Goal: Communication & Community: Answer question/provide support

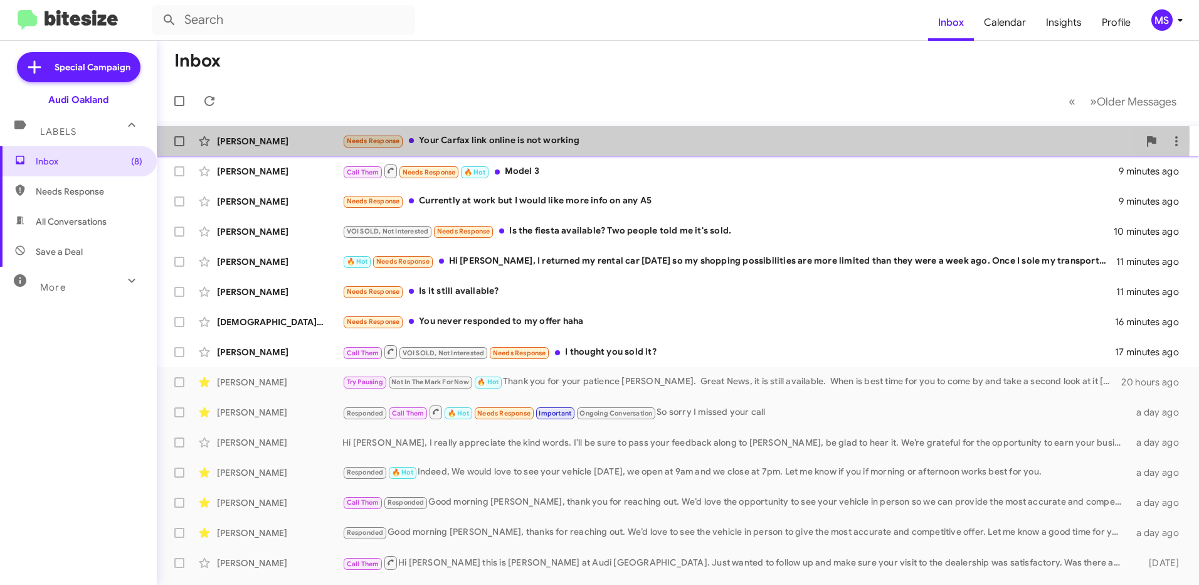
click at [285, 137] on div "[PERSON_NAME]" at bounding box center [279, 141] width 125 height 13
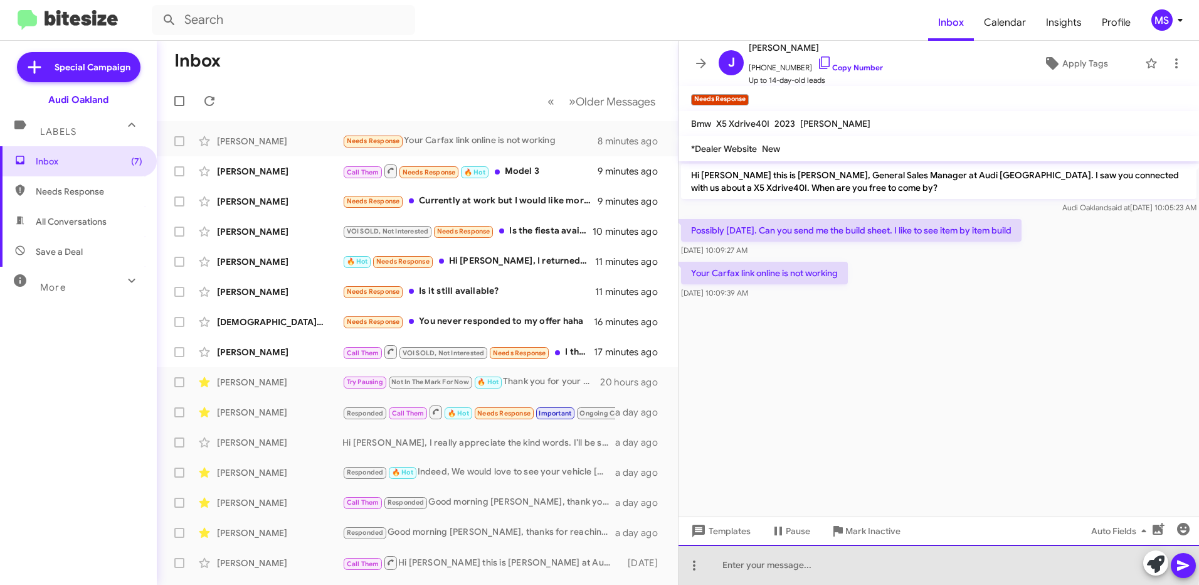
click at [833, 560] on div at bounding box center [939, 565] width 521 height 40
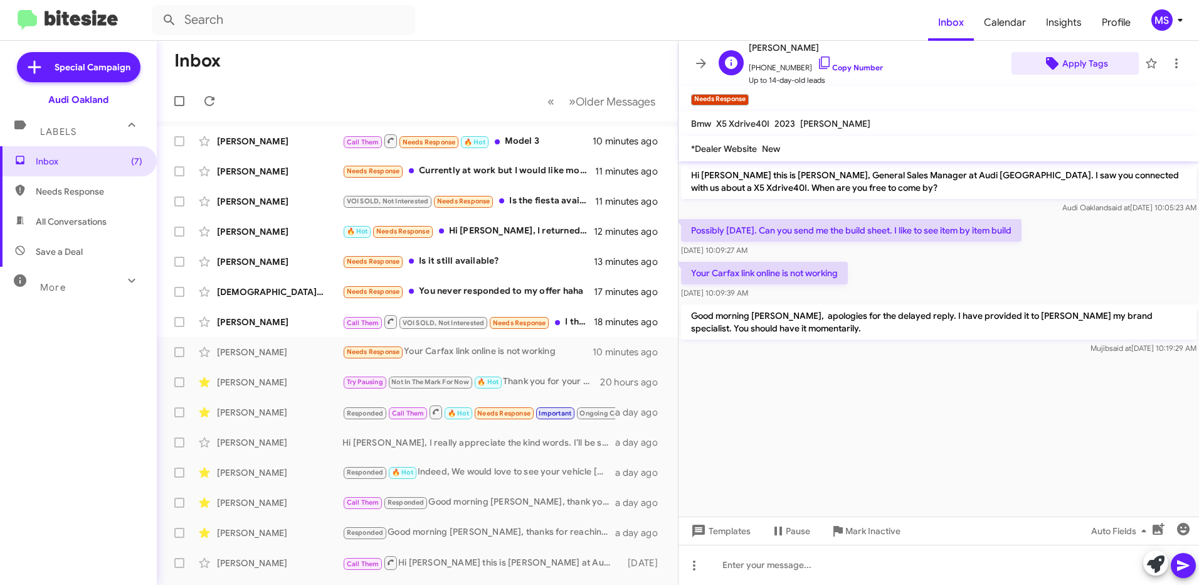
click at [1076, 58] on span "Apply Tags" at bounding box center [1086, 63] width 46 height 23
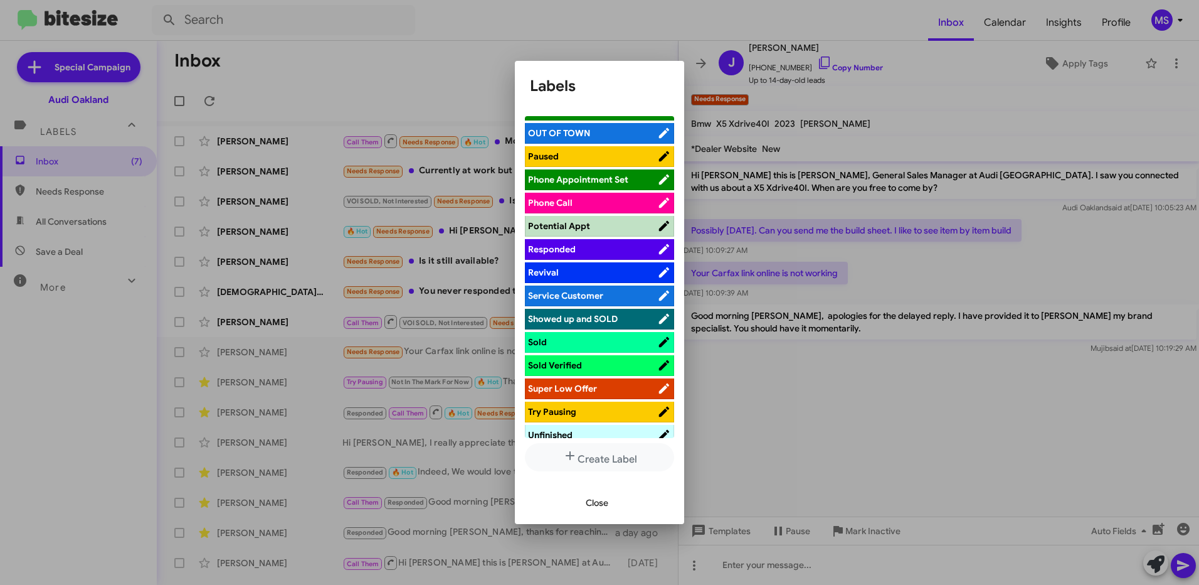
scroll to position [690, 0]
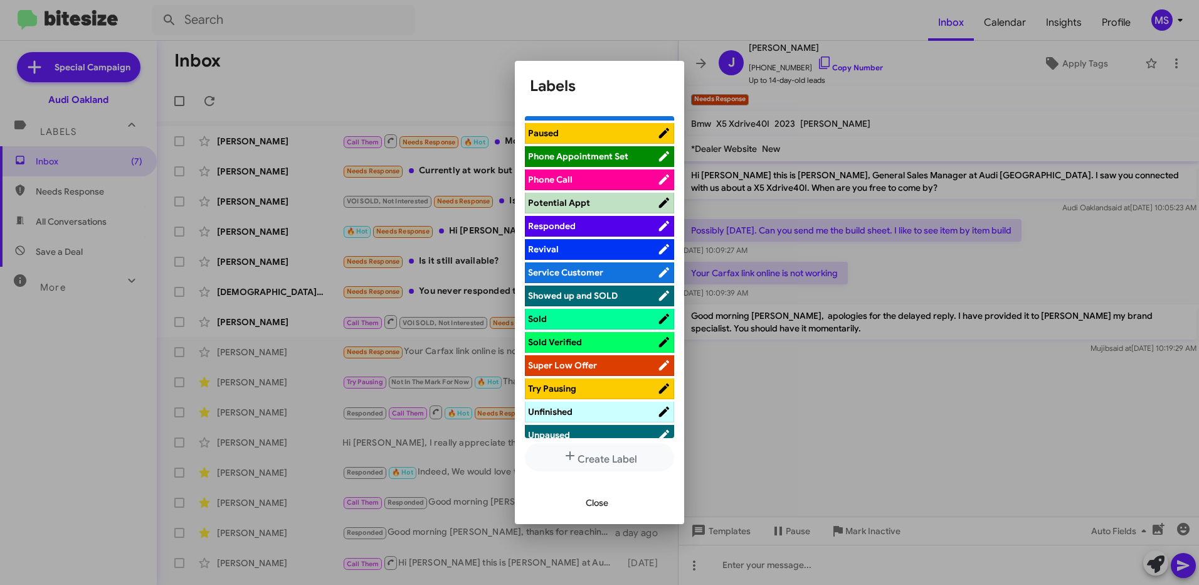
click at [597, 218] on li "Responded" at bounding box center [599, 226] width 149 height 21
click at [602, 225] on span "Responded" at bounding box center [592, 226] width 129 height 13
click at [597, 500] on span "Close" at bounding box center [597, 502] width 23 height 23
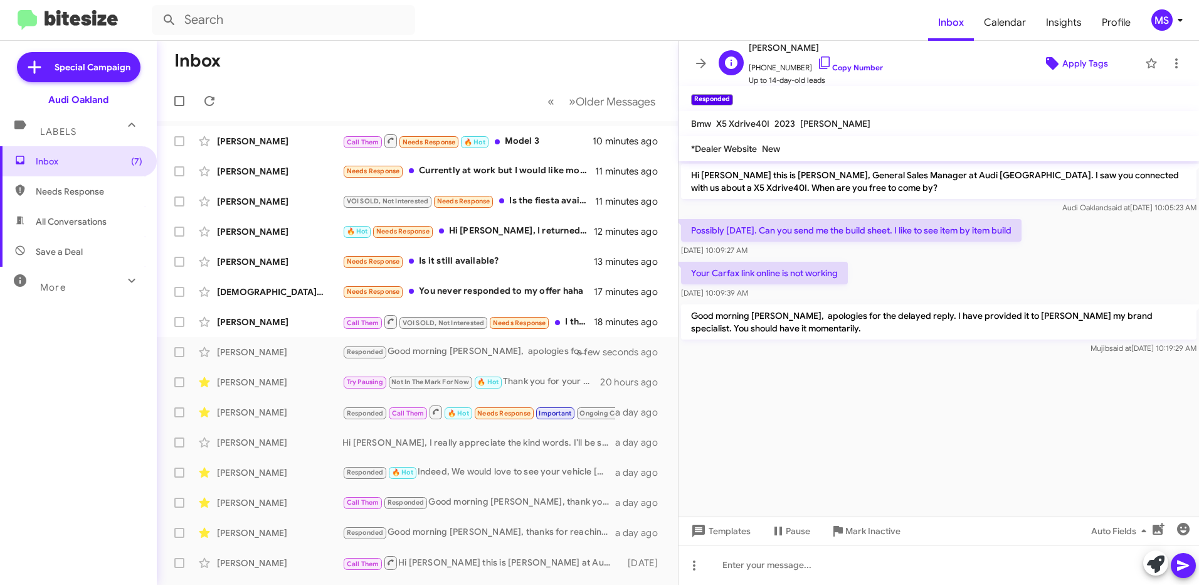
click at [1089, 60] on span "Apply Tags" at bounding box center [1086, 63] width 46 height 23
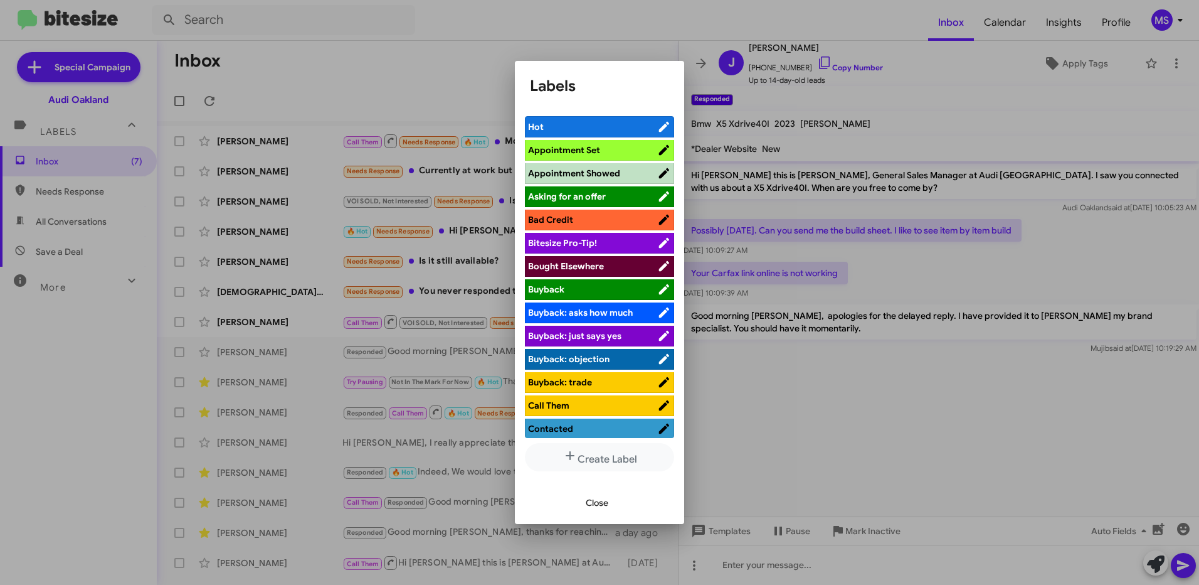
click at [591, 131] on span "Hot" at bounding box center [592, 126] width 129 height 13
click at [589, 497] on span "Close" at bounding box center [597, 502] width 23 height 23
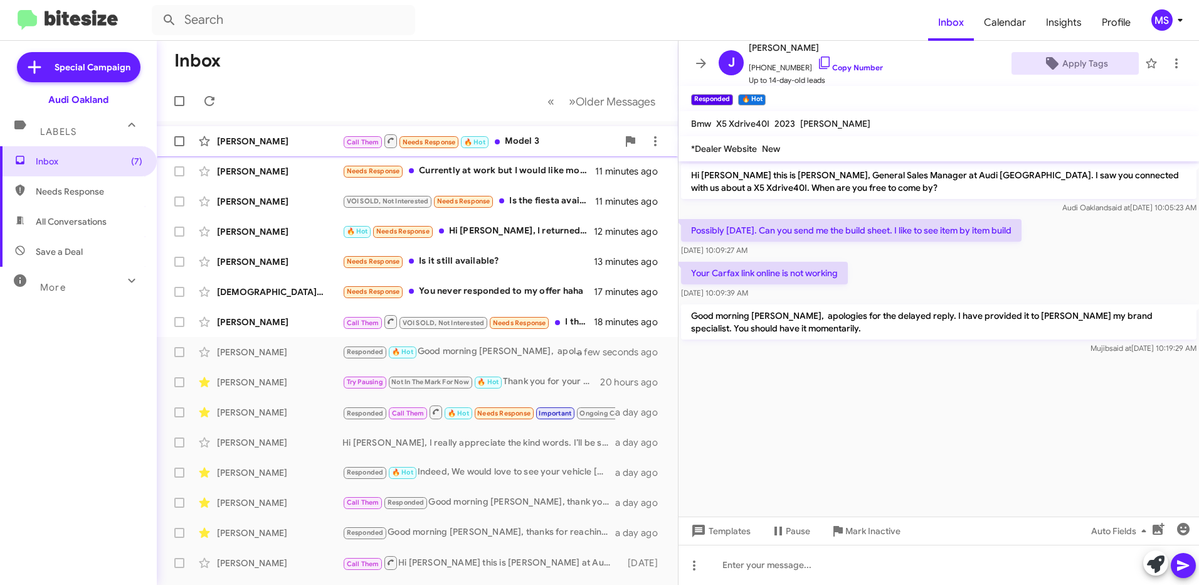
click at [307, 142] on div "[PERSON_NAME]" at bounding box center [279, 141] width 125 height 13
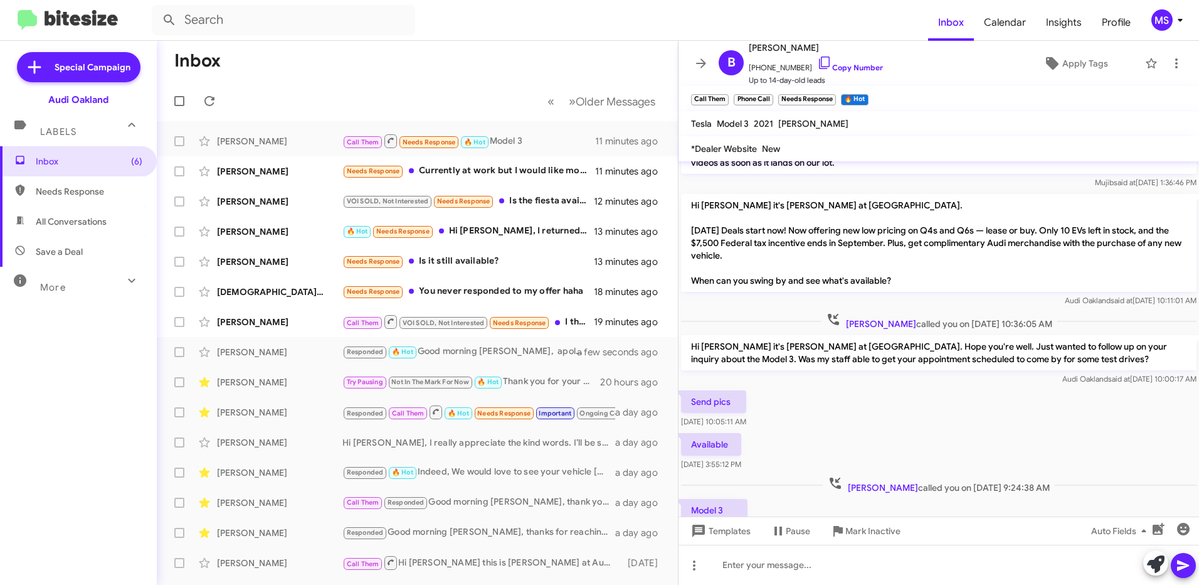
scroll to position [223, 0]
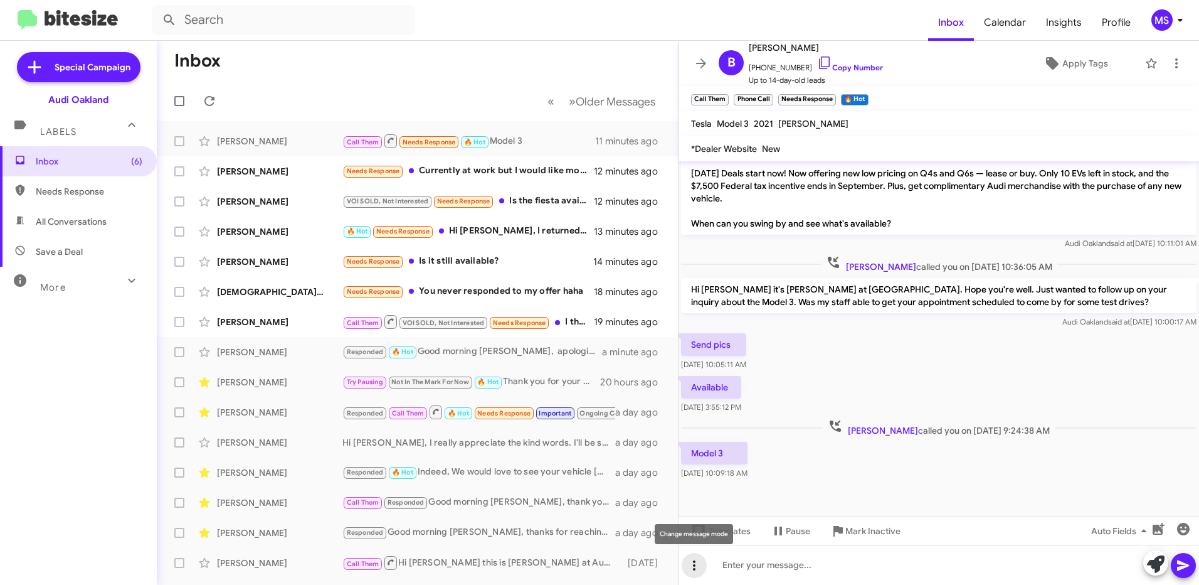
click at [694, 565] on icon at bounding box center [694, 565] width 3 height 10
click at [722, 535] on button "note" at bounding box center [721, 533] width 78 height 30
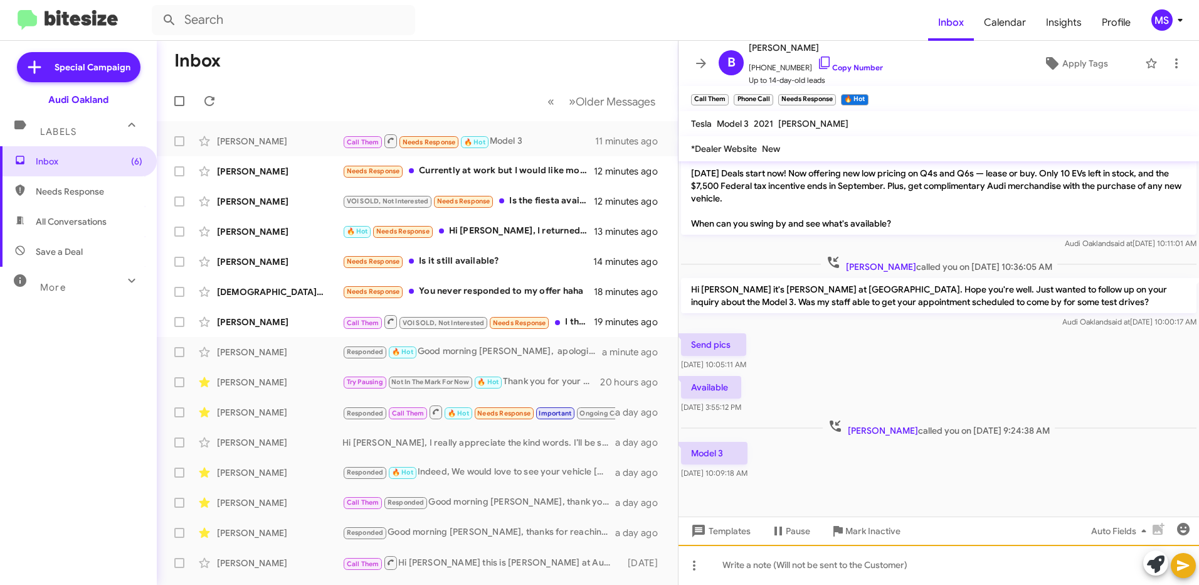
click at [780, 560] on div at bounding box center [939, 565] width 521 height 40
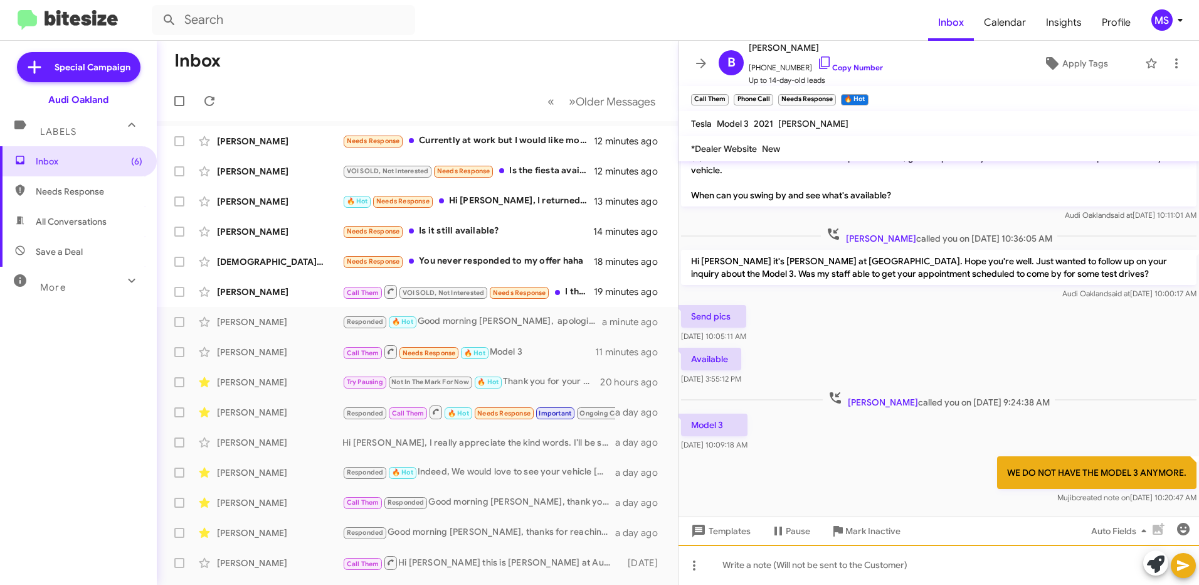
scroll to position [279, 0]
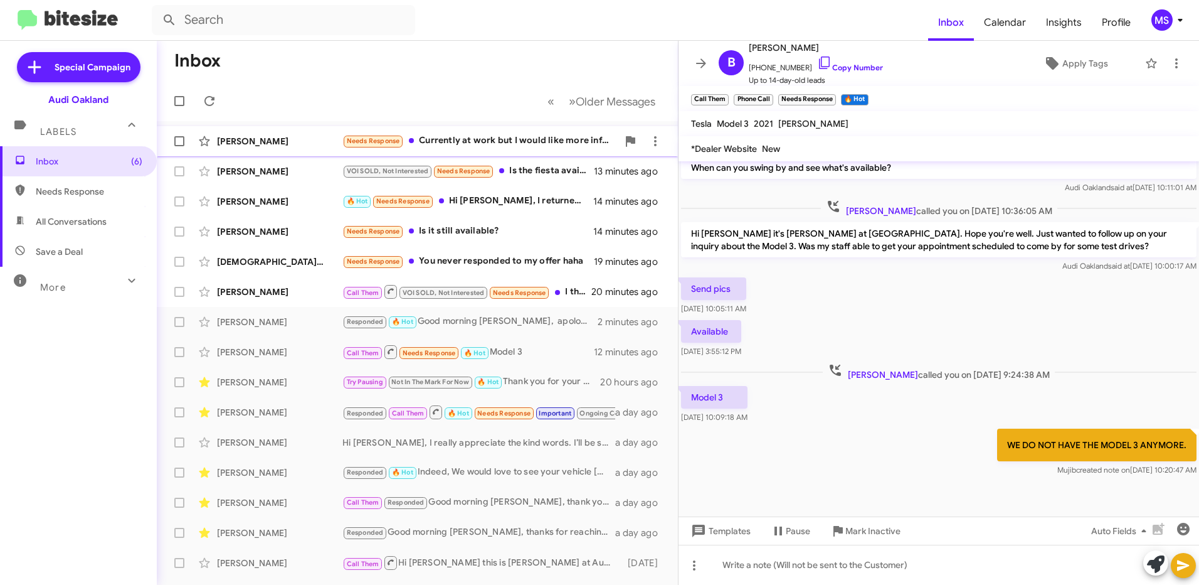
click at [304, 146] on div "[PERSON_NAME]" at bounding box center [279, 141] width 125 height 13
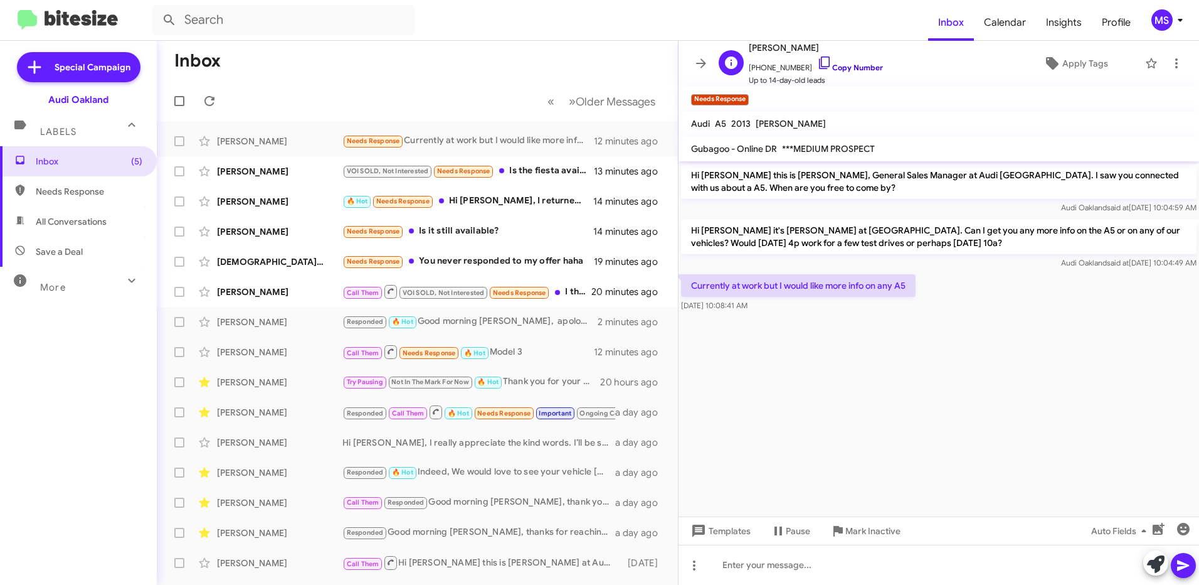
click at [850, 66] on link "Copy Number" at bounding box center [850, 67] width 66 height 9
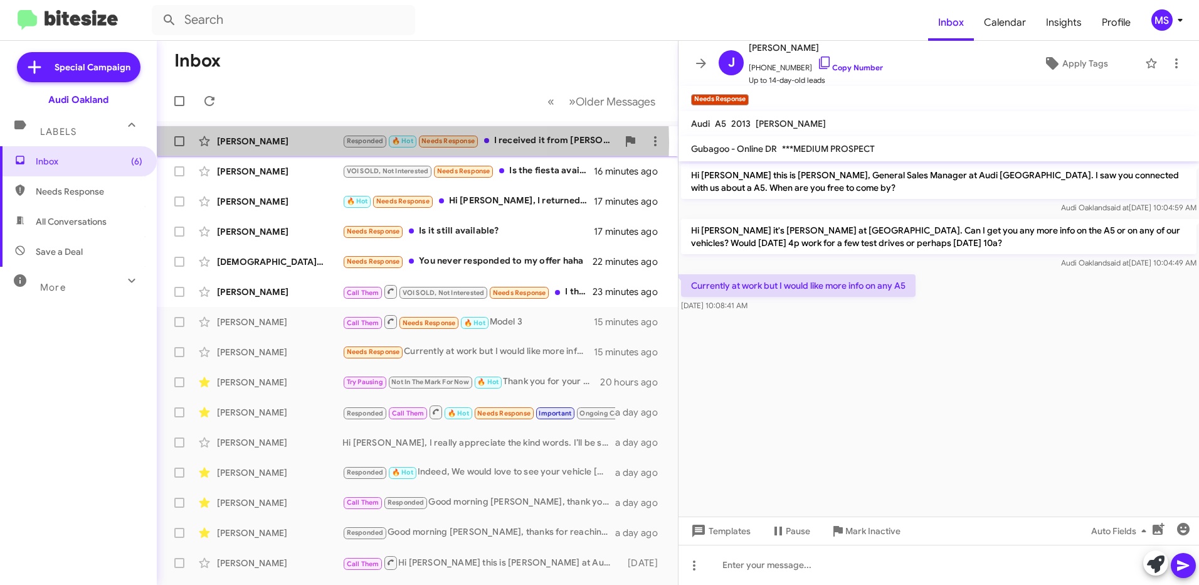
click at [289, 143] on div "[PERSON_NAME]" at bounding box center [279, 141] width 125 height 13
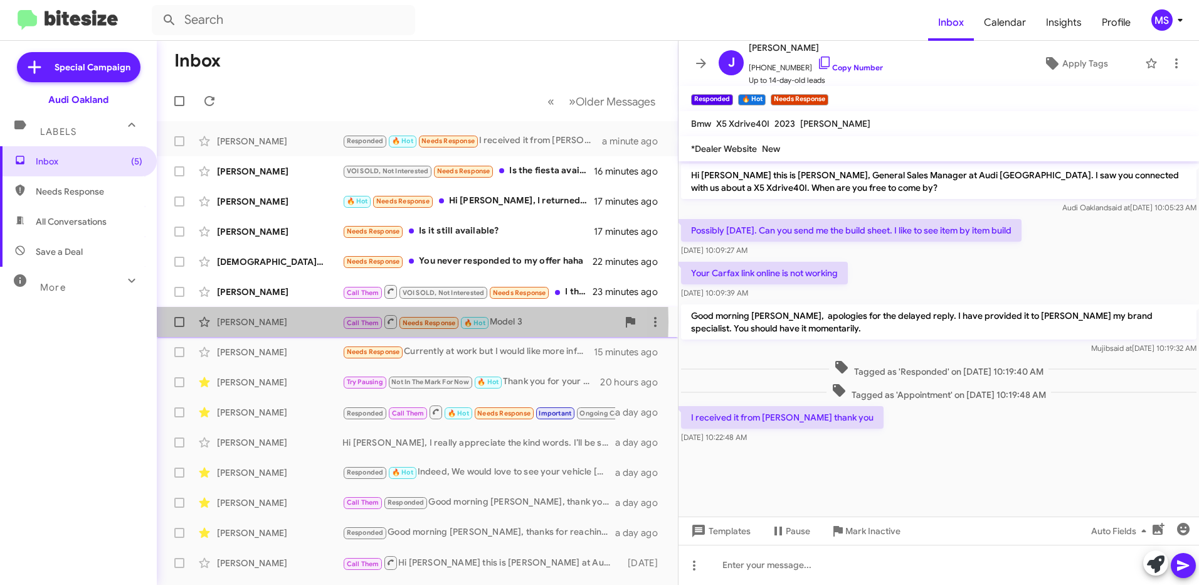
click at [259, 322] on div "[PERSON_NAME]" at bounding box center [279, 322] width 125 height 13
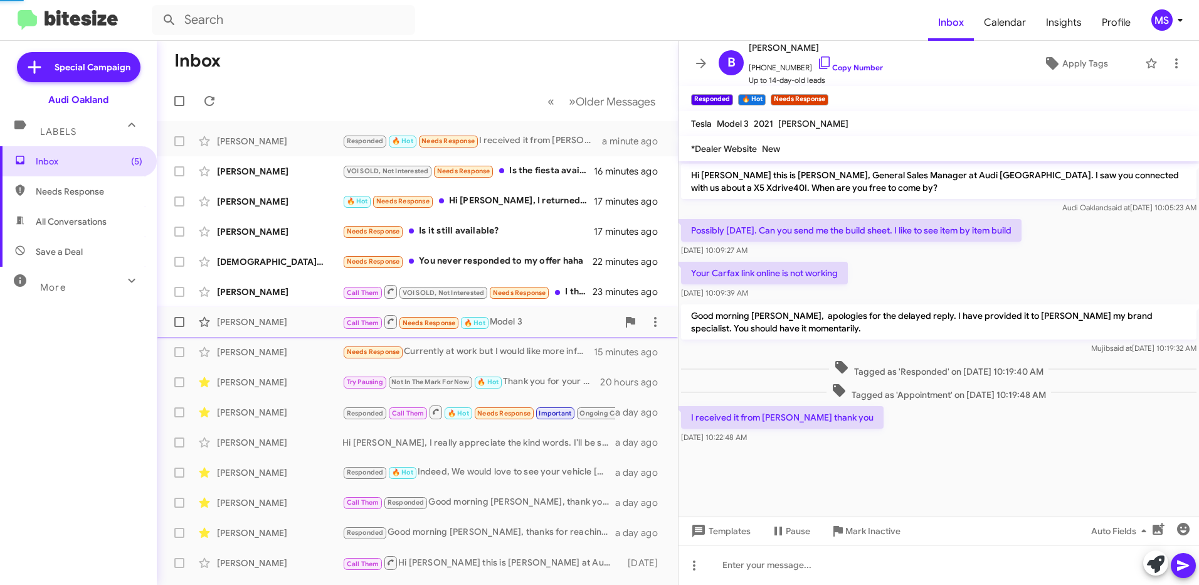
scroll to position [279, 0]
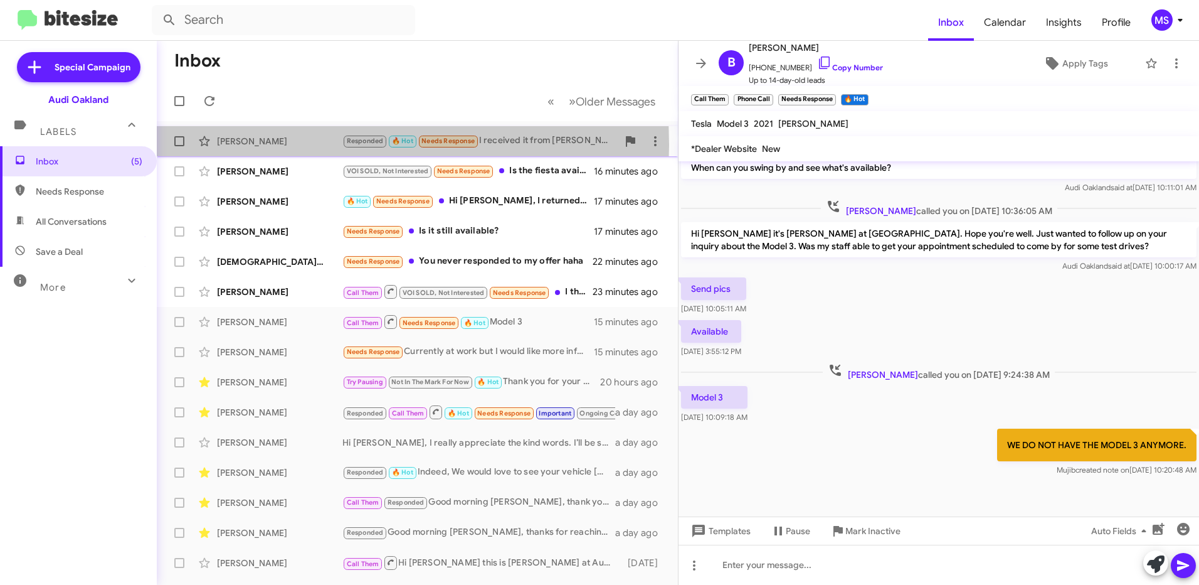
click at [271, 145] on div "[PERSON_NAME]" at bounding box center [279, 141] width 125 height 13
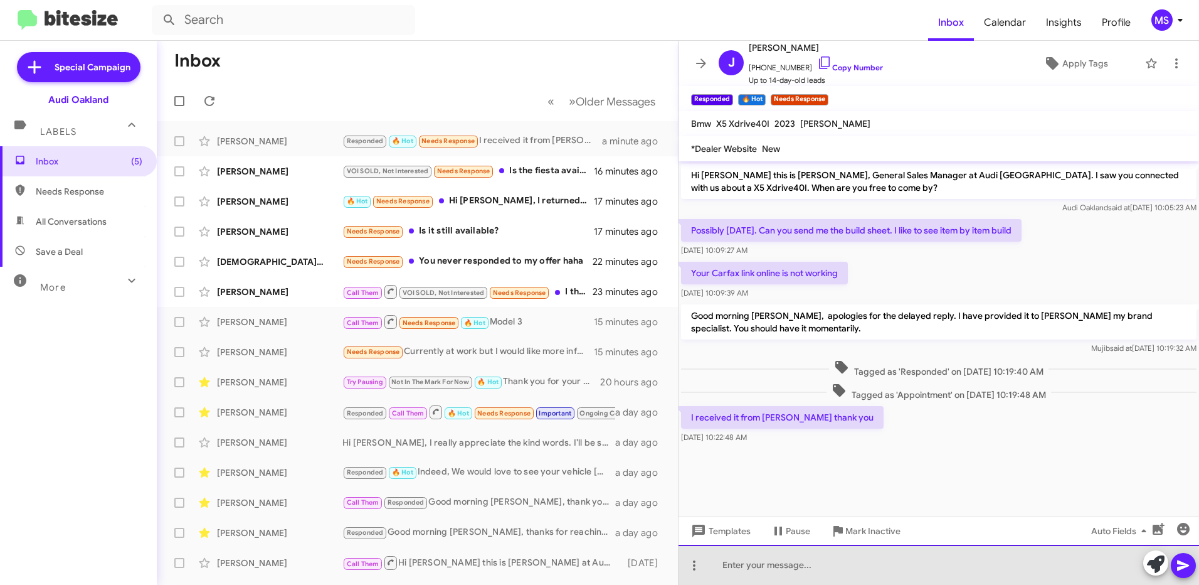
click at [853, 570] on div at bounding box center [939, 565] width 521 height 40
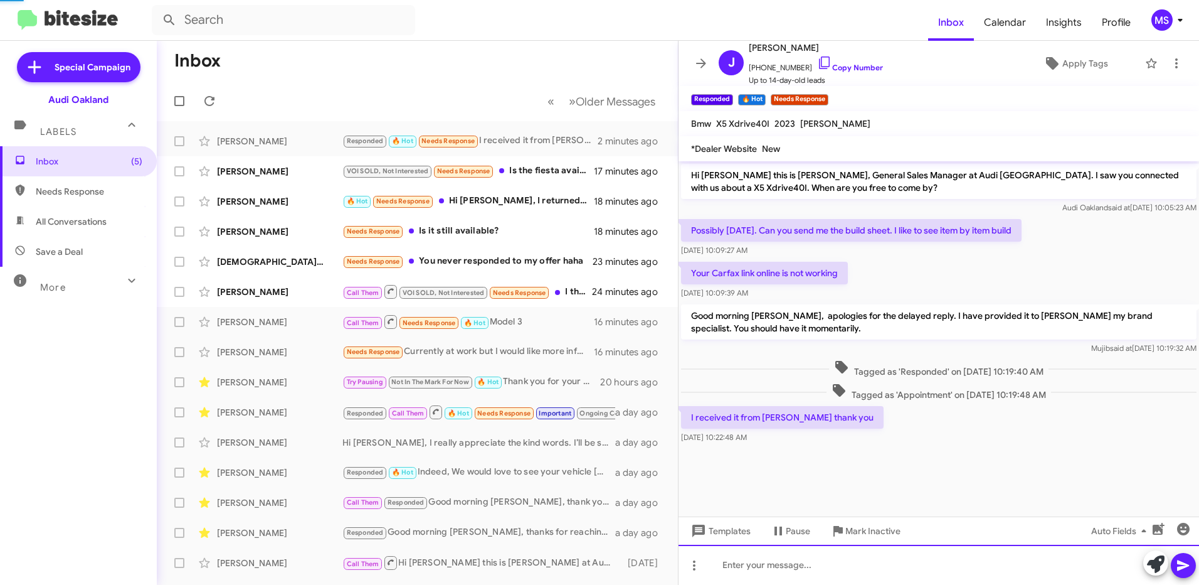
scroll to position [10, 0]
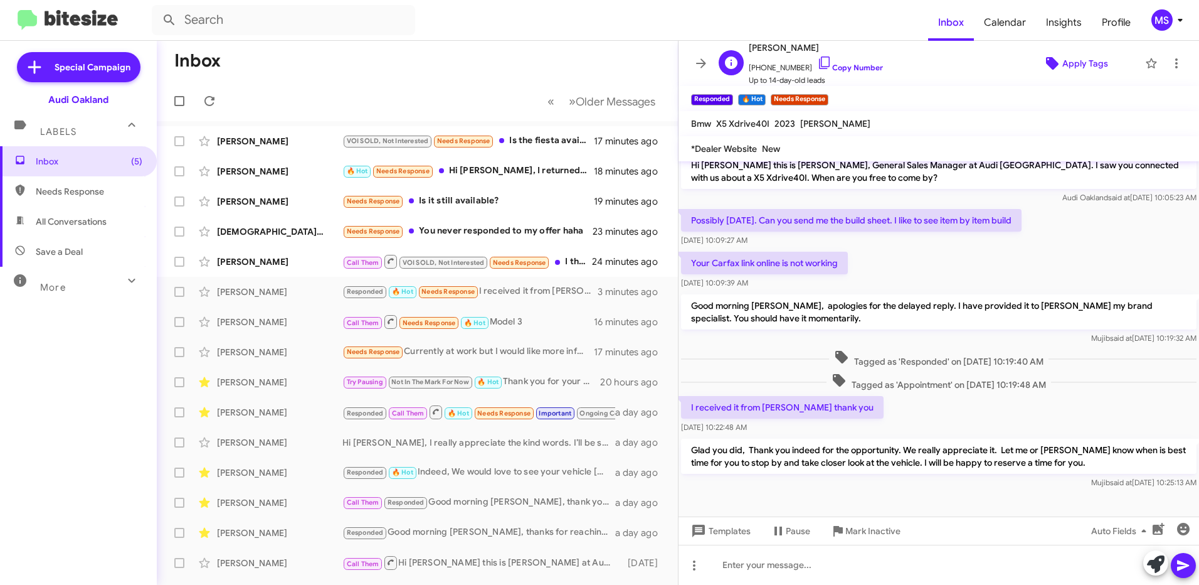
click at [1081, 60] on span "Apply Tags" at bounding box center [1086, 63] width 46 height 23
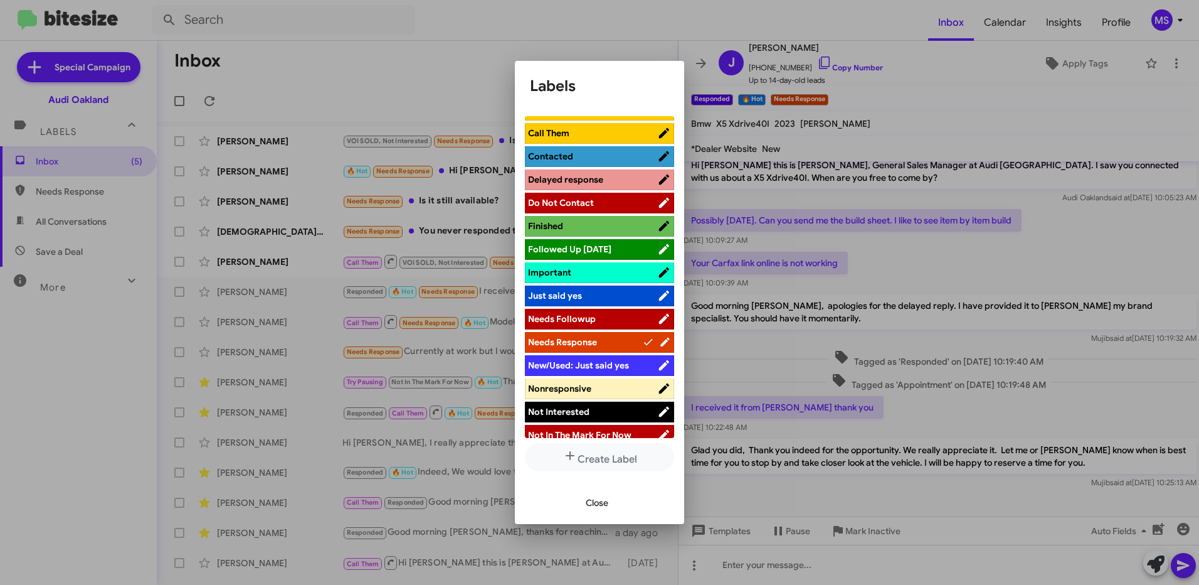
scroll to position [251, 0]
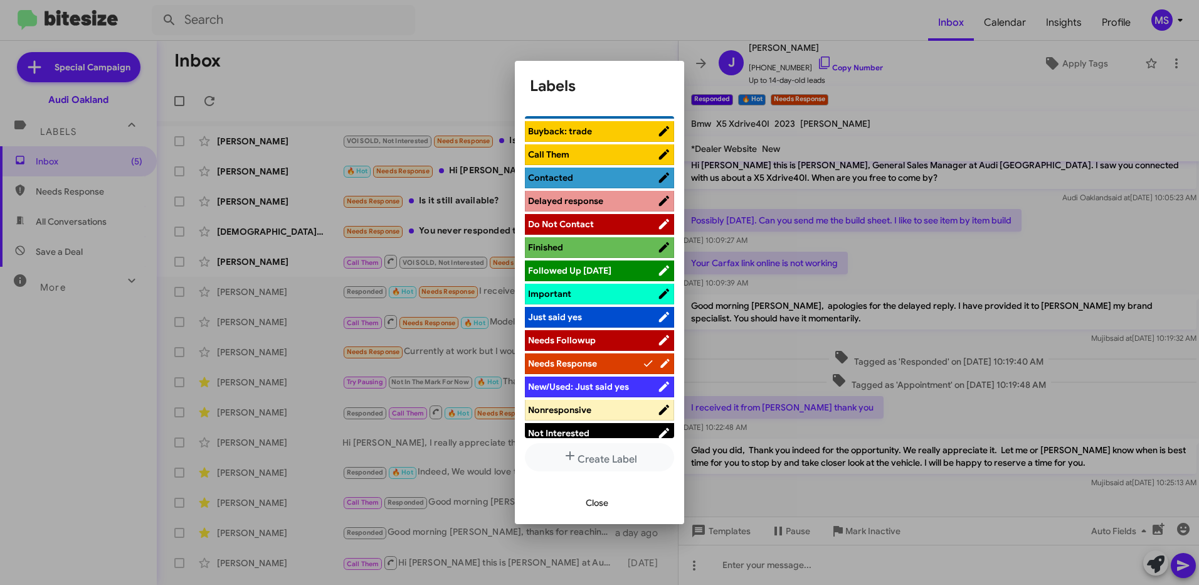
click at [617, 176] on span "Contacted" at bounding box center [592, 177] width 129 height 13
click at [599, 500] on span "Close" at bounding box center [597, 502] width 23 height 23
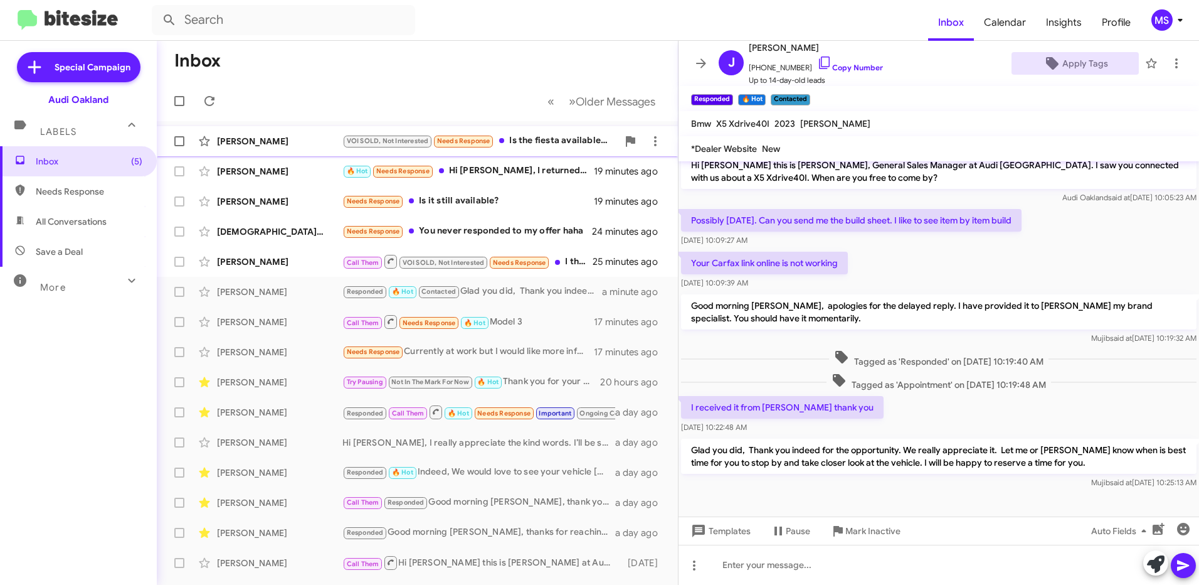
click at [292, 146] on div "[PERSON_NAME]" at bounding box center [279, 141] width 125 height 13
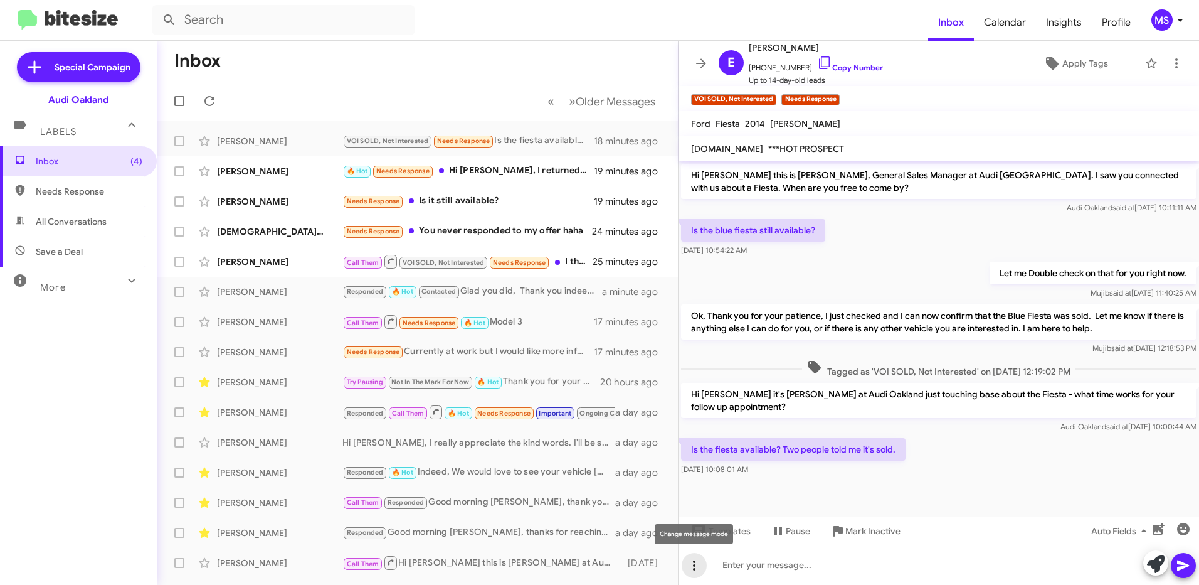
click at [698, 568] on icon at bounding box center [694, 565] width 15 height 15
click at [720, 531] on button "note" at bounding box center [721, 533] width 78 height 30
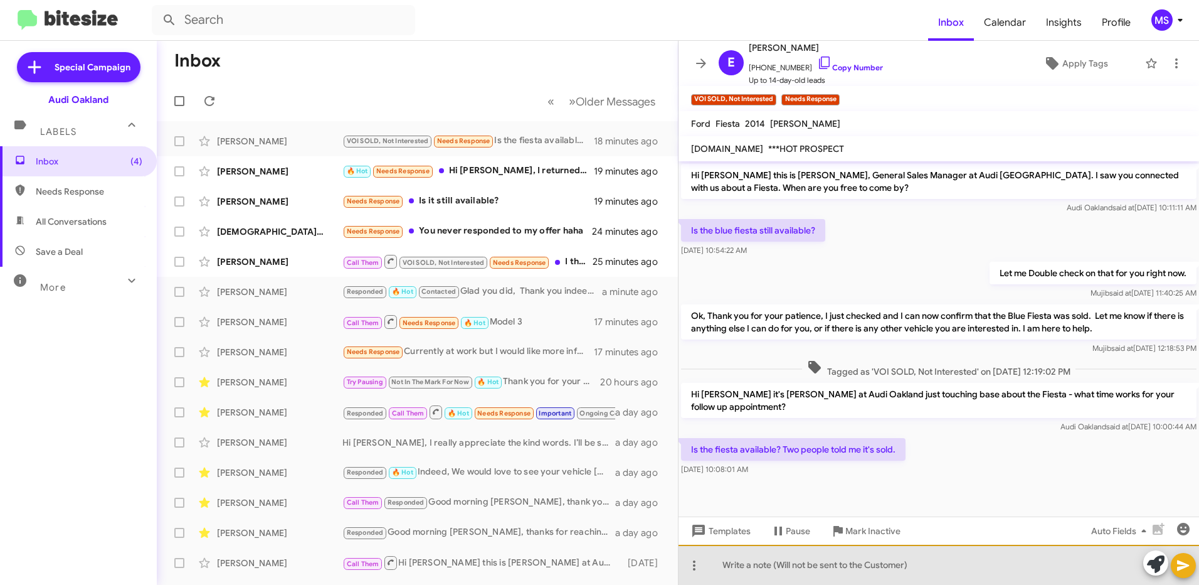
click at [824, 568] on div at bounding box center [939, 565] width 521 height 40
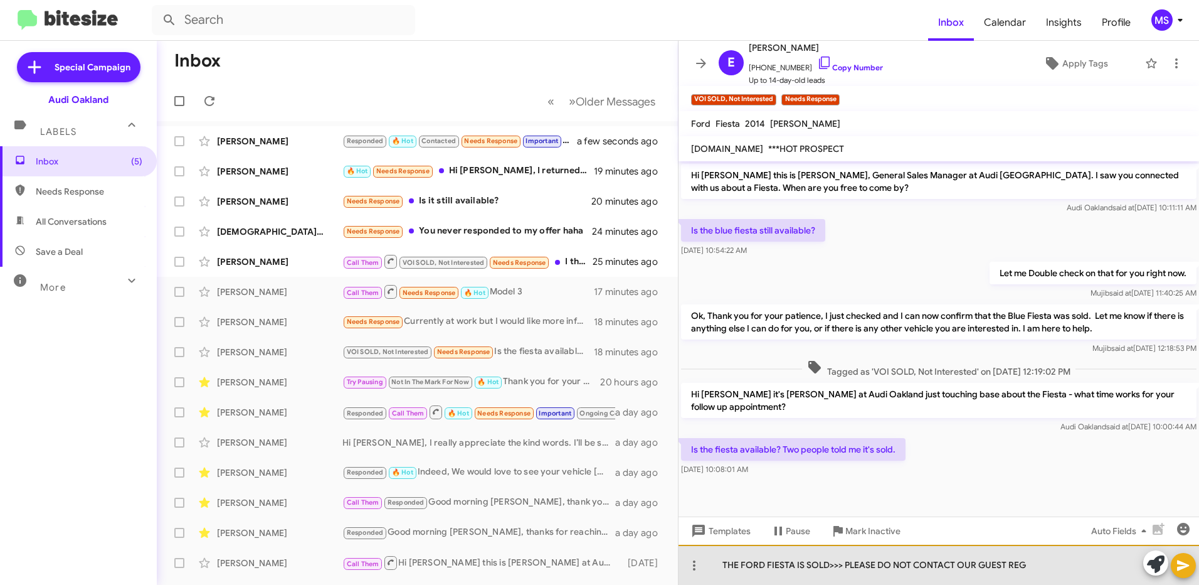
click at [1066, 568] on div "THE FORD FIESTA IS SOLD>>> PLEASE DO NOT CONTACT OUR GUEST REG" at bounding box center [939, 565] width 521 height 40
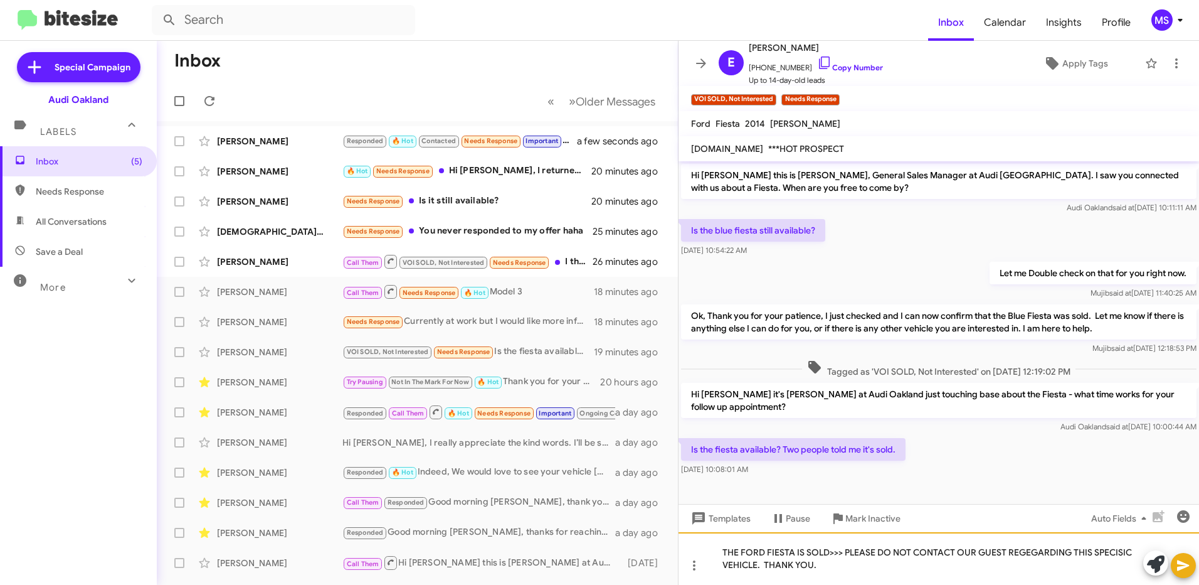
drag, startPoint x: 1170, startPoint y: 568, endPoint x: 1117, endPoint y: 553, distance: 55.0
click at [1117, 553] on div "THE FORD FIESTA IS SOLD>>> PLEASE DO NOT CONTACT OUR GUEST REGEGARDING THIS SPE…" at bounding box center [939, 558] width 521 height 53
click at [1119, 551] on div "THE FORD FIESTA IS SOLD>>> PLEASE DO NOT CONTACT OUR GUEST REGEGARDING THIS SPE…" at bounding box center [939, 558] width 521 height 53
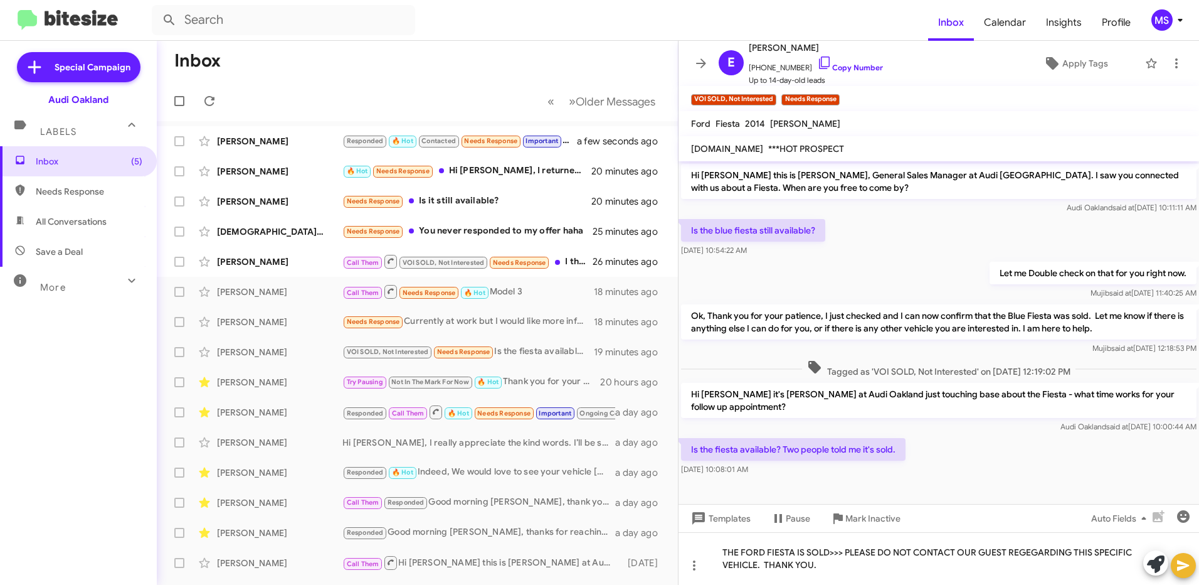
click at [1180, 573] on span at bounding box center [1183, 565] width 15 height 25
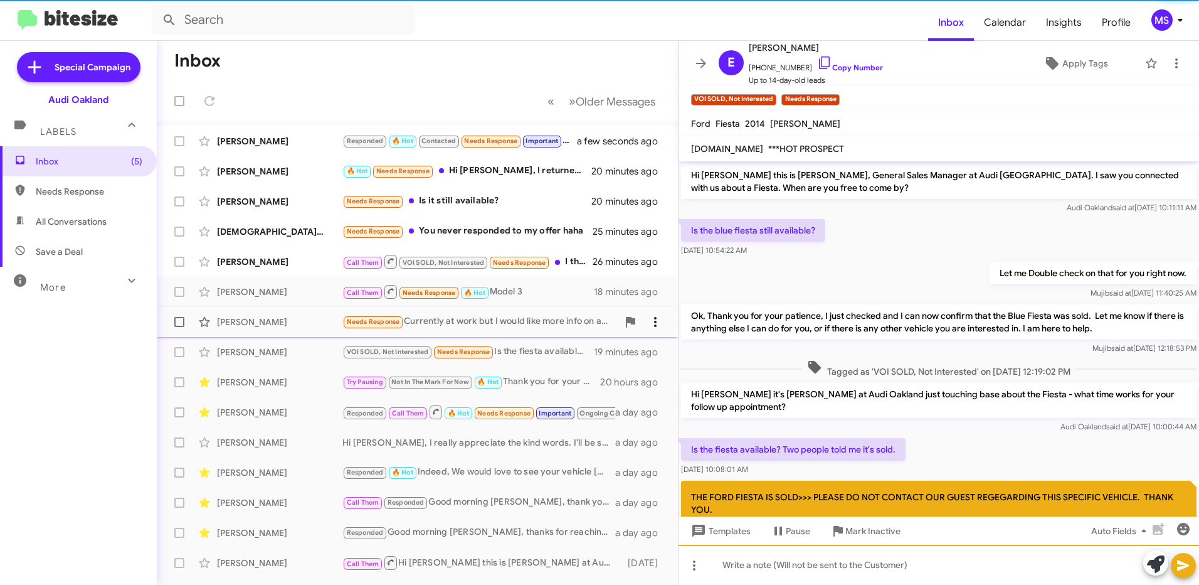
scroll to position [52, 0]
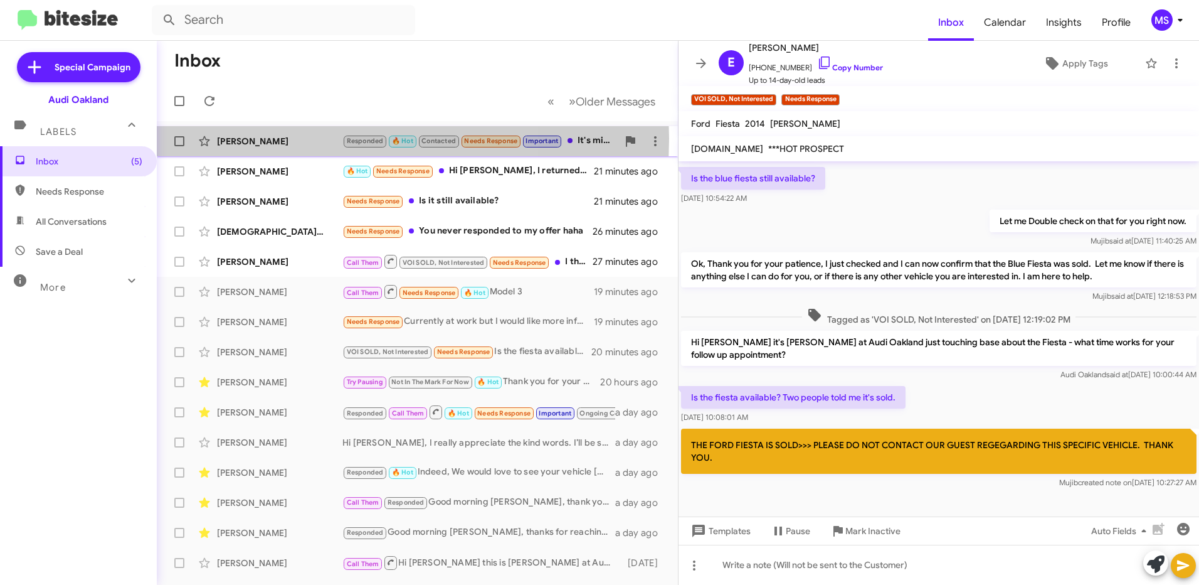
click at [285, 139] on div "[PERSON_NAME]" at bounding box center [279, 141] width 125 height 13
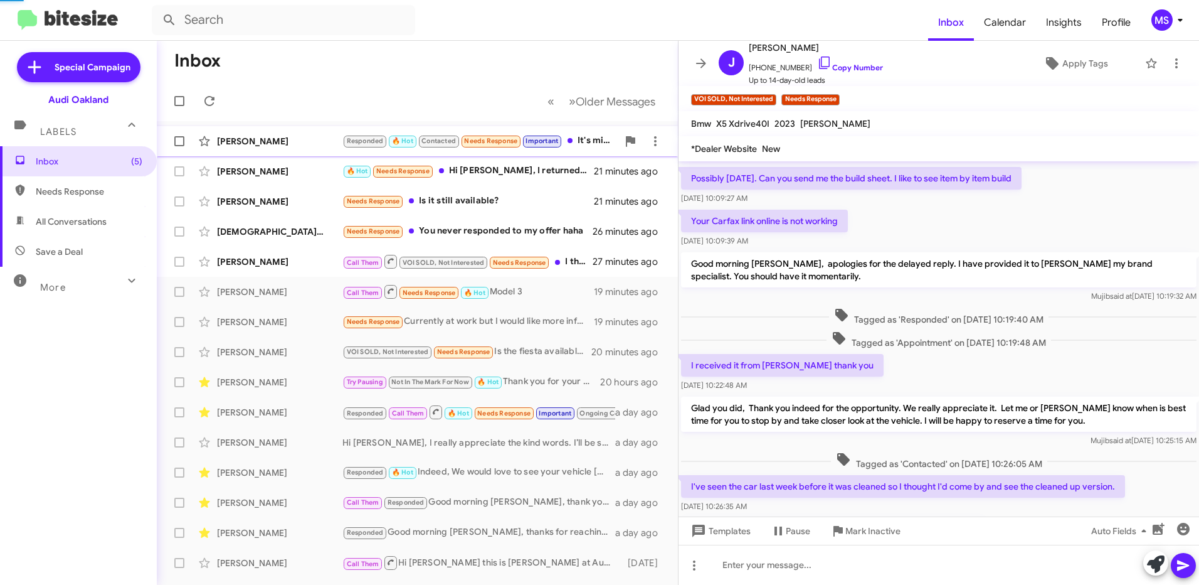
scroll to position [128, 0]
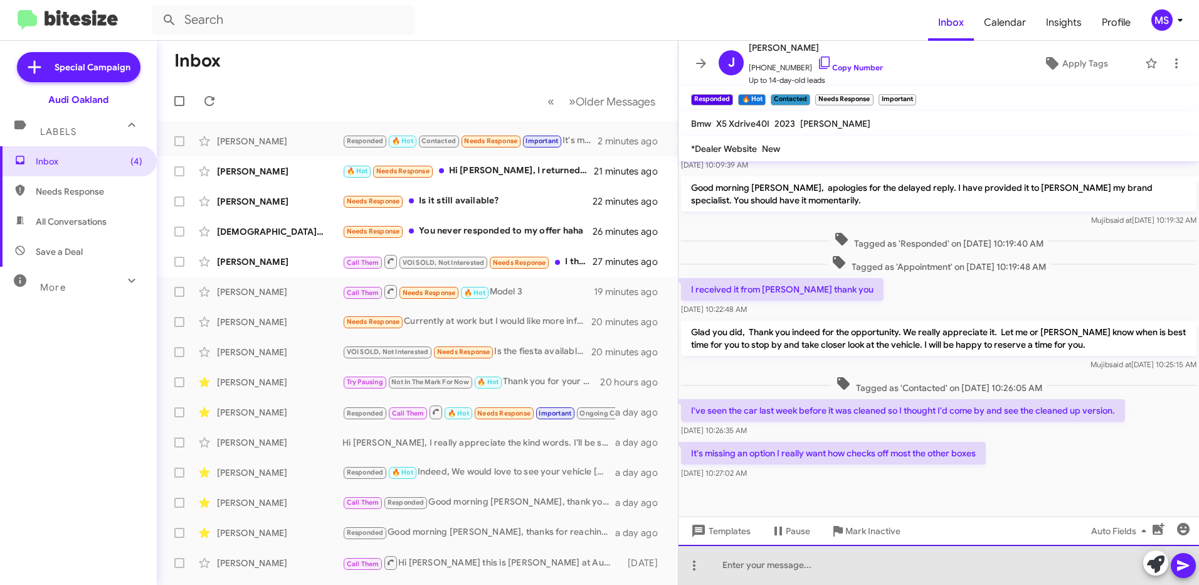
click at [784, 563] on div at bounding box center [939, 565] width 521 height 40
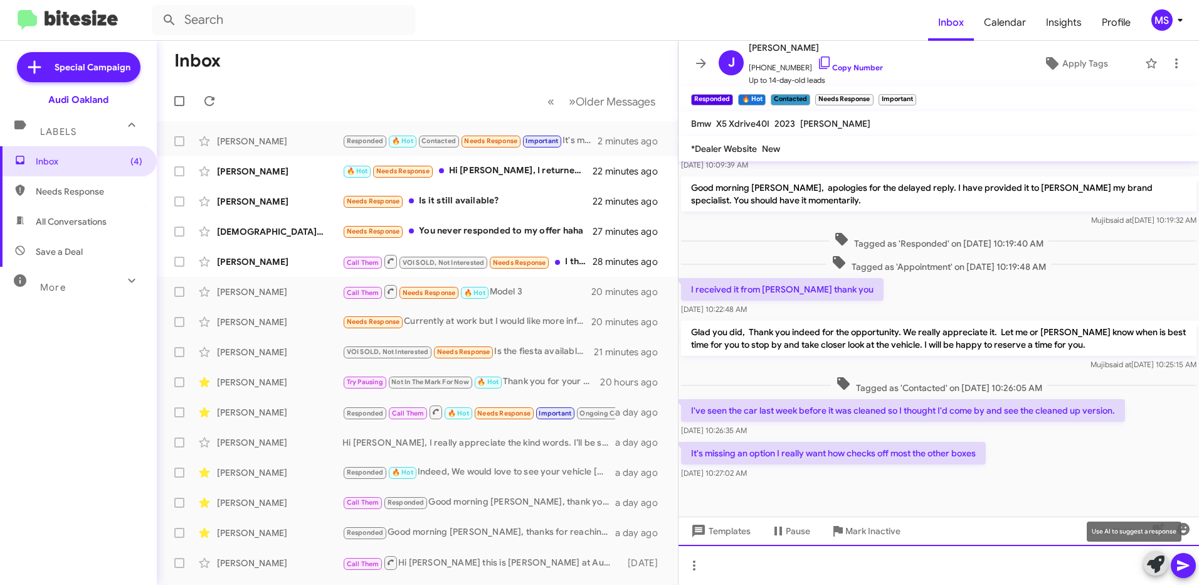
click at [876, 571] on div at bounding box center [939, 565] width 521 height 40
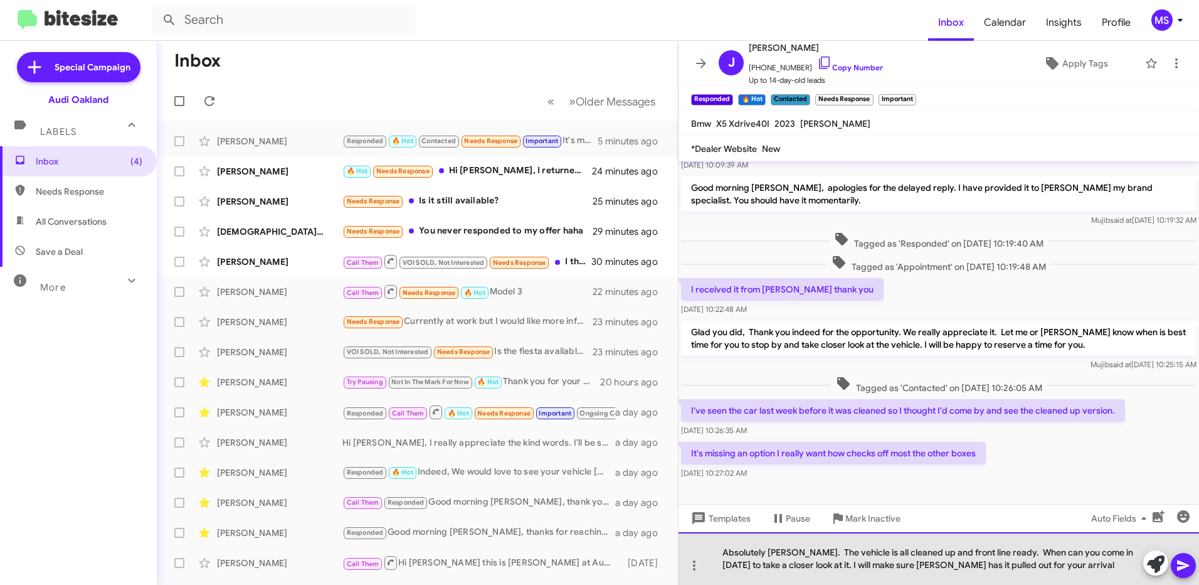
click at [945, 565] on div "Absolutely [PERSON_NAME]. The vehicle is all cleaned up and front line ready. W…" at bounding box center [939, 558] width 521 height 53
click at [996, 564] on div "Absolutely [PERSON_NAME]. The vehicle is all cleaned up and front line ready. W…" at bounding box center [939, 558] width 521 height 53
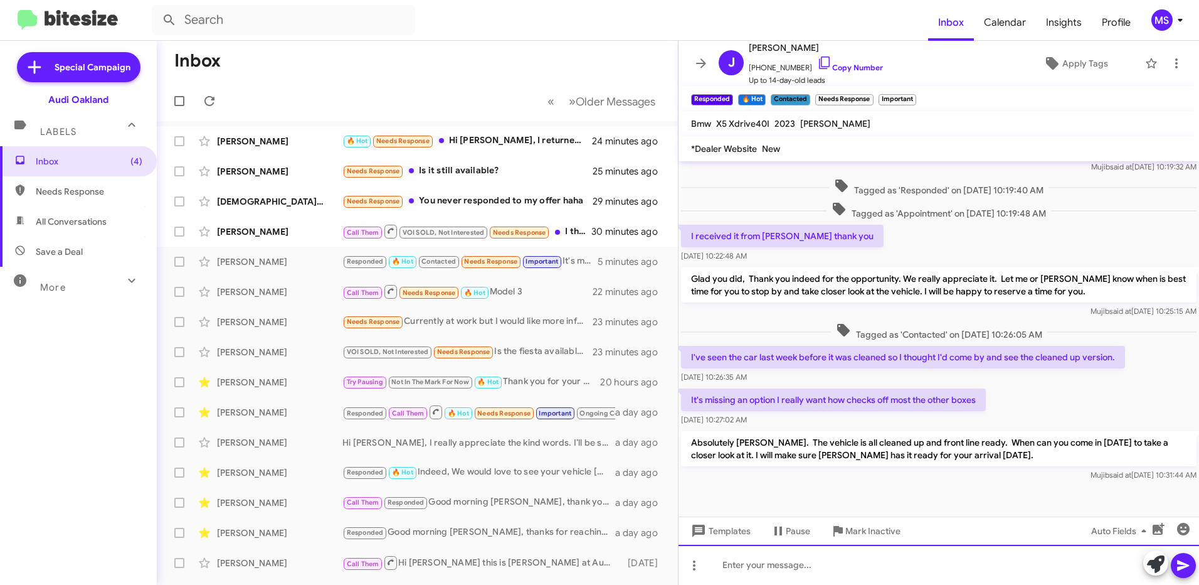
scroll to position [186, 0]
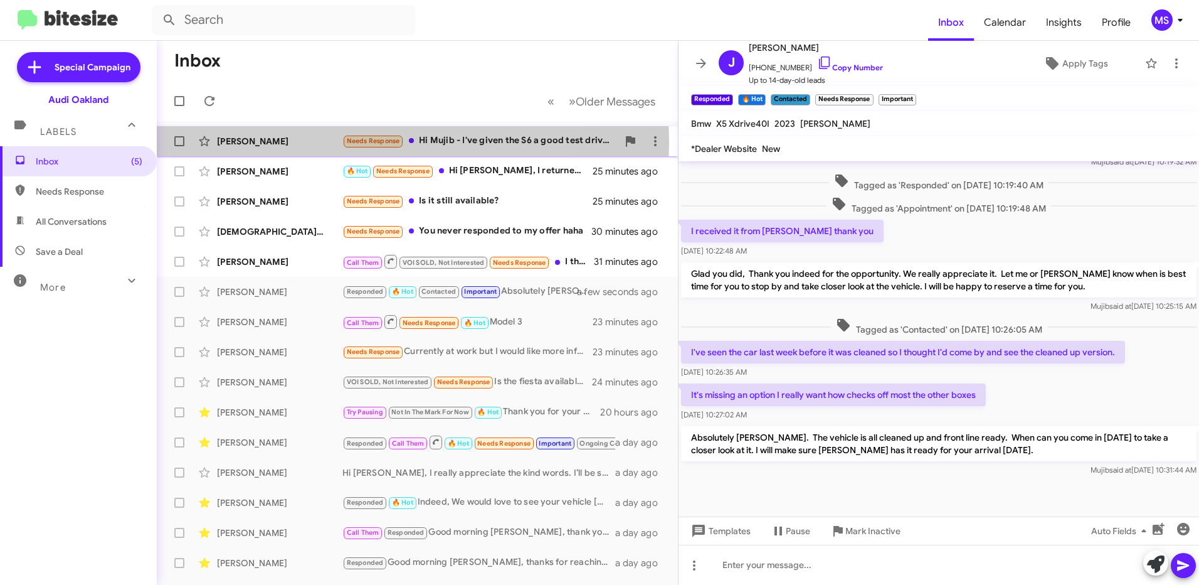
click at [306, 142] on div "[PERSON_NAME]" at bounding box center [279, 141] width 125 height 13
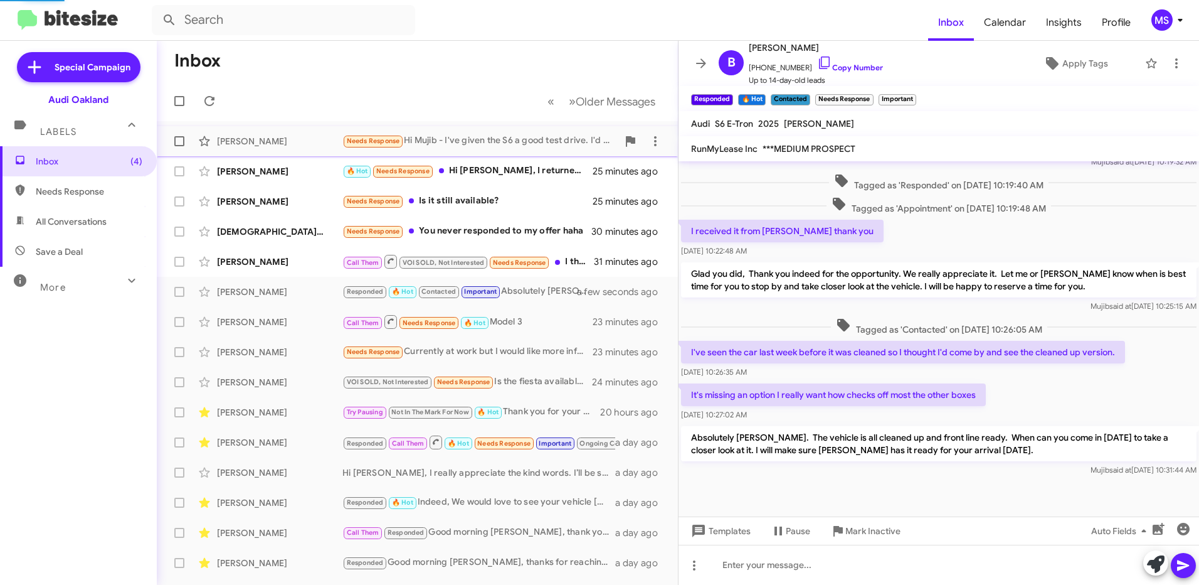
scroll to position [45, 0]
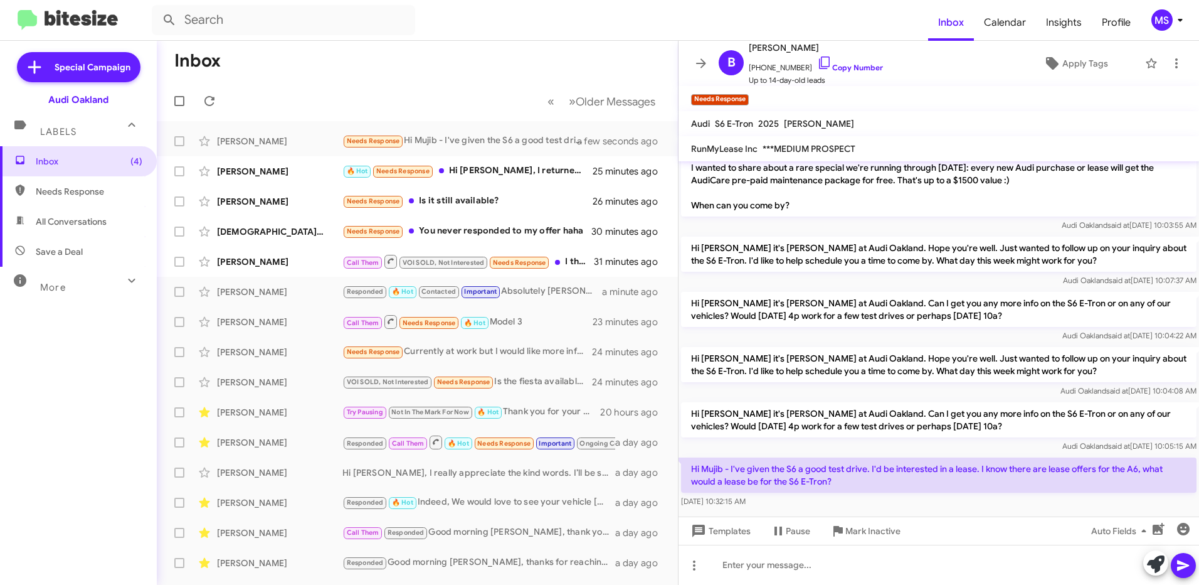
drag, startPoint x: 839, startPoint y: 470, endPoint x: 686, endPoint y: 453, distance: 153.4
click at [686, 457] on p "Hi Mujib - I've given the S6 a good test drive. I'd be interested in a lease. I…" at bounding box center [939, 474] width 516 height 35
copy p "Hi Mujib - I've given the S6 a good test drive. I'd be interested in a lease. I…"
click at [883, 561] on div at bounding box center [939, 565] width 521 height 40
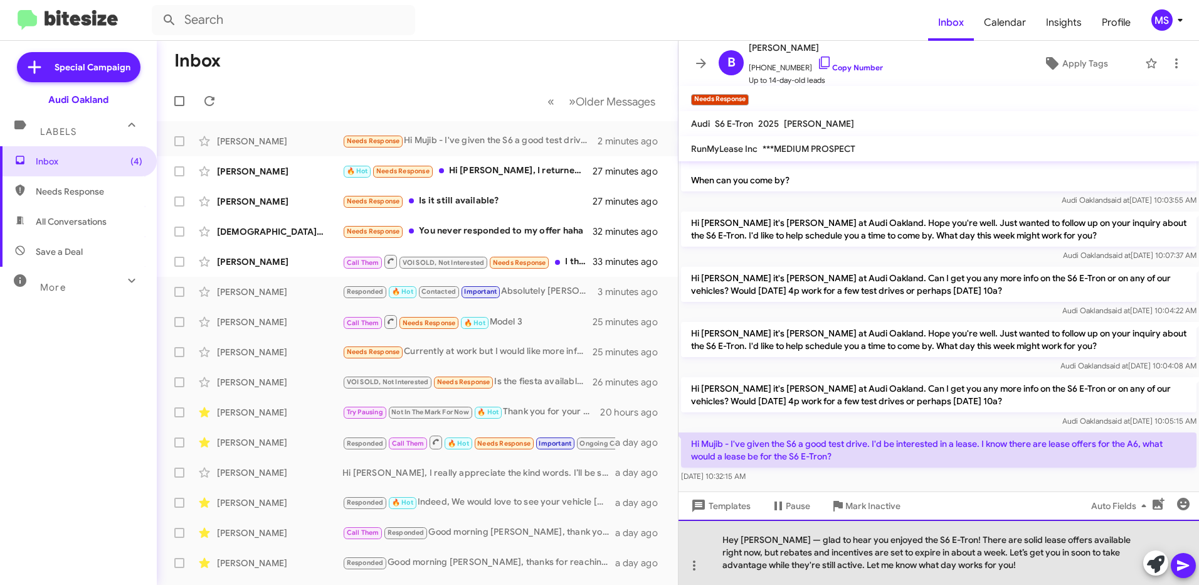
click at [780, 533] on div "Hey [PERSON_NAME] — glad to hear you enjoyed the S6 E-Tron! There are solid lea…" at bounding box center [939, 551] width 521 height 65
click at [978, 571] on div "Hey [PERSON_NAME], glad to hear you enjoyed the S6 E-Tron! There are solid leas…" at bounding box center [939, 551] width 521 height 65
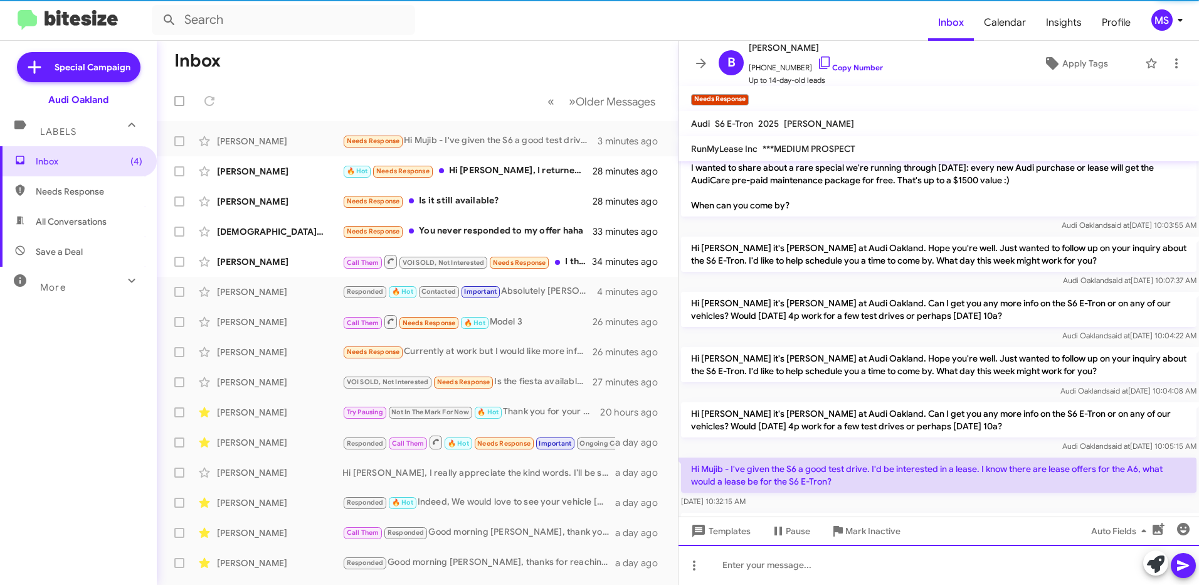
scroll to position [116, 0]
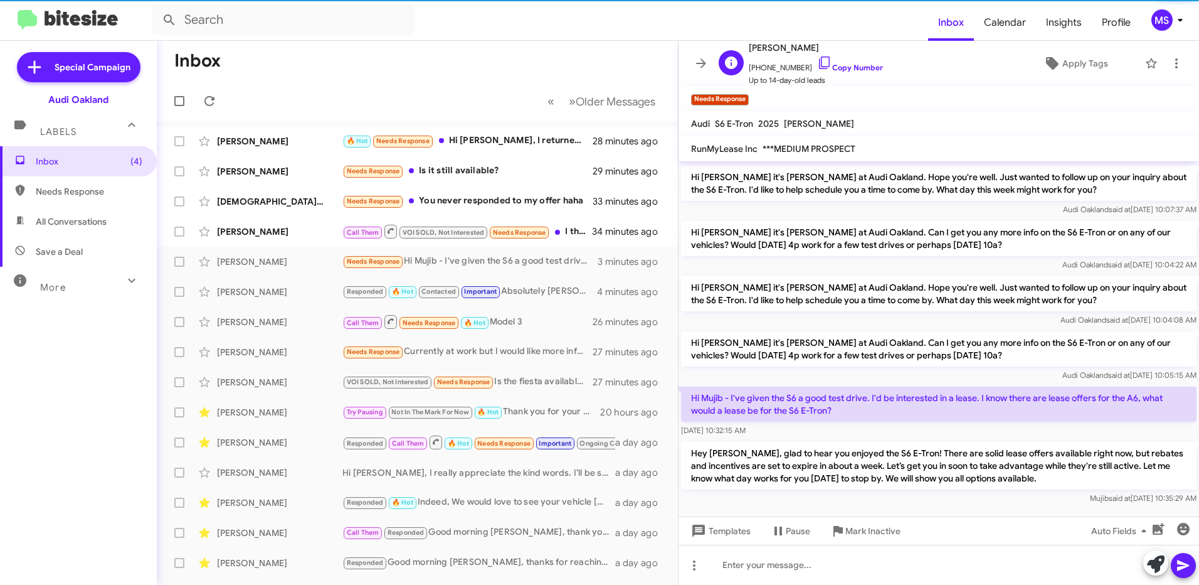
click at [860, 62] on span "[PHONE_NUMBER] Copy Number" at bounding box center [816, 64] width 134 height 19
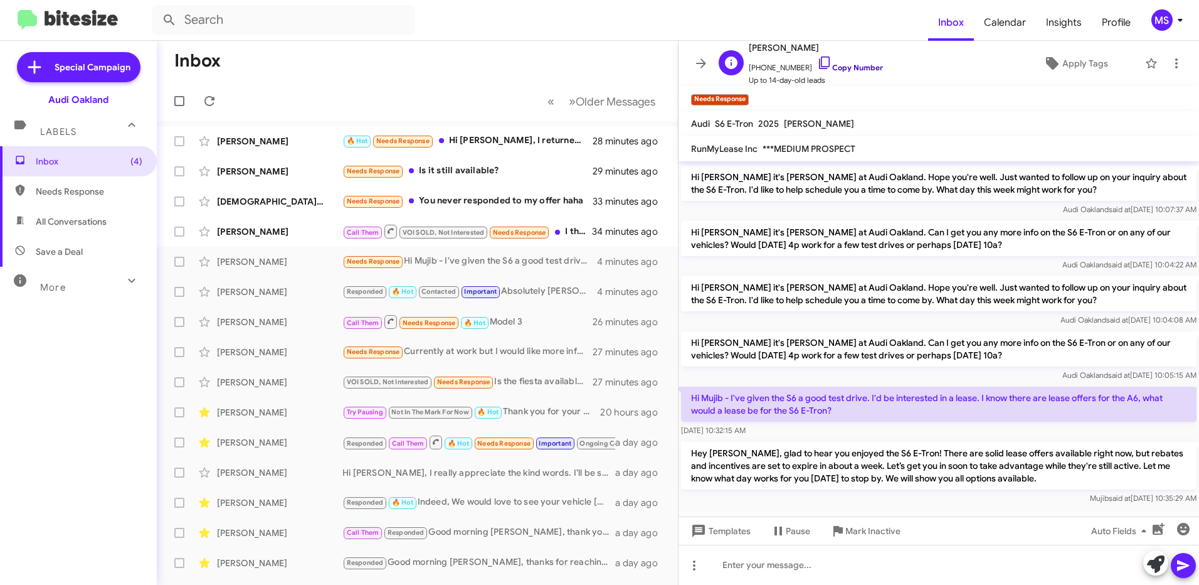
click at [852, 63] on link "Copy Number" at bounding box center [850, 67] width 66 height 9
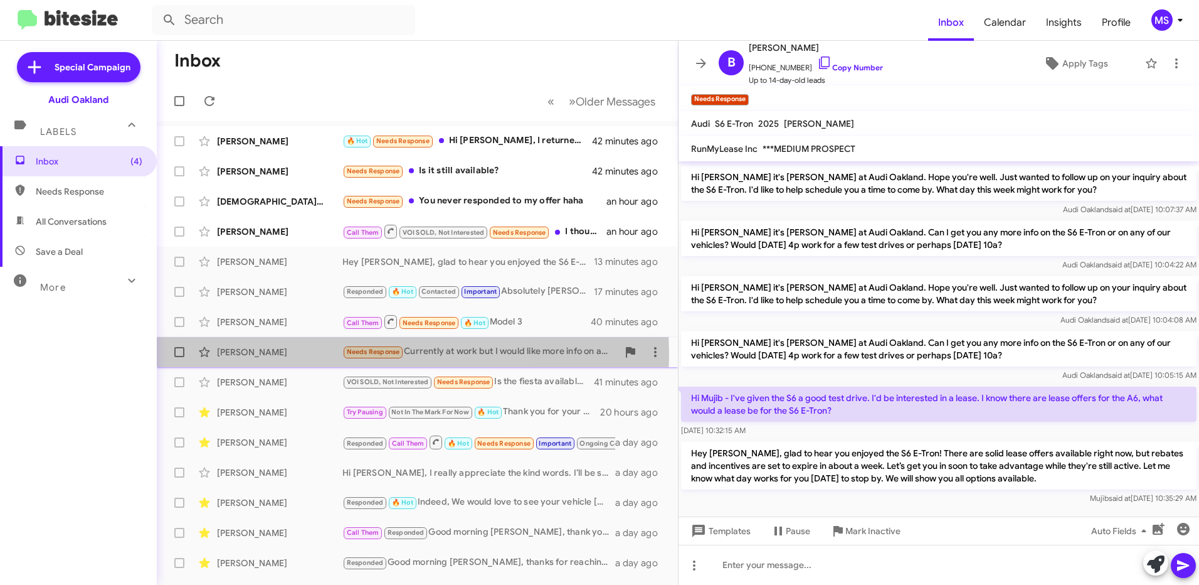
click at [280, 354] on div "[PERSON_NAME]" at bounding box center [279, 352] width 125 height 13
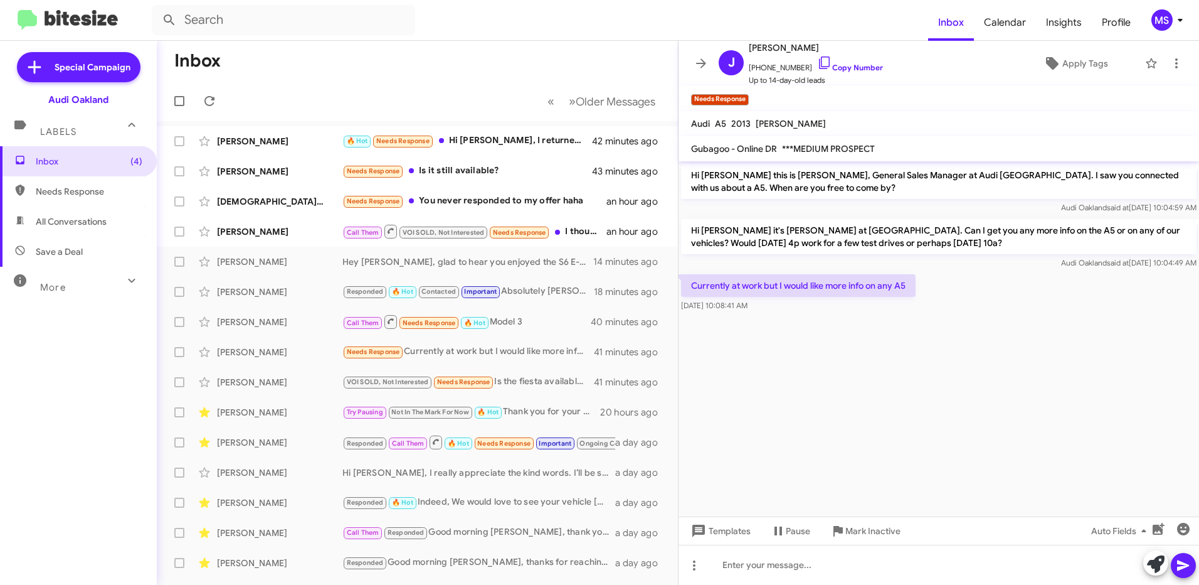
drag, startPoint x: 910, startPoint y: 288, endPoint x: 691, endPoint y: 284, distance: 219.0
click at [691, 284] on p "Currently at work but I would like more info on any A5" at bounding box center [798, 285] width 235 height 23
copy p "Currently at work but I would like more info on any A5"
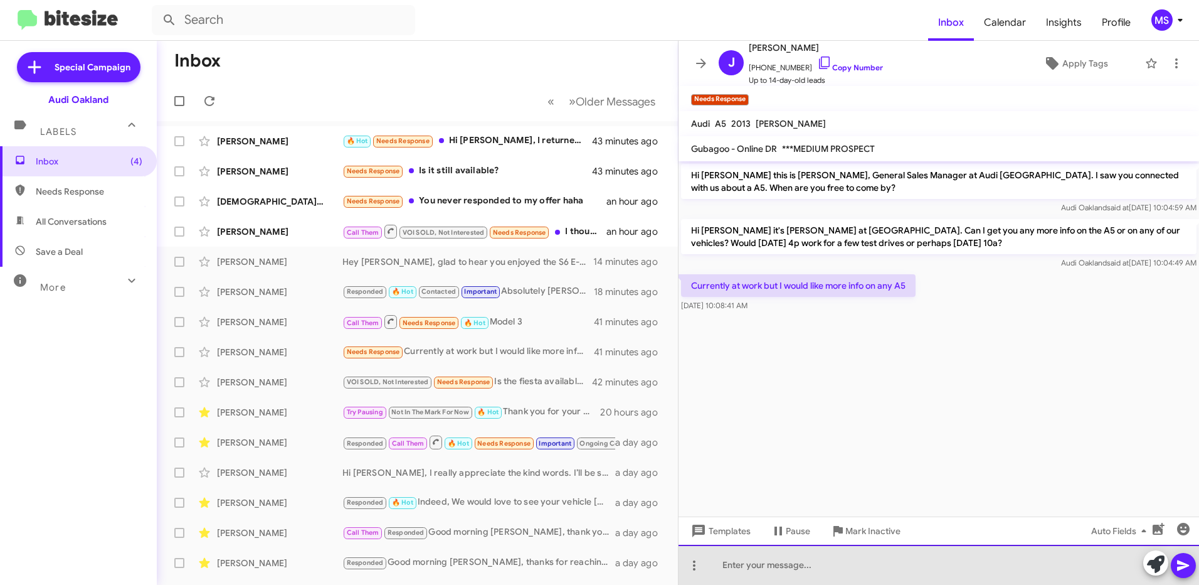
click at [823, 565] on div at bounding box center [939, 565] width 521 height 40
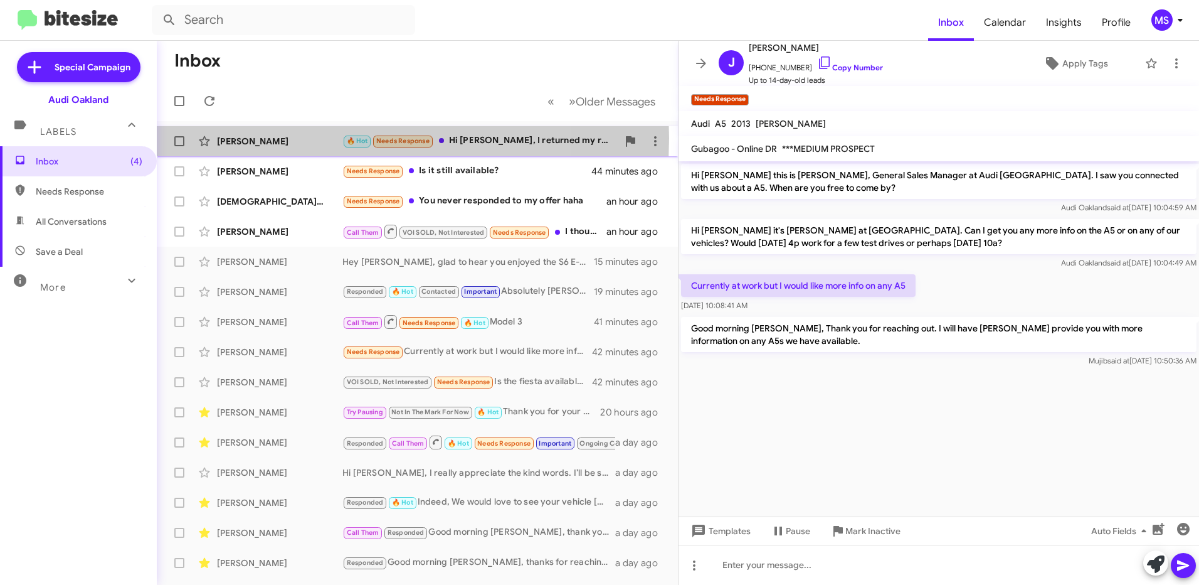
click at [301, 138] on div "[PERSON_NAME]" at bounding box center [279, 141] width 125 height 13
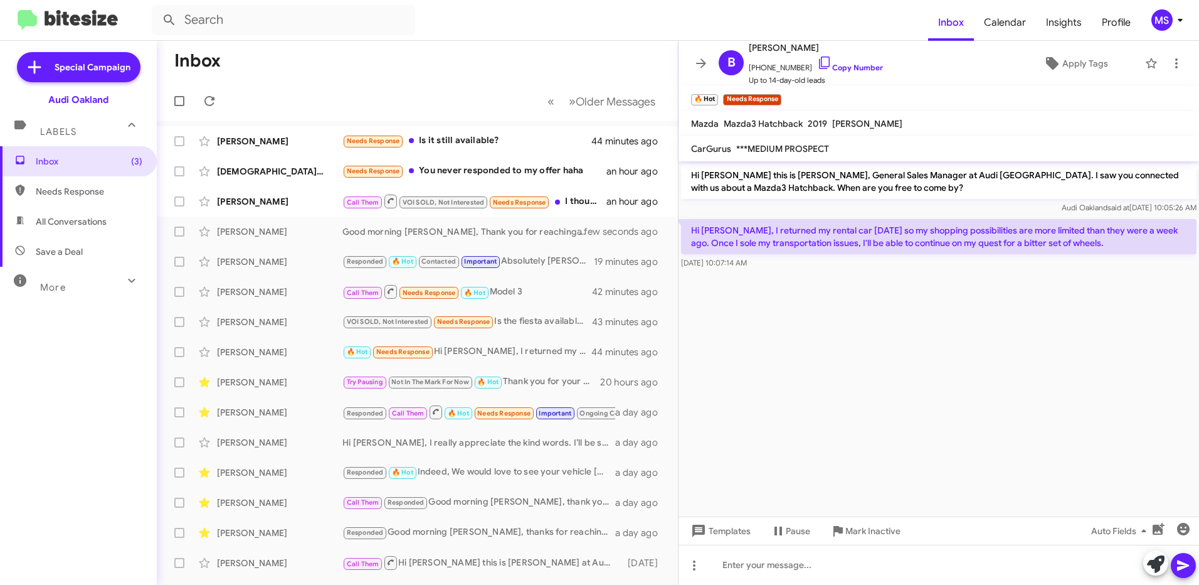
drag, startPoint x: 868, startPoint y: 189, endPoint x: 686, endPoint y: 176, distance: 182.4
click at [686, 176] on p "Hi [PERSON_NAME] this is [PERSON_NAME], General Sales Manager at Audi [GEOGRAPH…" at bounding box center [939, 181] width 516 height 35
copy p "Hi [PERSON_NAME] this is [PERSON_NAME], General Sales Manager at Audi [GEOGRAPH…"
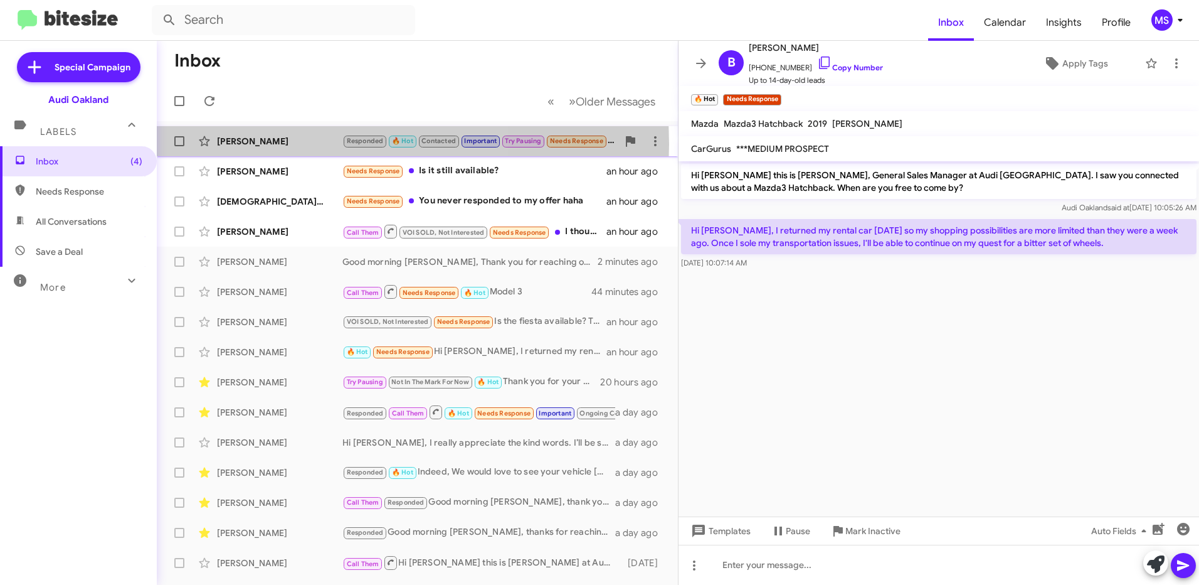
click at [270, 144] on div "[PERSON_NAME]" at bounding box center [279, 141] width 125 height 13
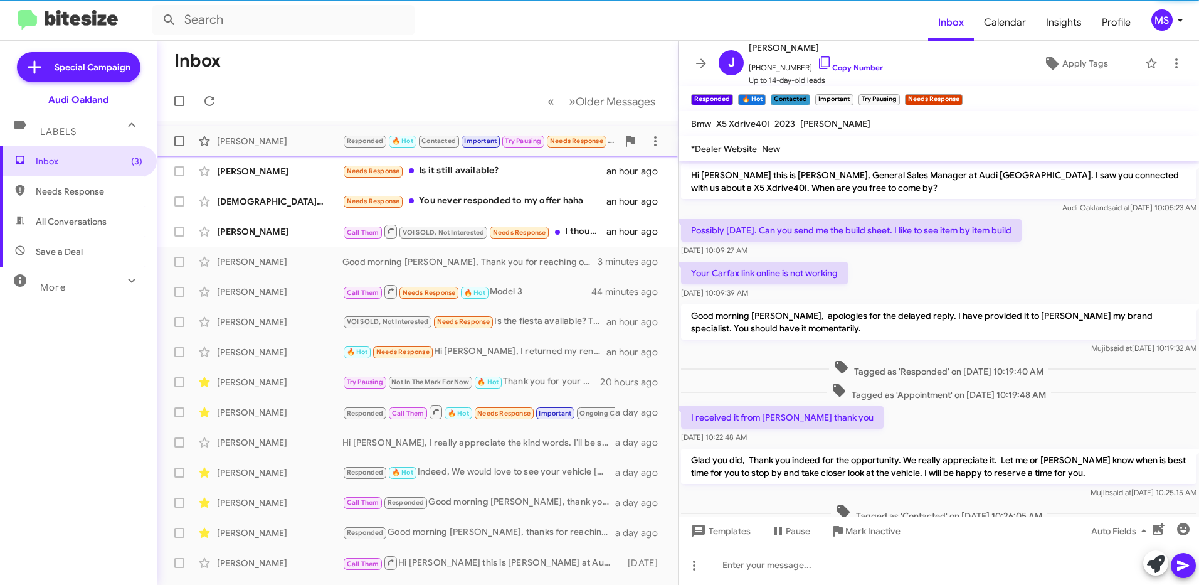
scroll to position [232, 0]
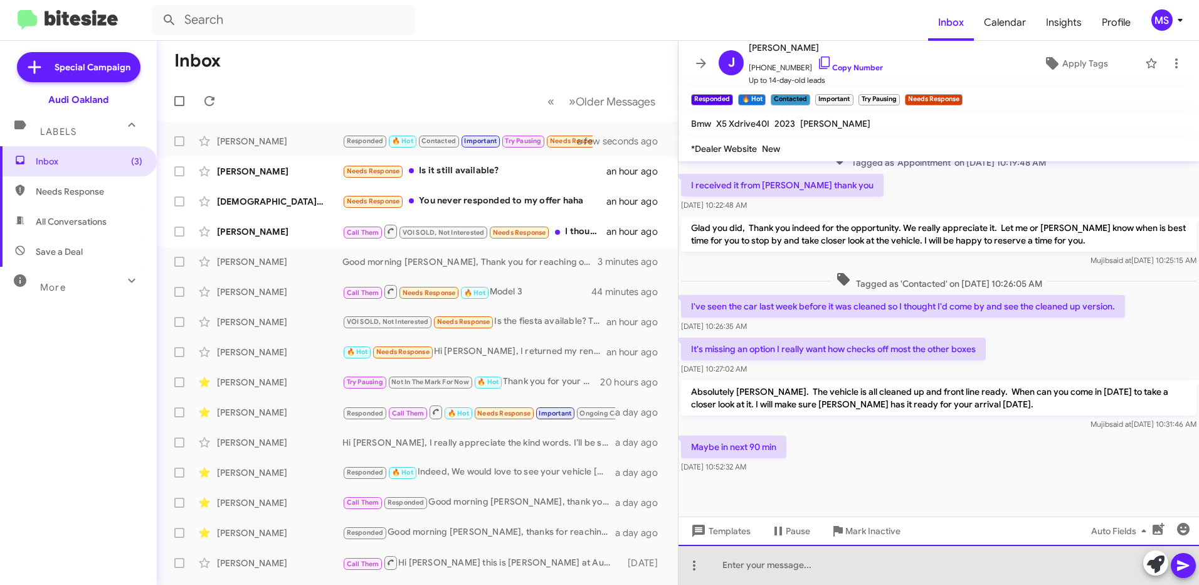
click at [831, 564] on div at bounding box center [939, 565] width 521 height 40
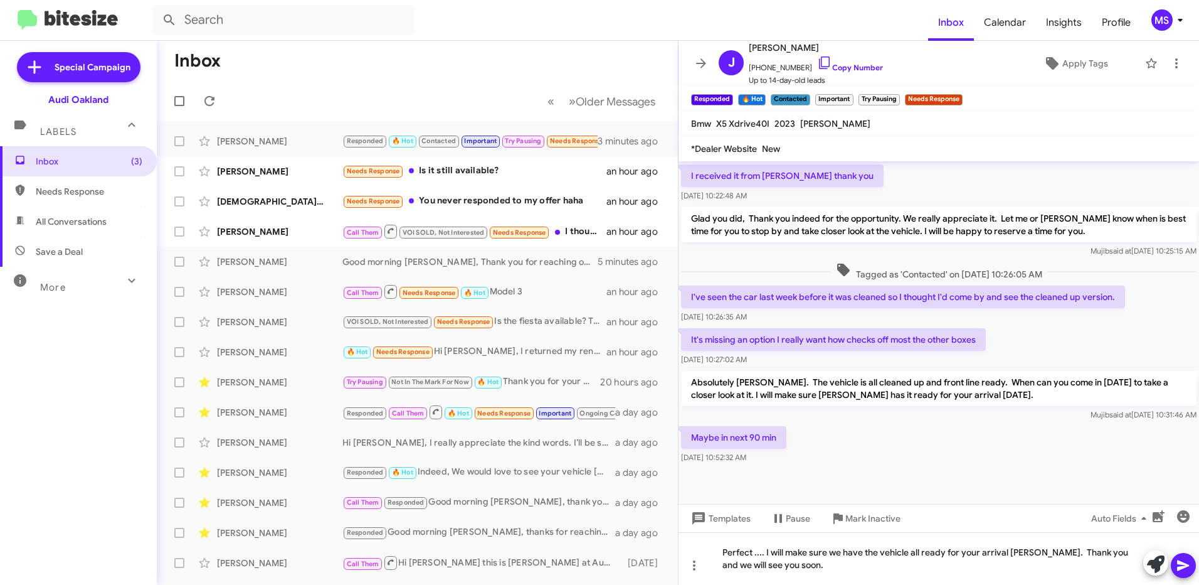
scroll to position [245, 0]
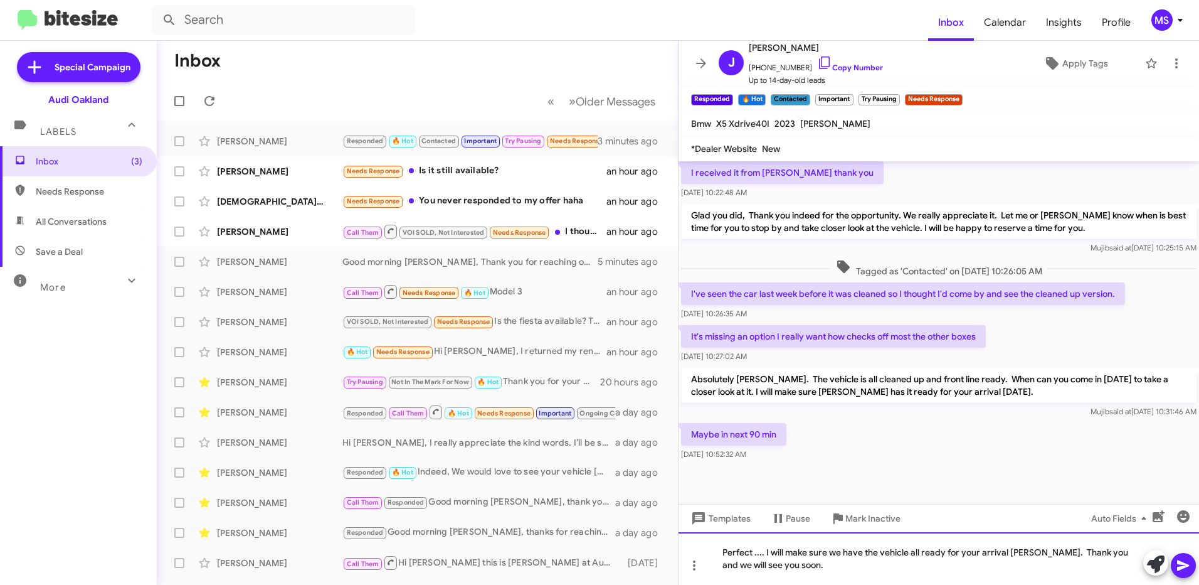
click at [794, 566] on div "Perfect .... I will make sure we have the vehicle all ready for your arrival [P…" at bounding box center [939, 558] width 521 height 53
click at [1179, 566] on icon at bounding box center [1183, 565] width 15 height 15
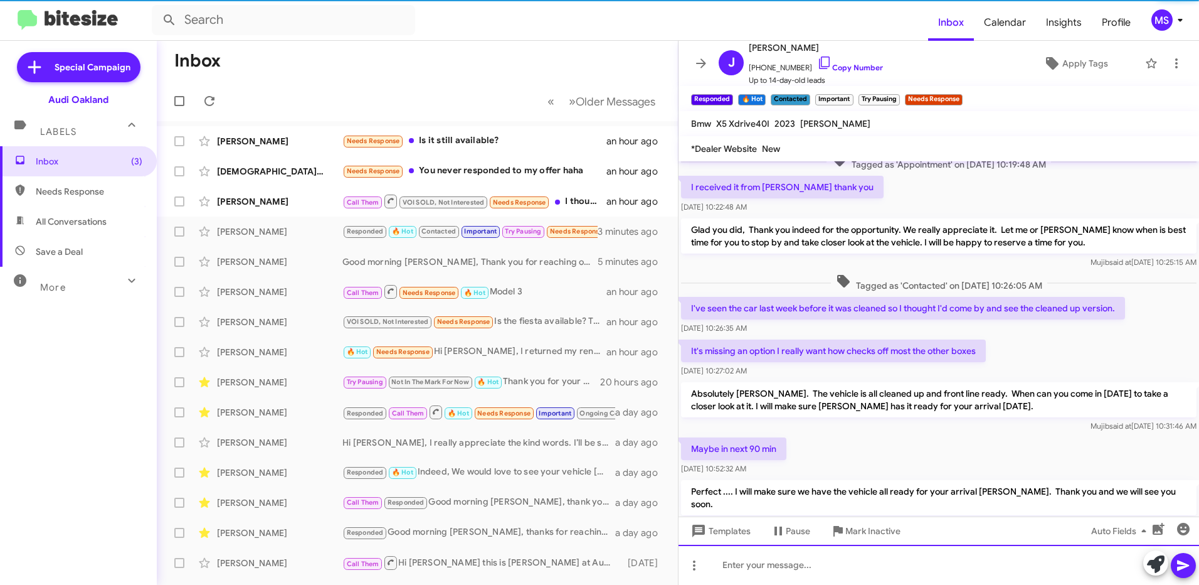
scroll to position [278, 0]
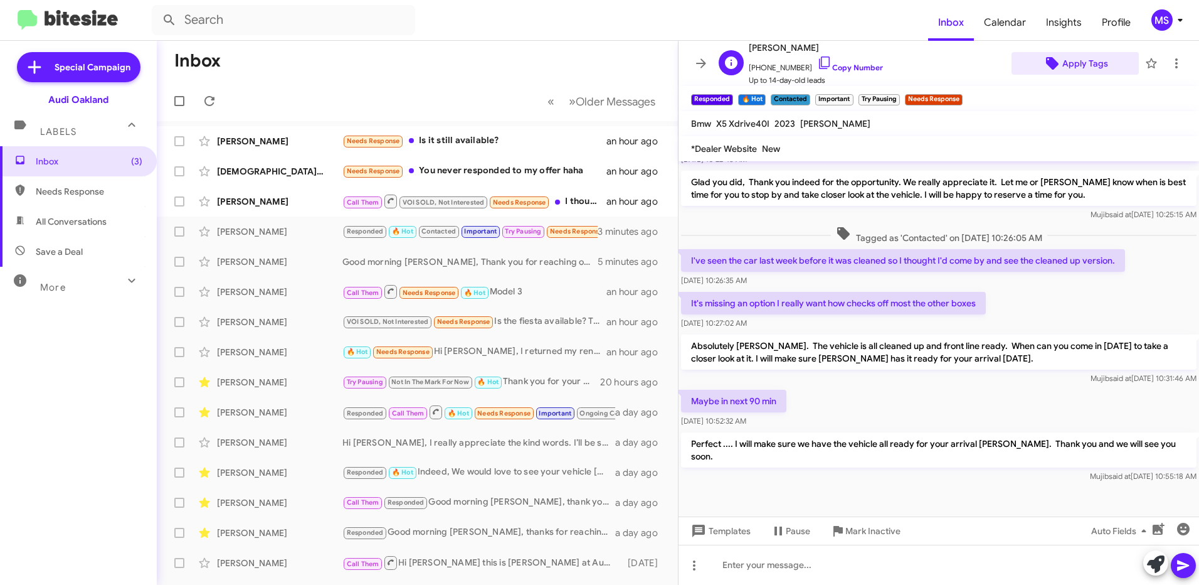
click at [1085, 58] on span "Apply Tags" at bounding box center [1086, 63] width 46 height 23
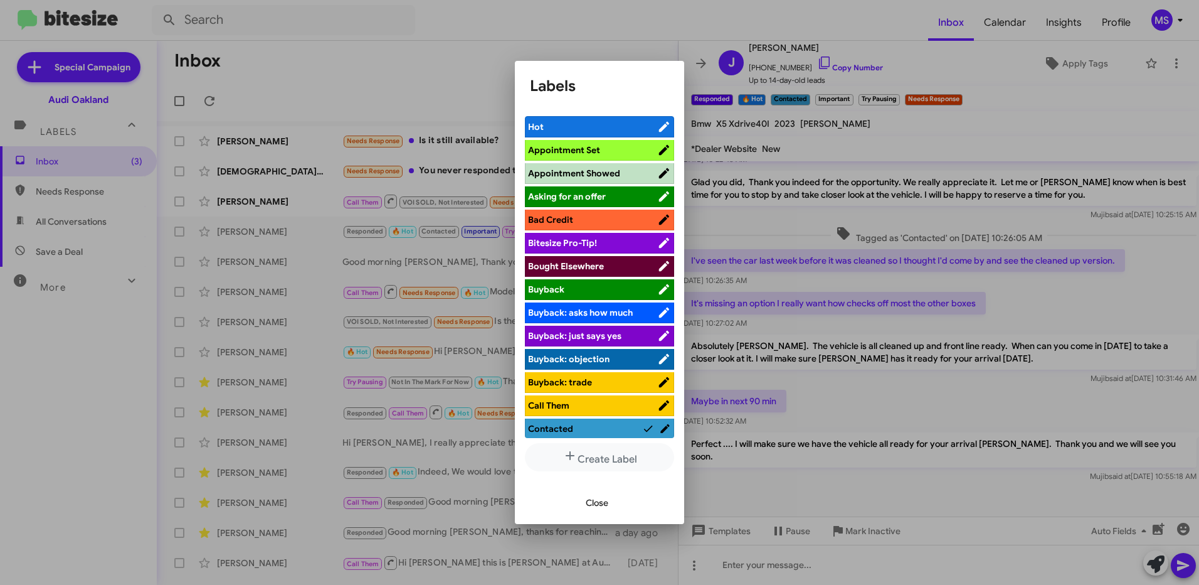
click at [614, 147] on span "Appointment Set" at bounding box center [592, 150] width 129 height 13
click at [597, 507] on span "Close" at bounding box center [597, 502] width 23 height 23
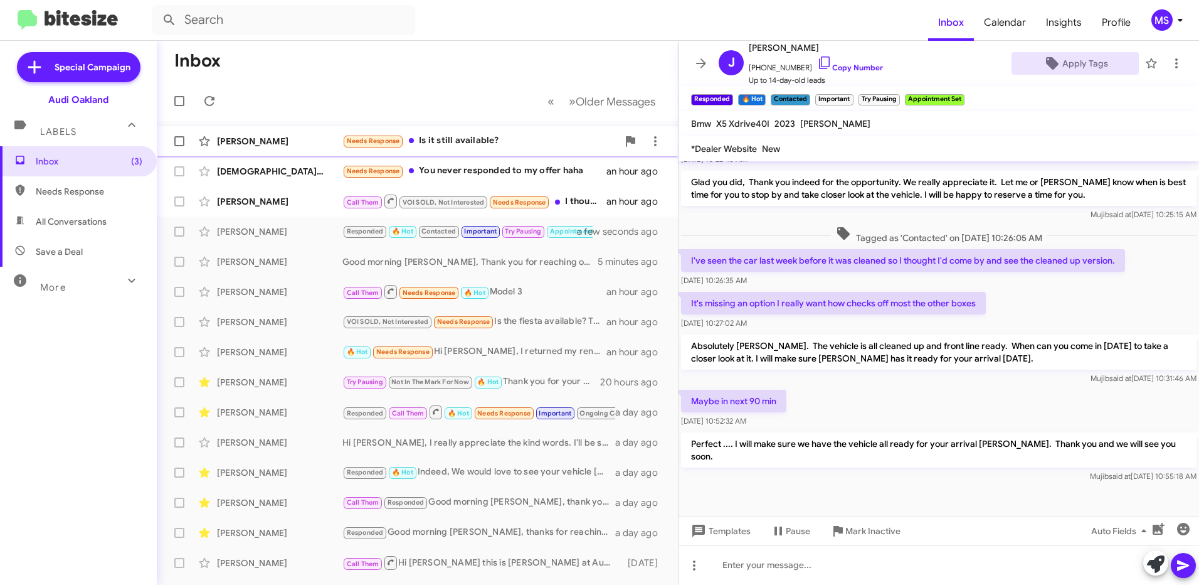
click at [286, 139] on div "[PERSON_NAME]" at bounding box center [279, 141] width 125 height 13
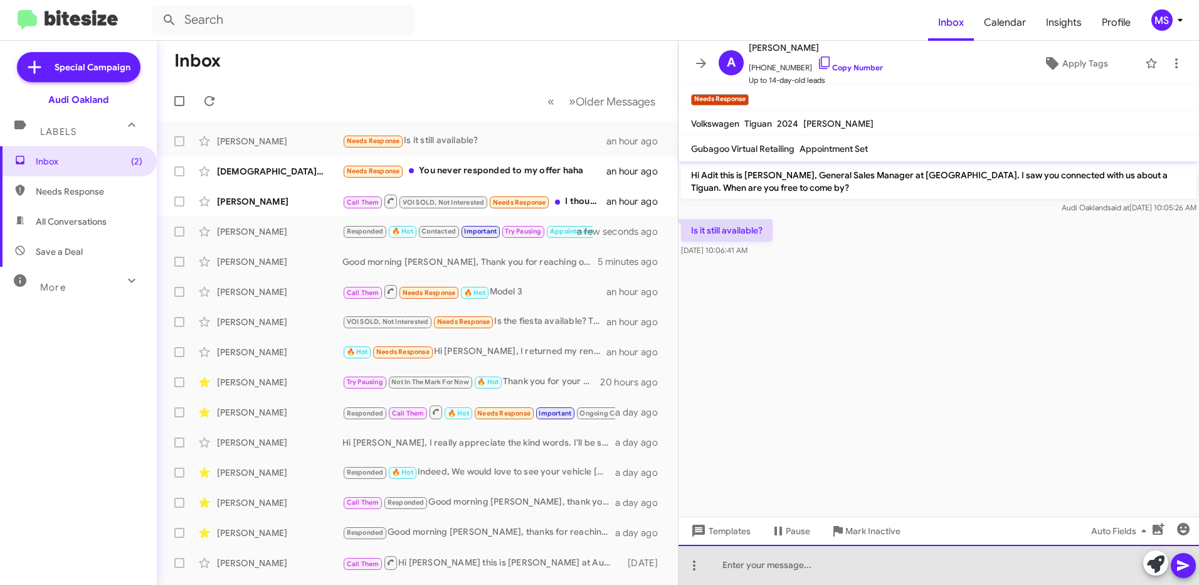
click at [785, 563] on div at bounding box center [939, 565] width 521 height 40
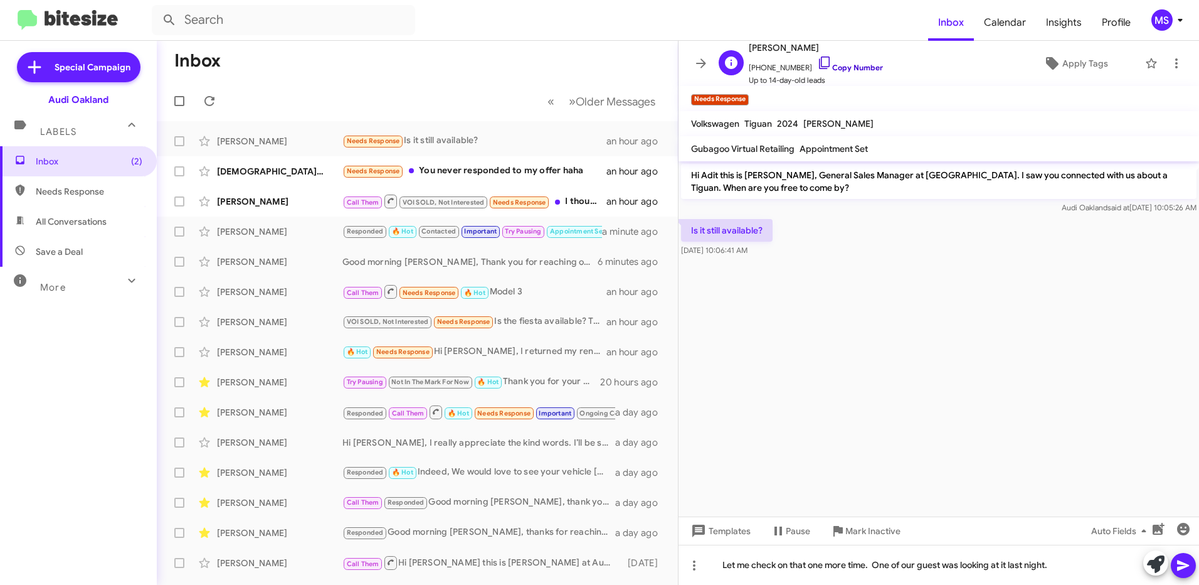
click at [854, 65] on link "Copy Number" at bounding box center [850, 67] width 66 height 9
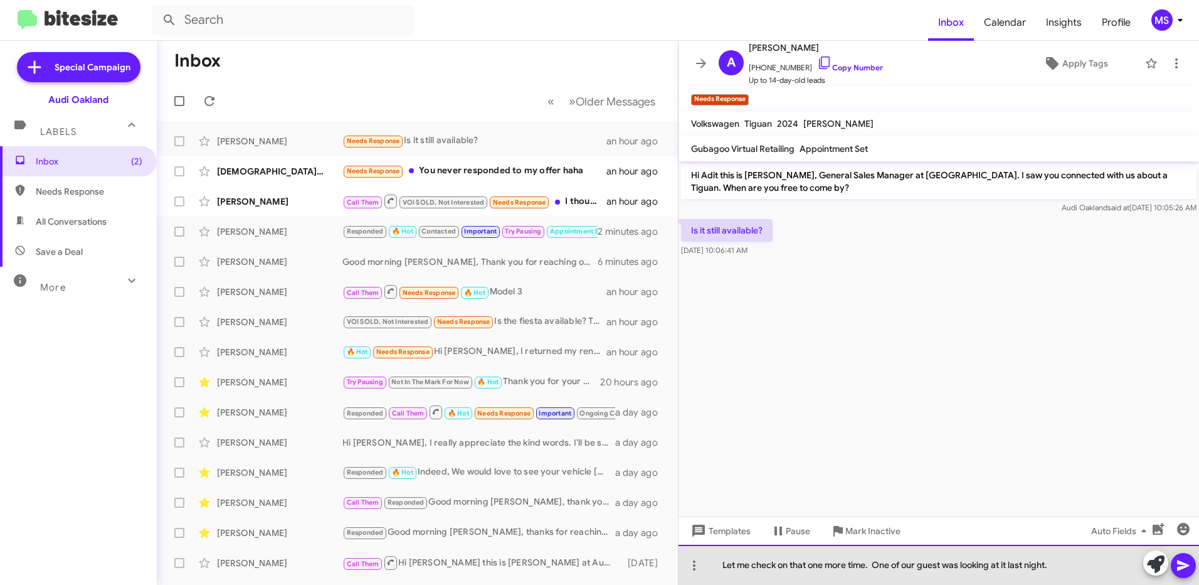
click at [1076, 568] on div "Let me check on that one more time. One of our guest was looking at it last nig…" at bounding box center [939, 565] width 521 height 40
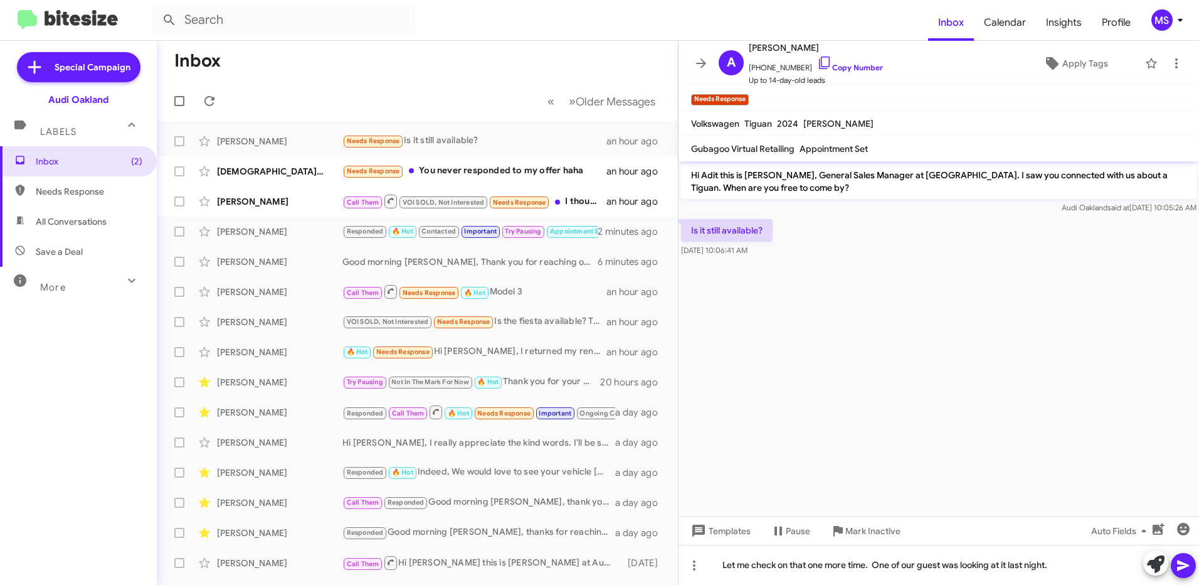
click at [1181, 560] on icon at bounding box center [1183, 565] width 15 height 15
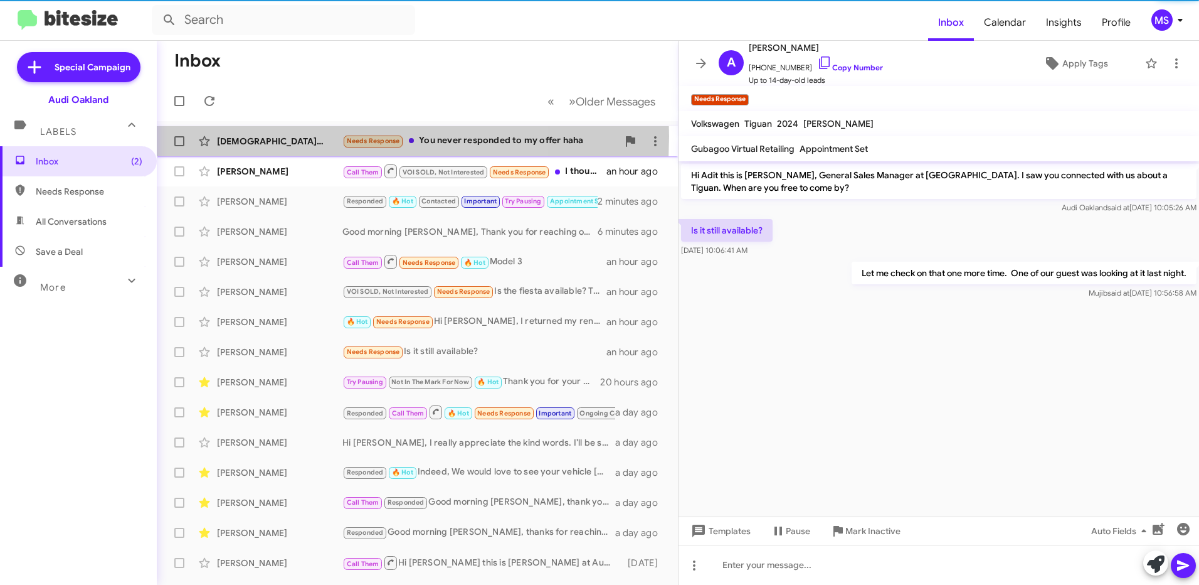
click at [290, 136] on div "[DEMOGRAPHIC_DATA][PERSON_NAME]" at bounding box center [279, 141] width 125 height 13
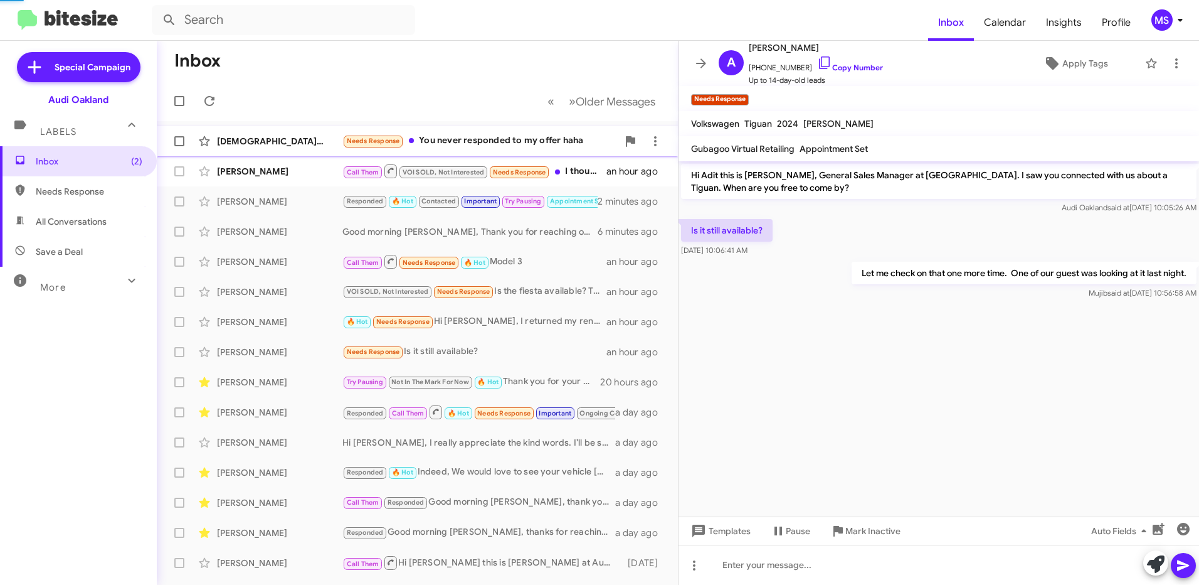
scroll to position [45, 0]
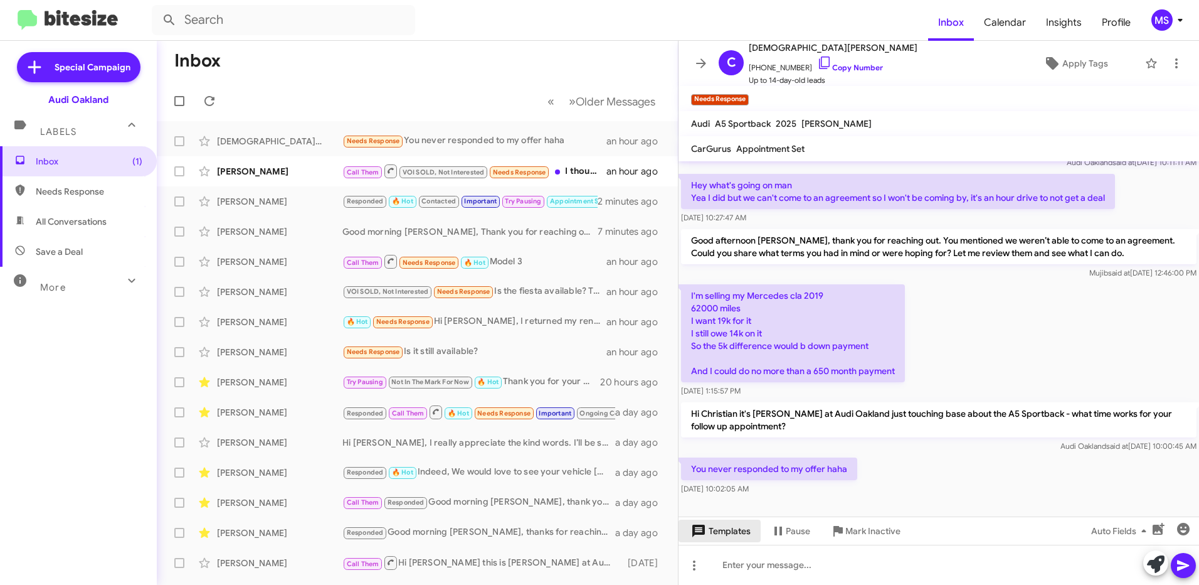
click at [735, 530] on span "Templates" at bounding box center [720, 530] width 62 height 23
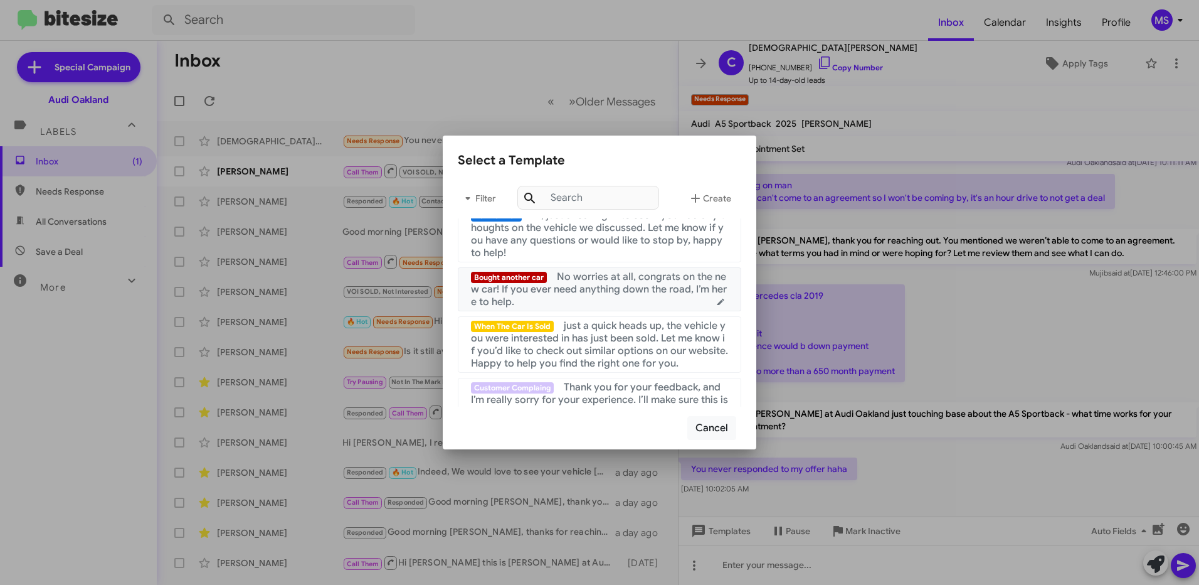
scroll to position [314, 0]
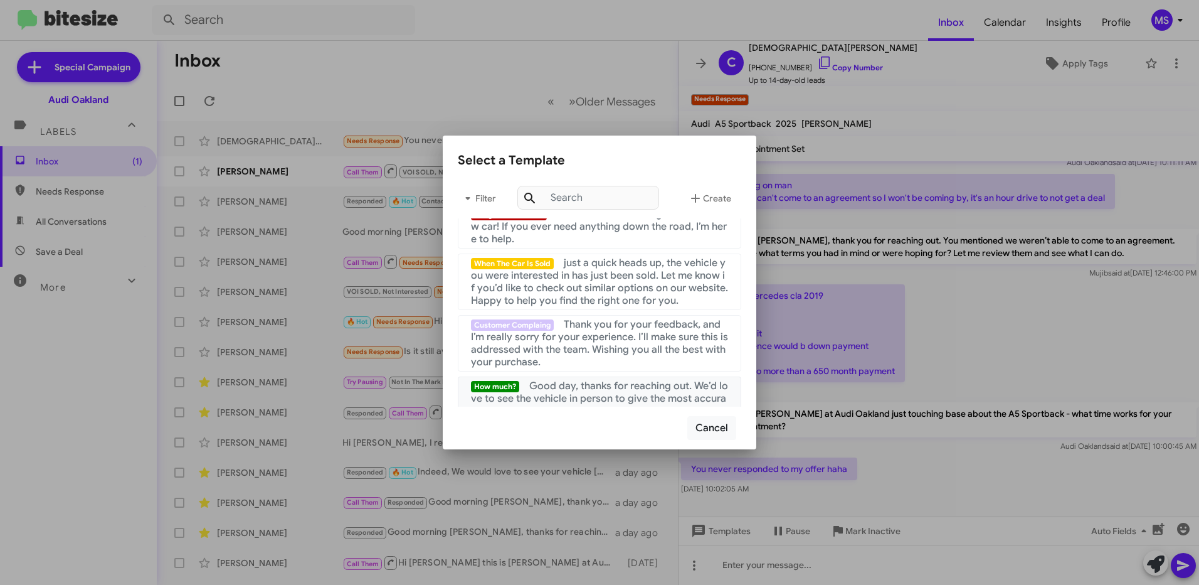
click at [580, 398] on span "Good day, thanks for reaching out. We’d love to see the vehicle in person to gi…" at bounding box center [599, 405] width 257 height 50
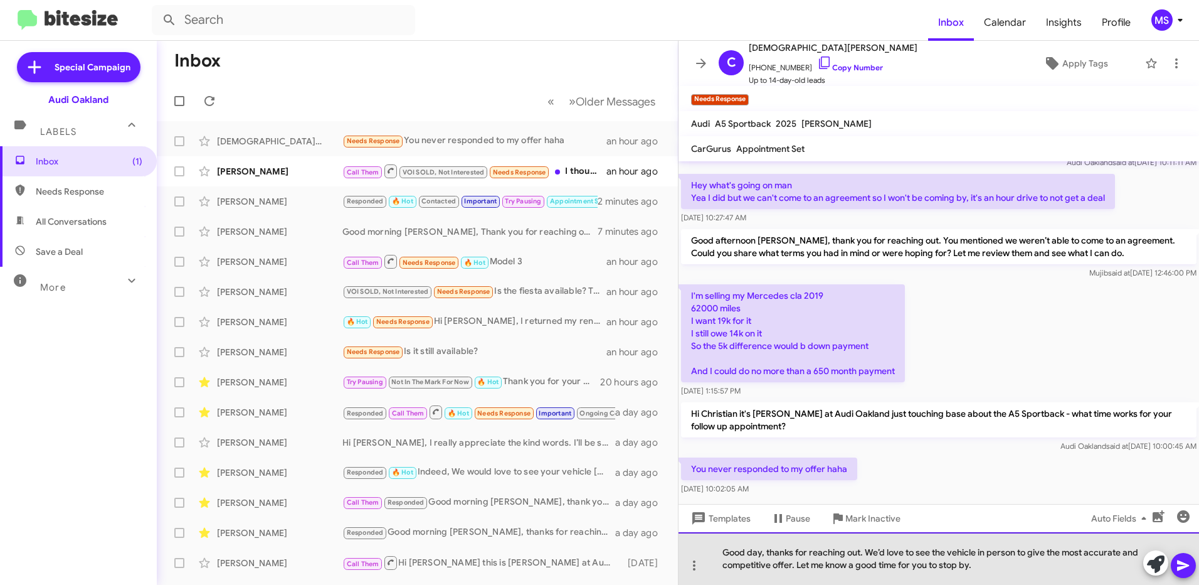
drag, startPoint x: 765, startPoint y: 555, endPoint x: 775, endPoint y: 553, distance: 10.7
click at [765, 555] on div "Good day, thanks for reaching out. We’d love to see the vehicle in person to gi…" at bounding box center [939, 558] width 521 height 53
click at [862, 552] on div "[PERSON_NAME], thanks for reaching out. We’d love to see the vehicle in person …" at bounding box center [939, 558] width 521 height 53
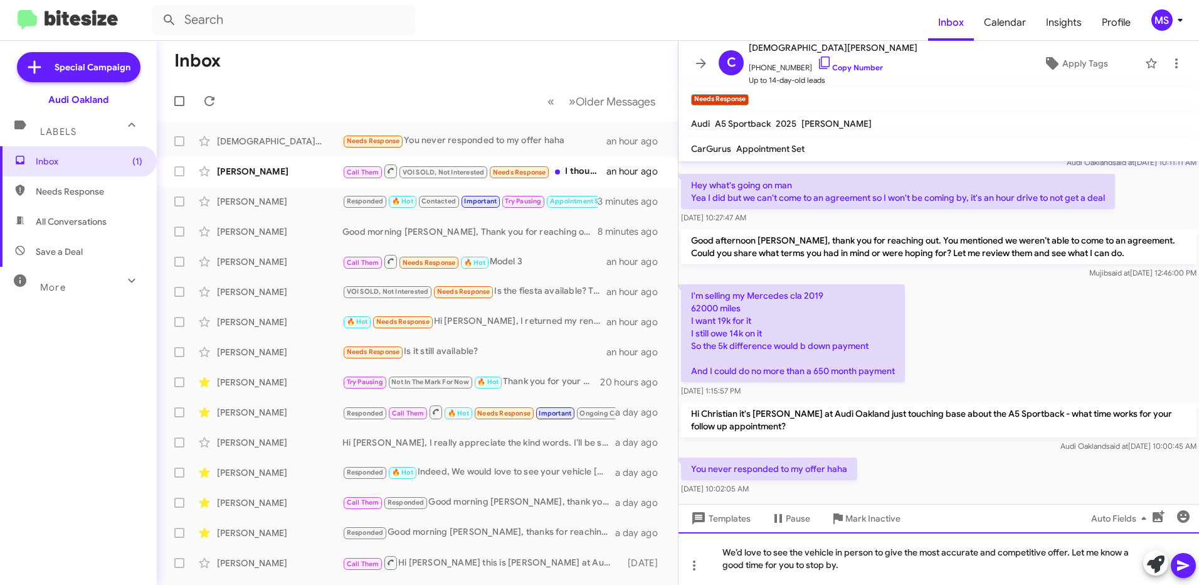
click at [871, 568] on div "We’d love to see the vehicle in person to give the most accurate and competitiv…" at bounding box center [939, 558] width 521 height 53
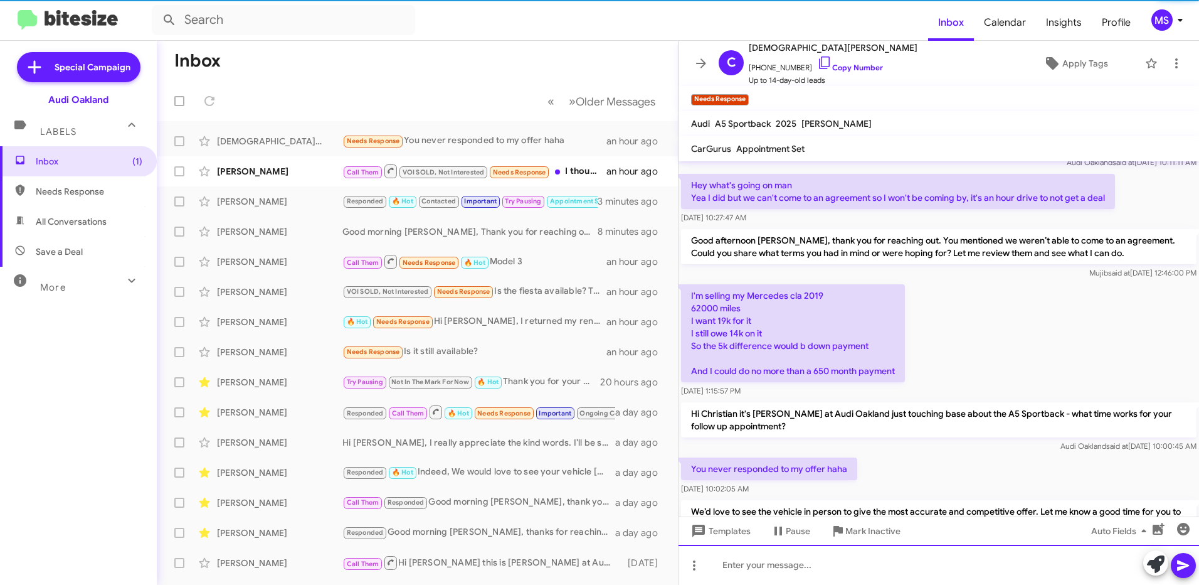
scroll to position [104, 0]
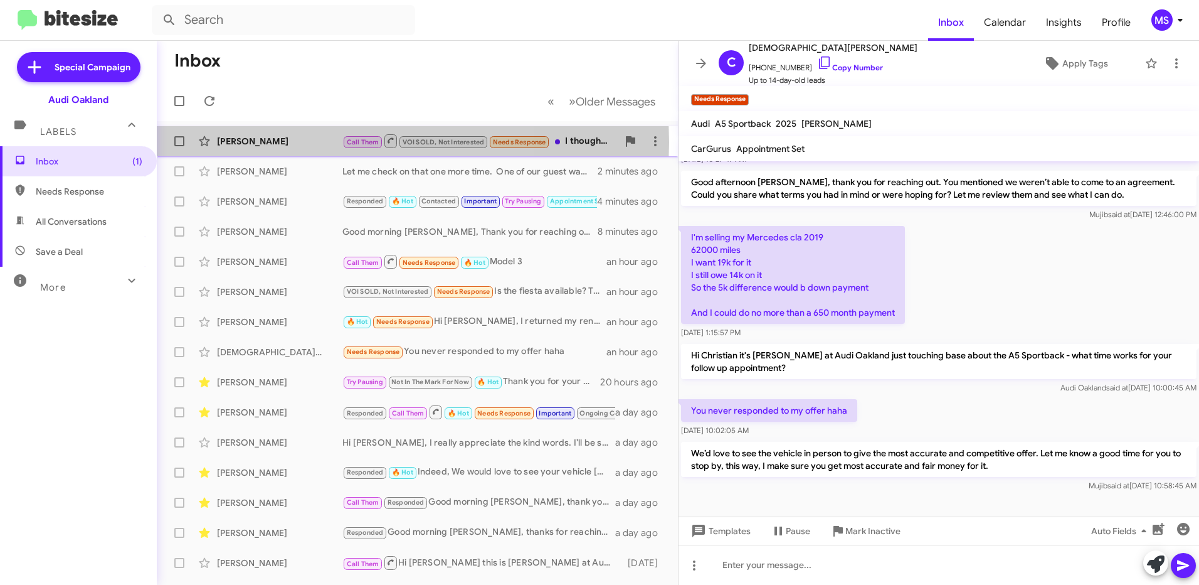
click at [283, 142] on div "[PERSON_NAME]" at bounding box center [279, 141] width 125 height 13
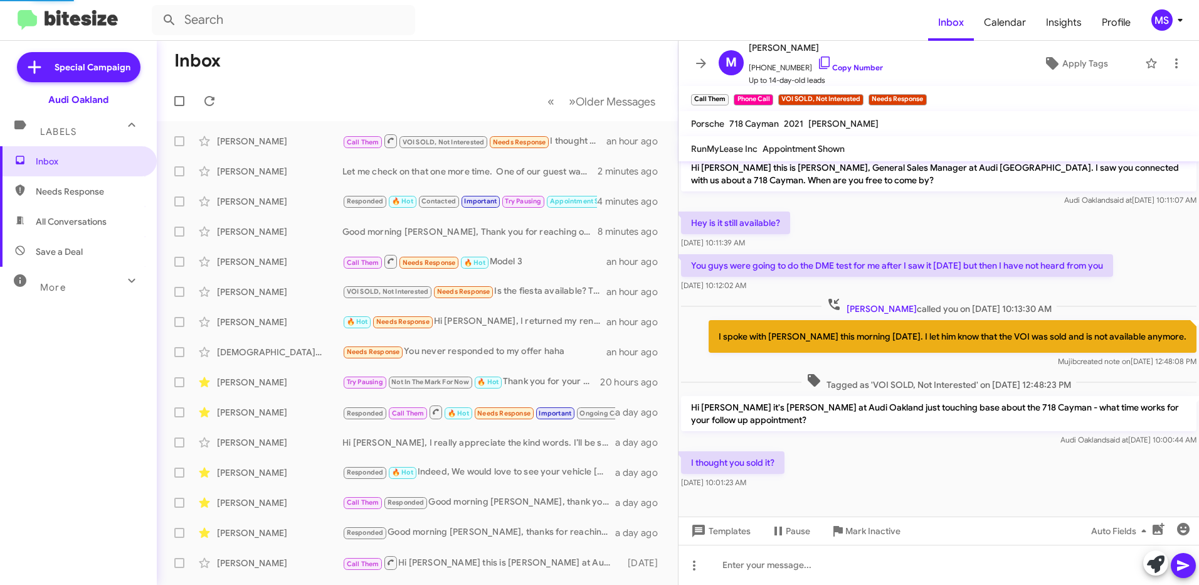
scroll to position [8, 0]
click at [489, 62] on mat-toolbar-row "Inbox" at bounding box center [417, 61] width 521 height 40
click at [285, 201] on div "[PERSON_NAME]" at bounding box center [279, 201] width 125 height 13
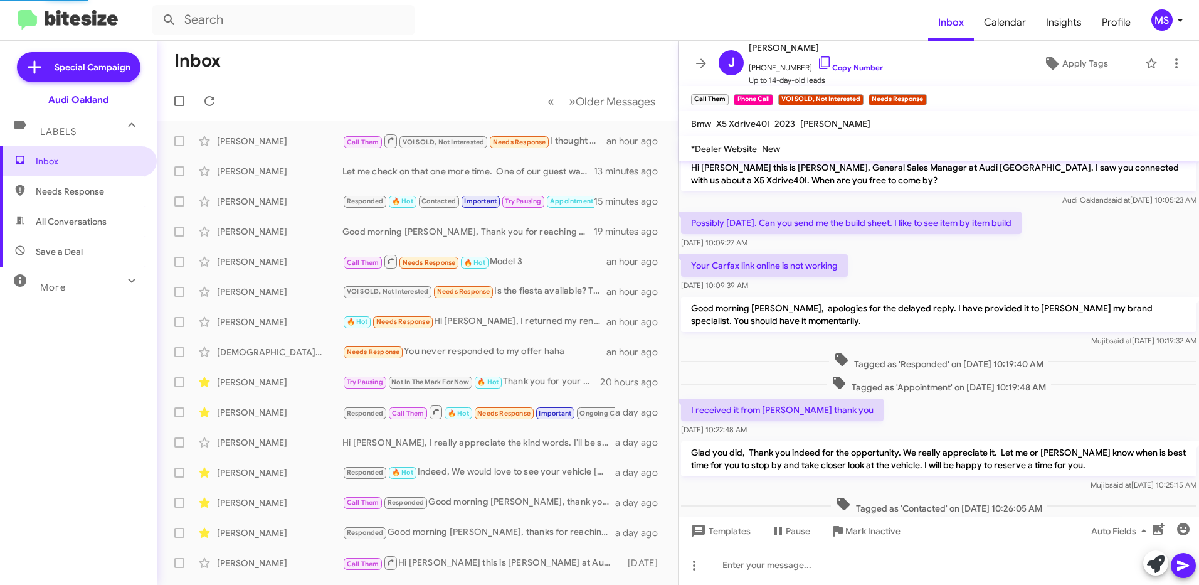
scroll to position [304, 0]
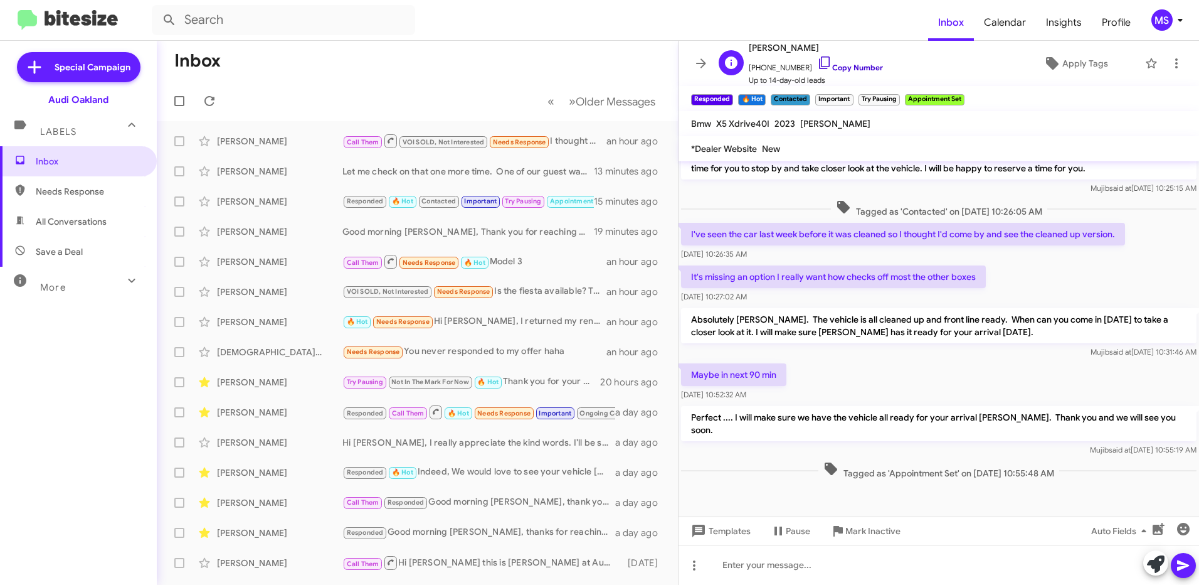
click at [848, 64] on link "Copy Number" at bounding box center [850, 67] width 66 height 9
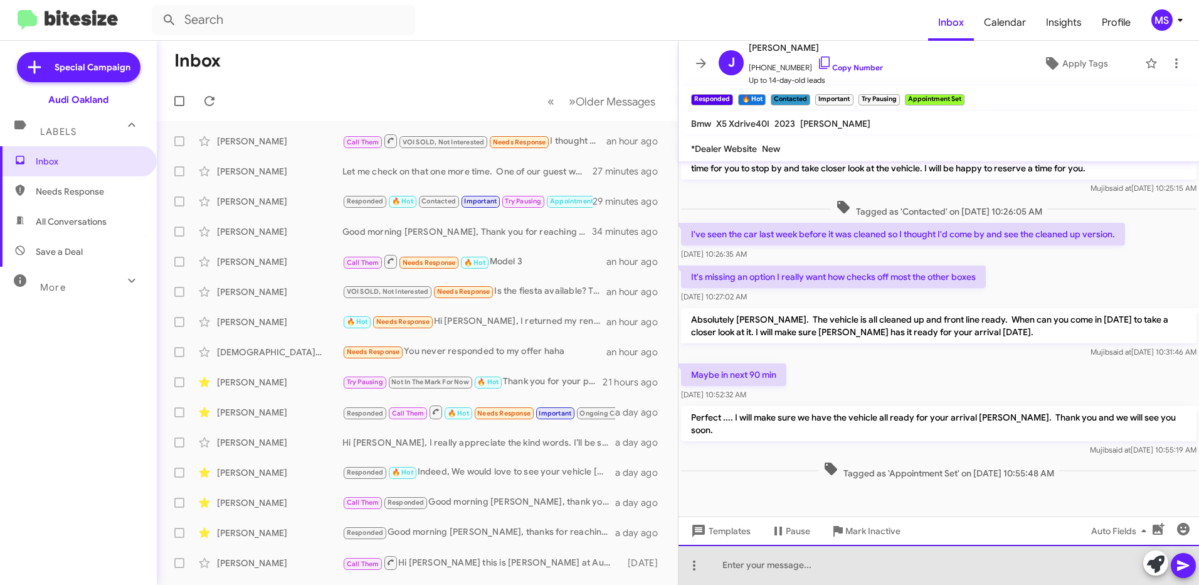
click at [854, 561] on div at bounding box center [939, 565] width 521 height 40
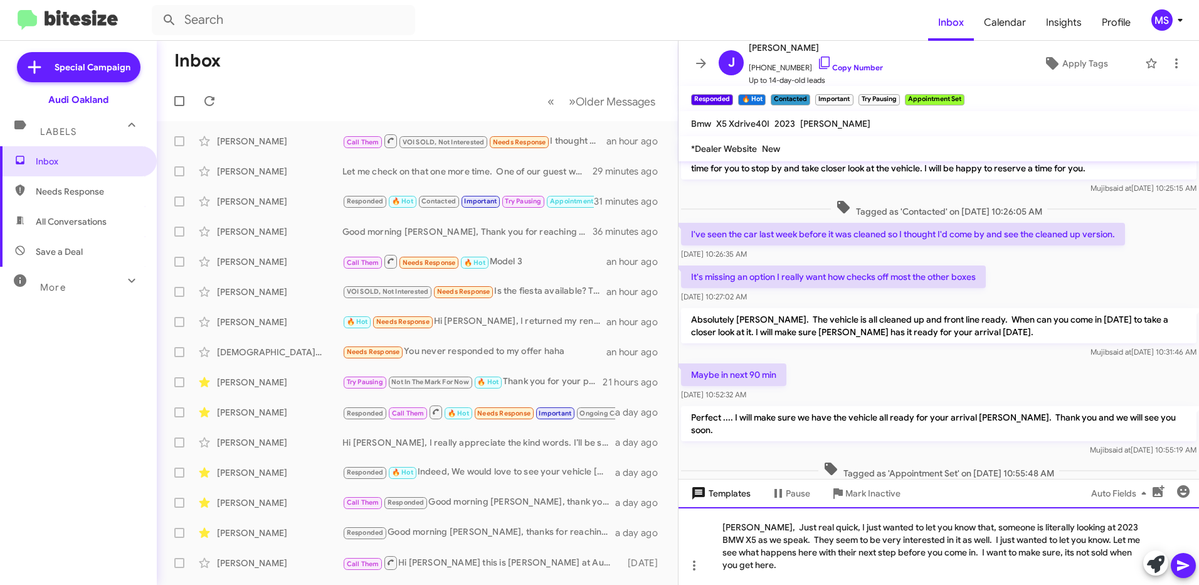
drag, startPoint x: 760, startPoint y: 568, endPoint x: 703, endPoint y: 502, distance: 86.3
click at [703, 502] on div "Hi [PERSON_NAME] this is [PERSON_NAME], General Sales Manager at Audi [GEOGRAPH…" at bounding box center [939, 372] width 521 height 423
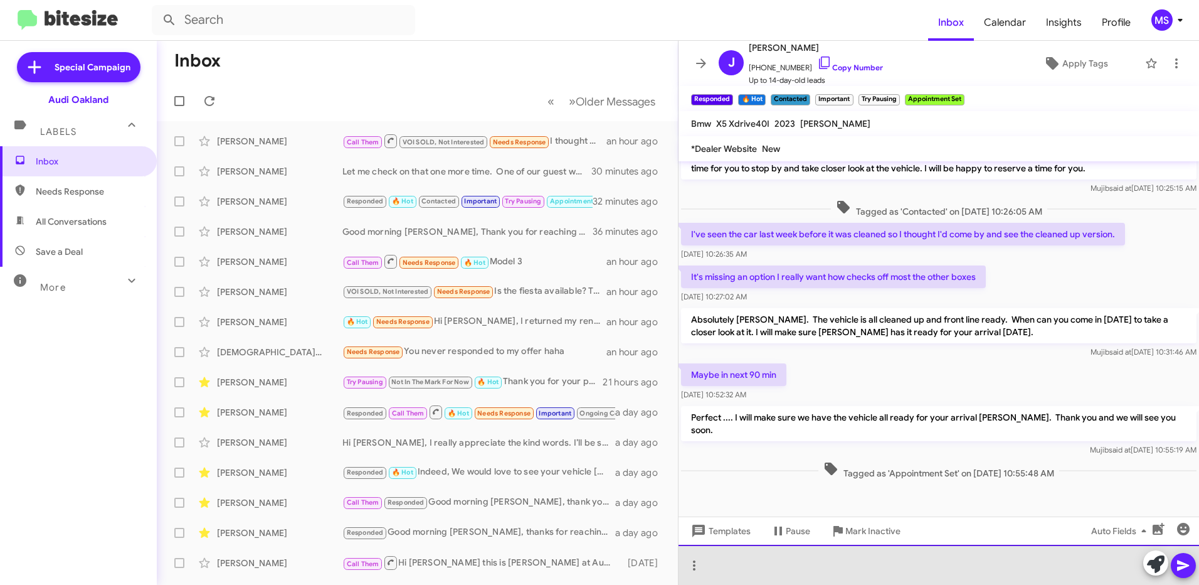
click at [859, 558] on div at bounding box center [939, 565] width 521 height 40
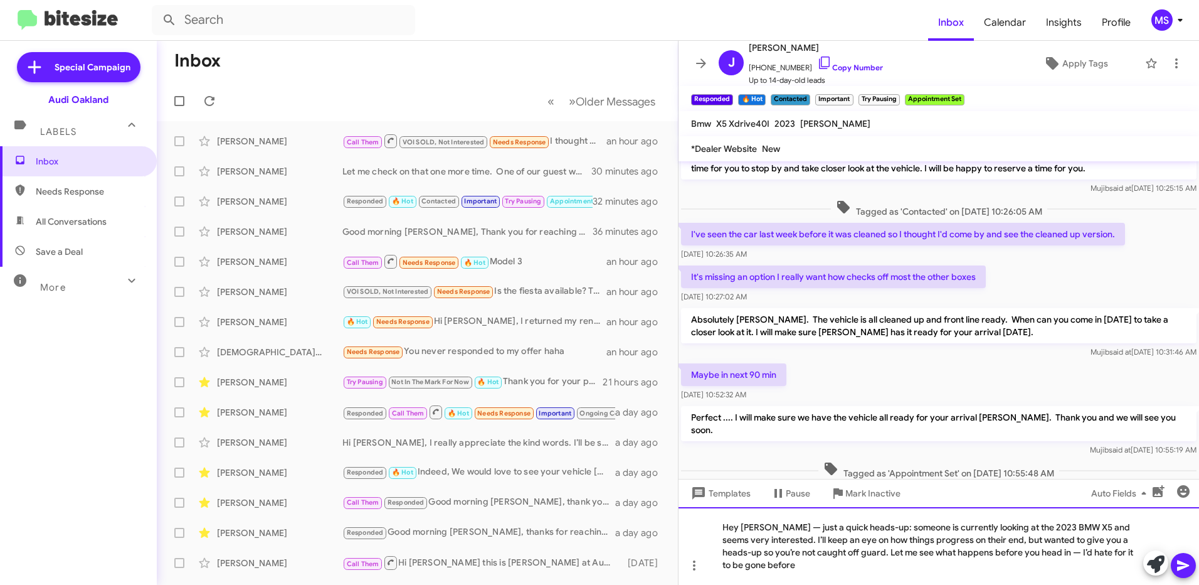
click at [769, 524] on div "Hey [PERSON_NAME] — just a quick heads-up: someone is currently looking at the …" at bounding box center [939, 546] width 521 height 78
click at [853, 524] on div "Hey [PERSON_NAME], just a quick heads-up: someone is currently looking at the 2…" at bounding box center [939, 546] width 521 height 78
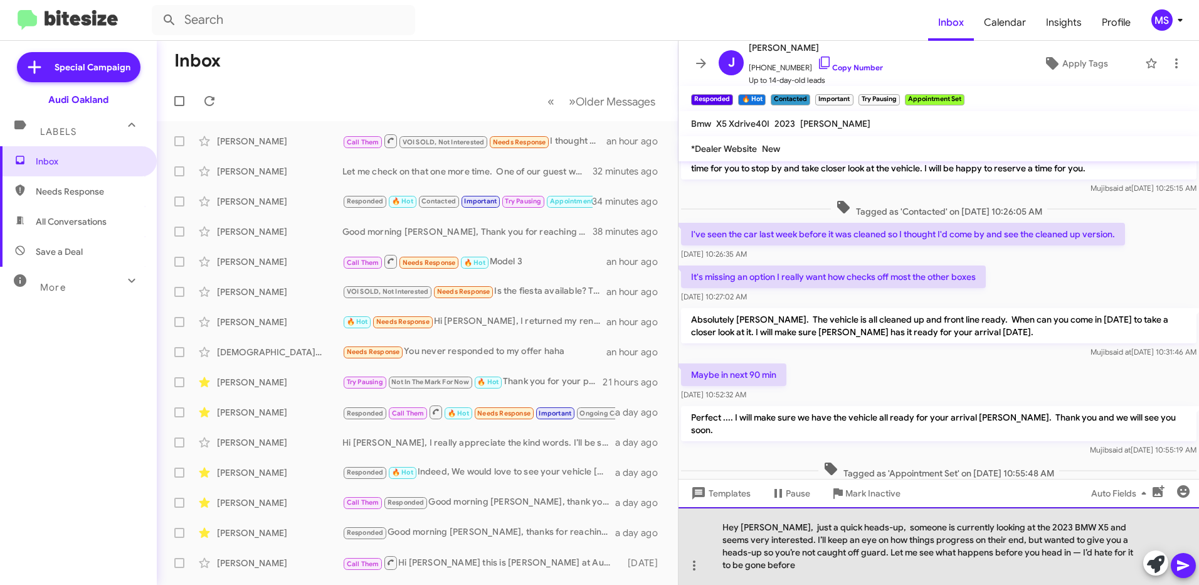
click at [1026, 555] on div "Hey [PERSON_NAME], just a quick heads-up, someone is currently looking at the 2…" at bounding box center [939, 546] width 521 height 78
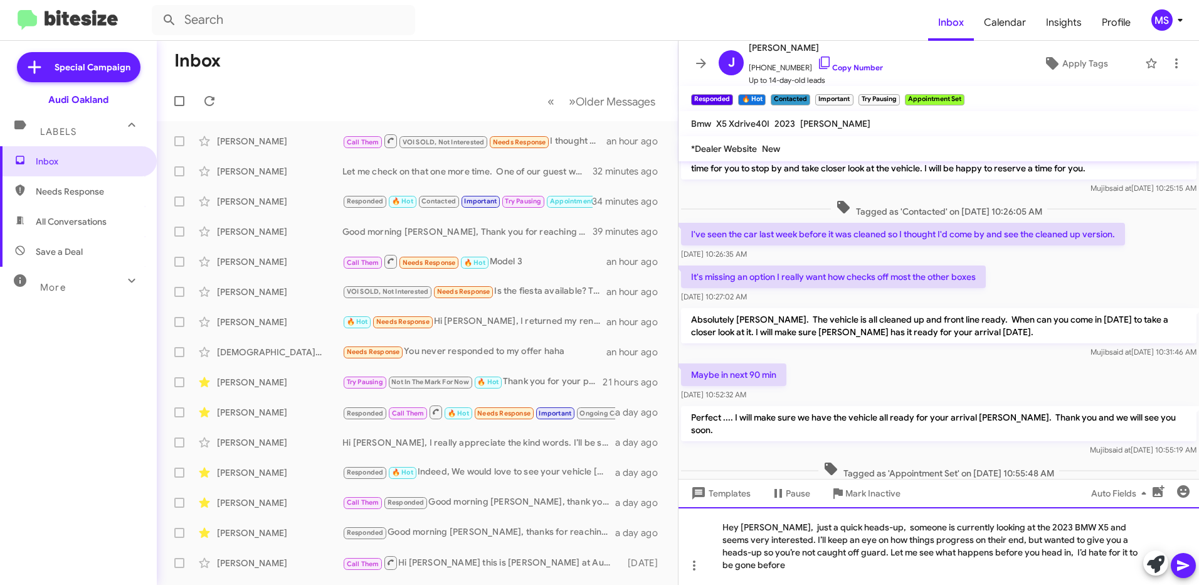
click at [757, 564] on div "Hey [PERSON_NAME], just a quick heads-up, someone is currently looking at the 2…" at bounding box center [939, 546] width 521 height 78
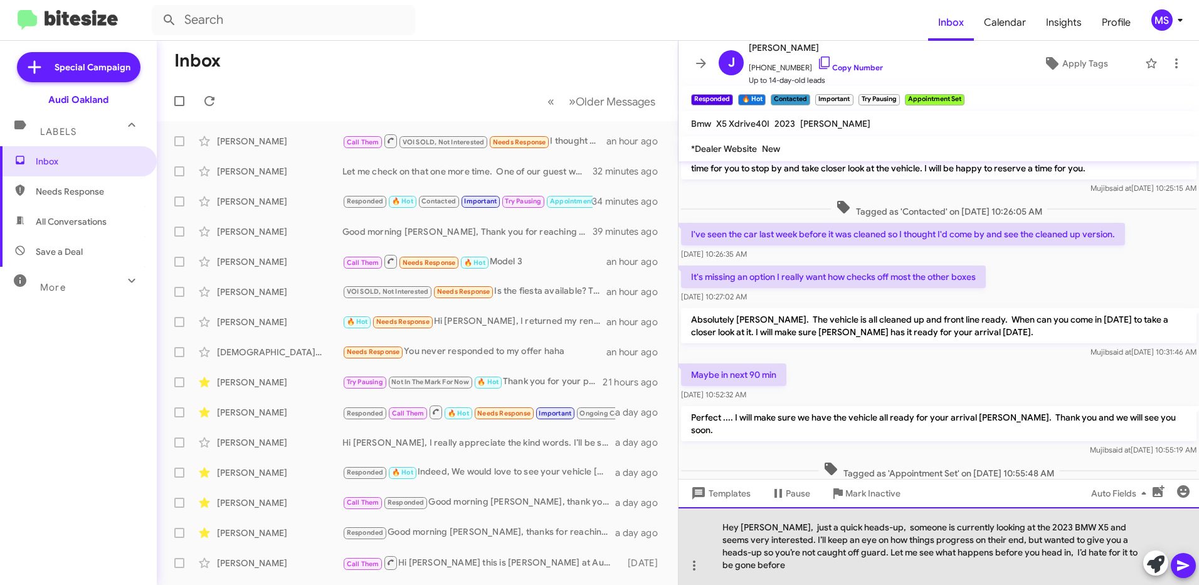
click at [794, 561] on div "Hey [PERSON_NAME], just a quick heads-up, someone is currently looking at the 2…" at bounding box center [939, 546] width 521 height 78
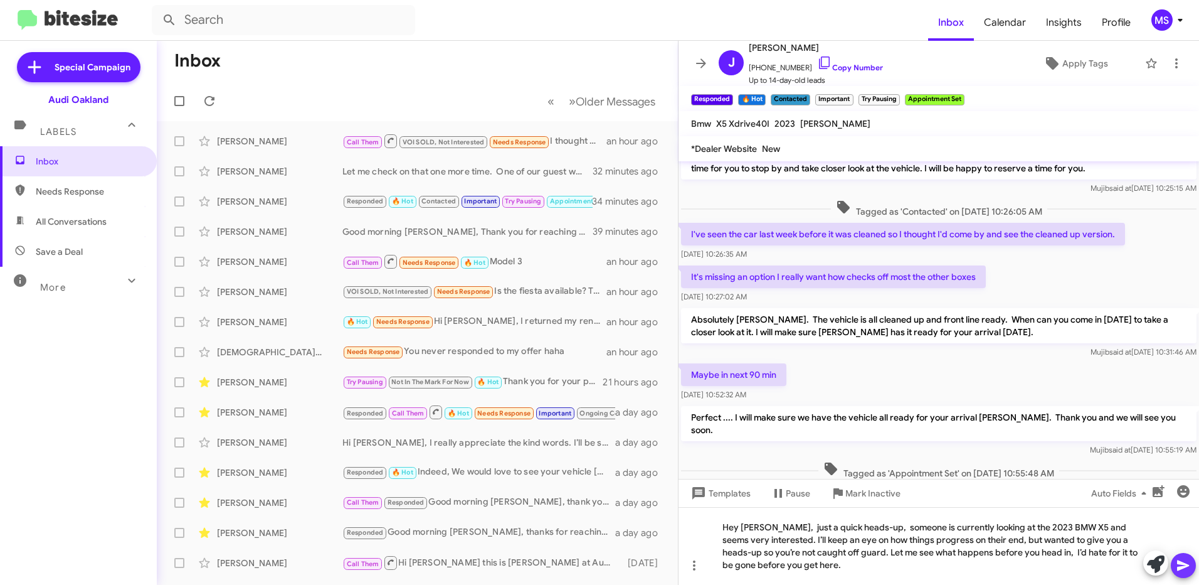
click at [1177, 564] on icon at bounding box center [1183, 565] width 15 height 15
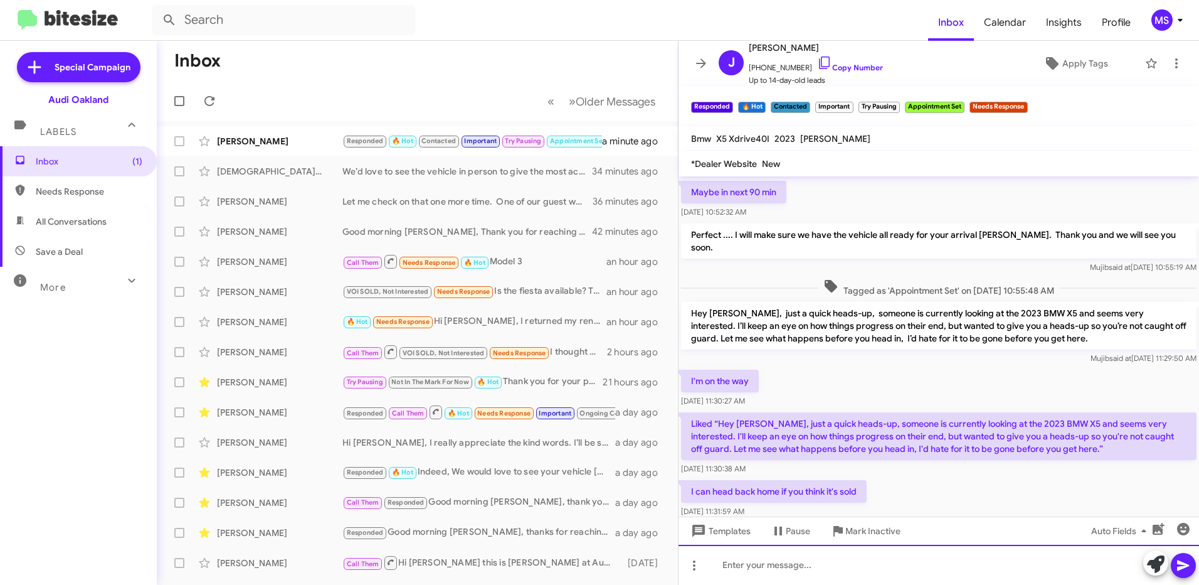
scroll to position [553, 0]
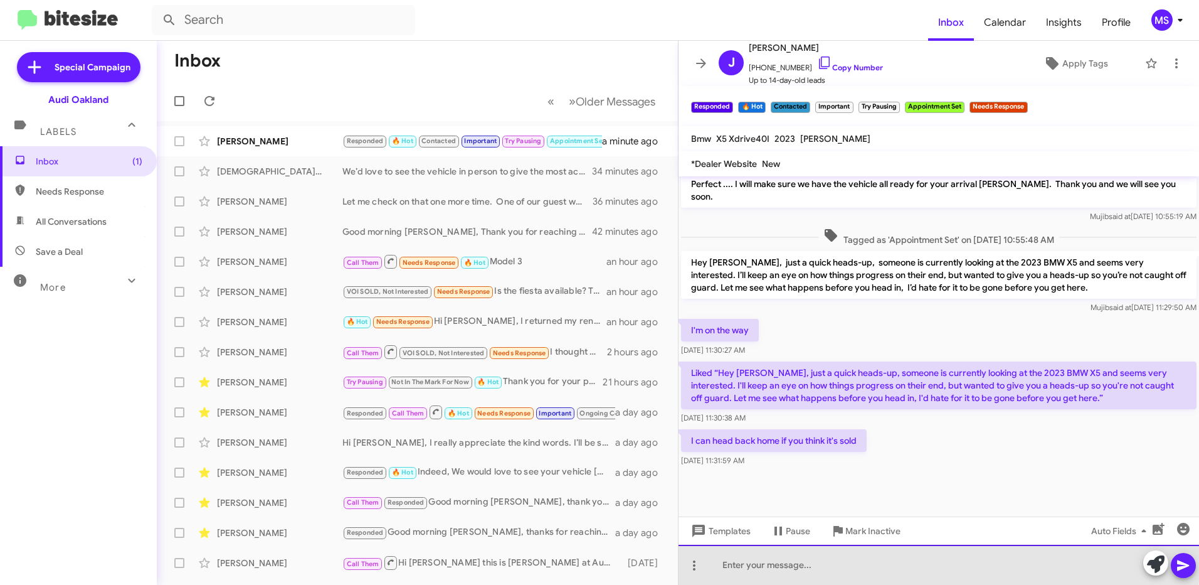
click at [832, 560] on div at bounding box center [939, 565] width 521 height 40
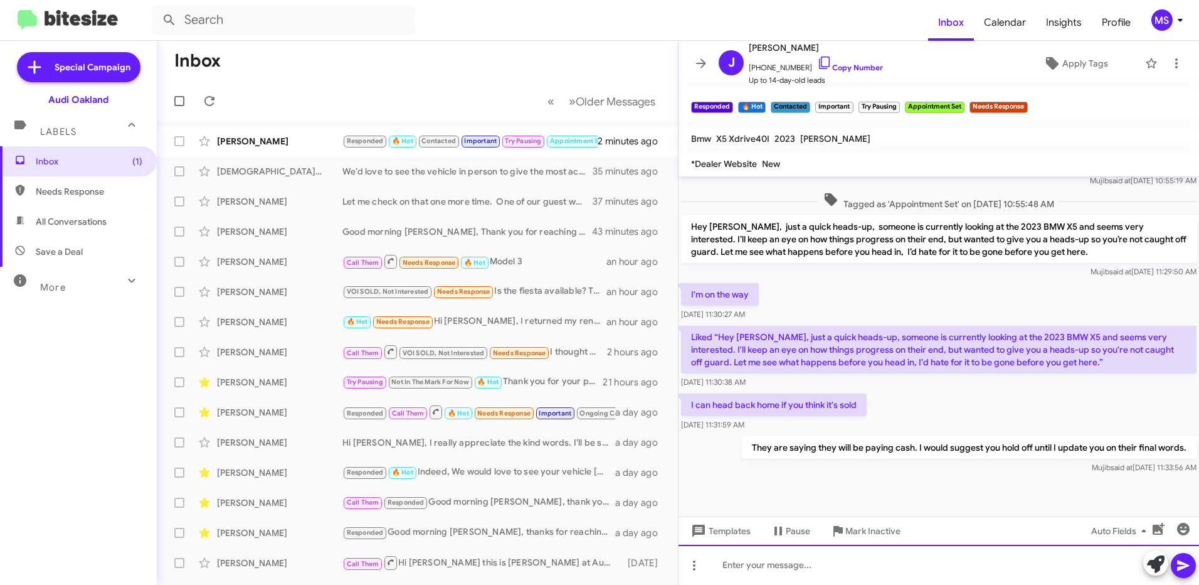
scroll to position [598, 0]
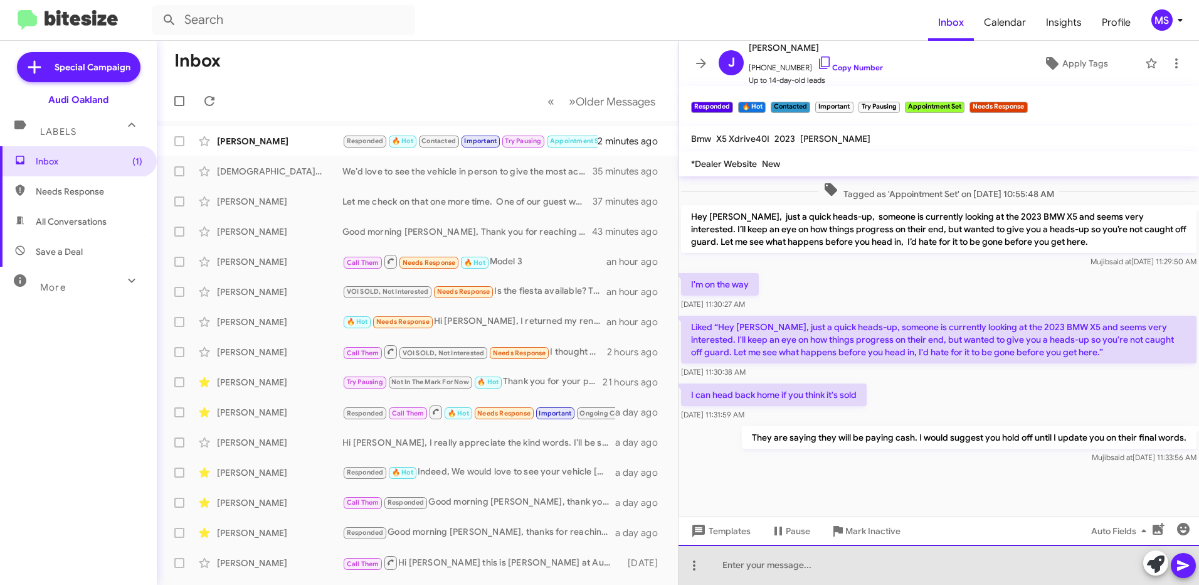
click at [803, 566] on div at bounding box center [939, 565] width 521 height 40
click at [939, 564] on div at bounding box center [939, 565] width 521 height 40
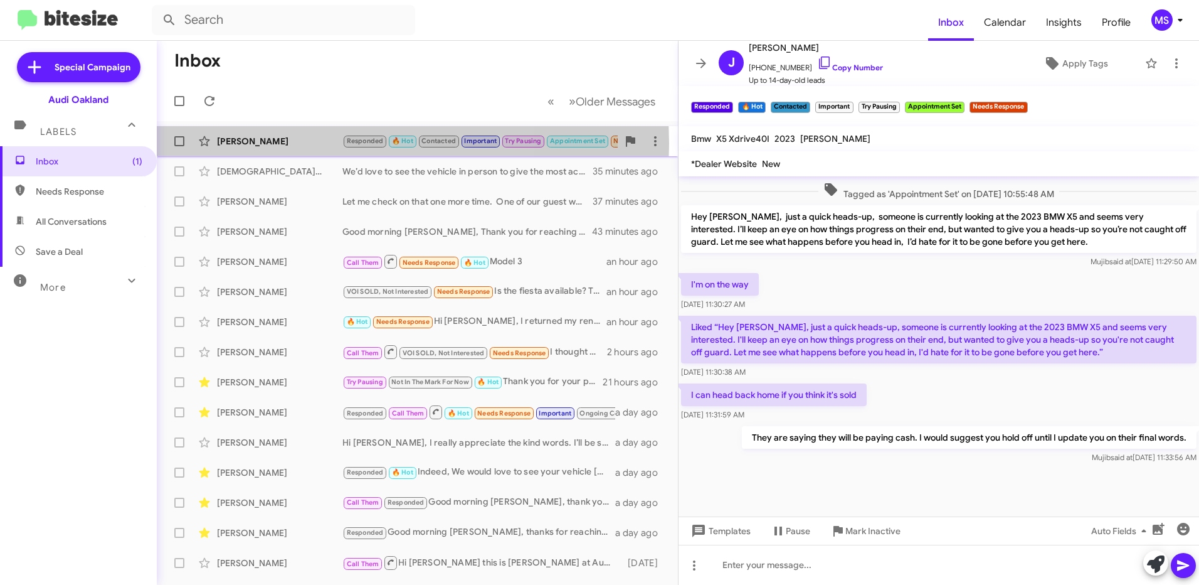
click at [283, 144] on div "[PERSON_NAME]" at bounding box center [279, 141] width 125 height 13
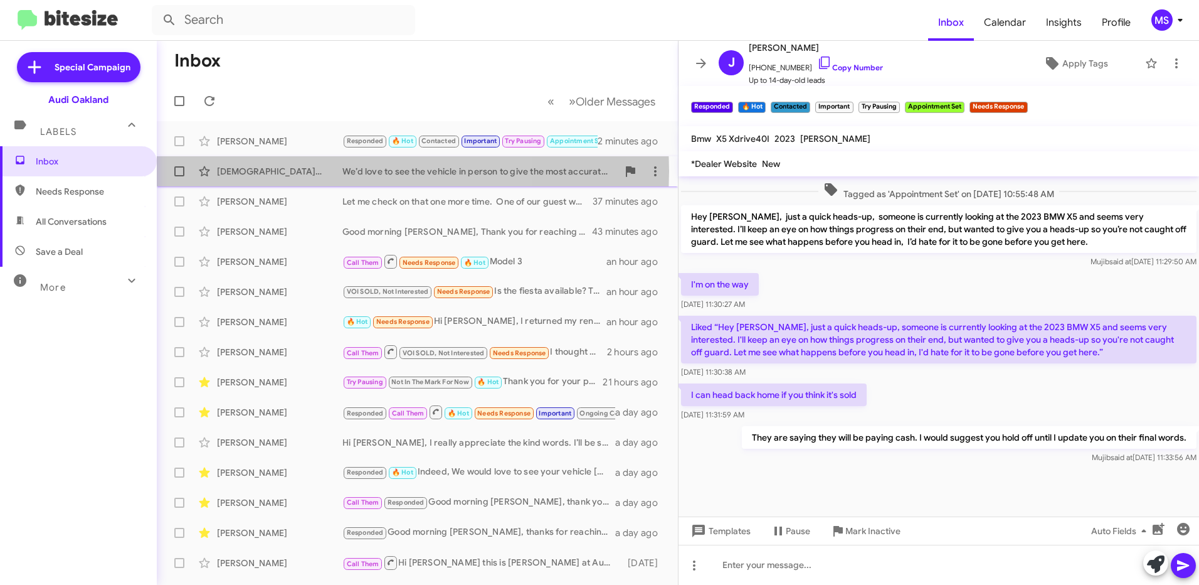
click at [282, 171] on div "[DEMOGRAPHIC_DATA][PERSON_NAME]" at bounding box center [279, 171] width 125 height 13
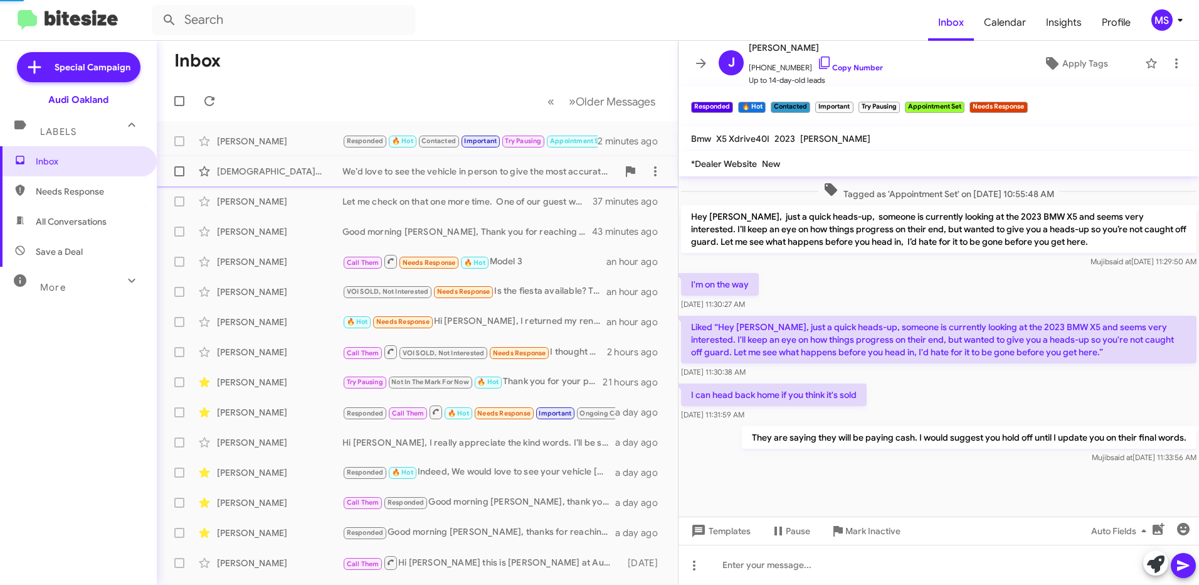
scroll to position [78, 0]
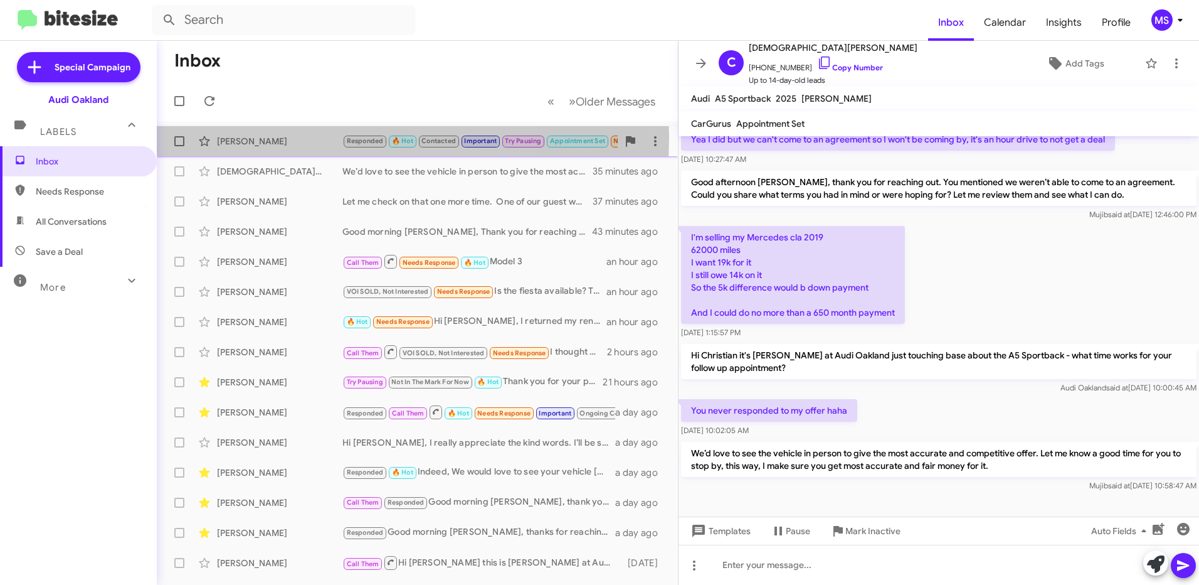
click at [284, 137] on div "[PERSON_NAME]" at bounding box center [279, 141] width 125 height 13
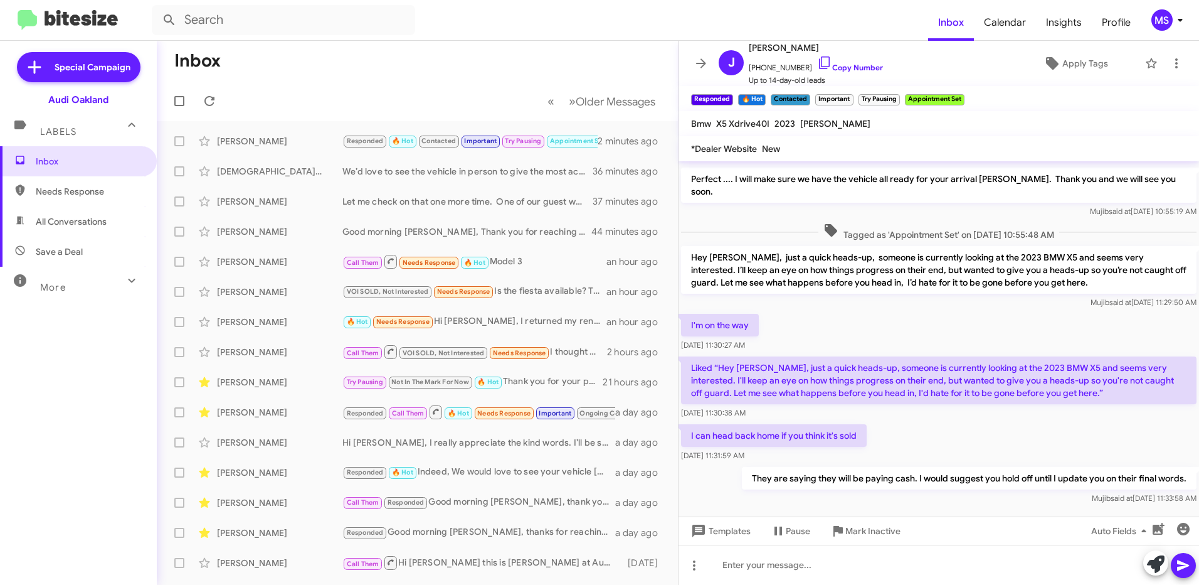
scroll to position [364, 0]
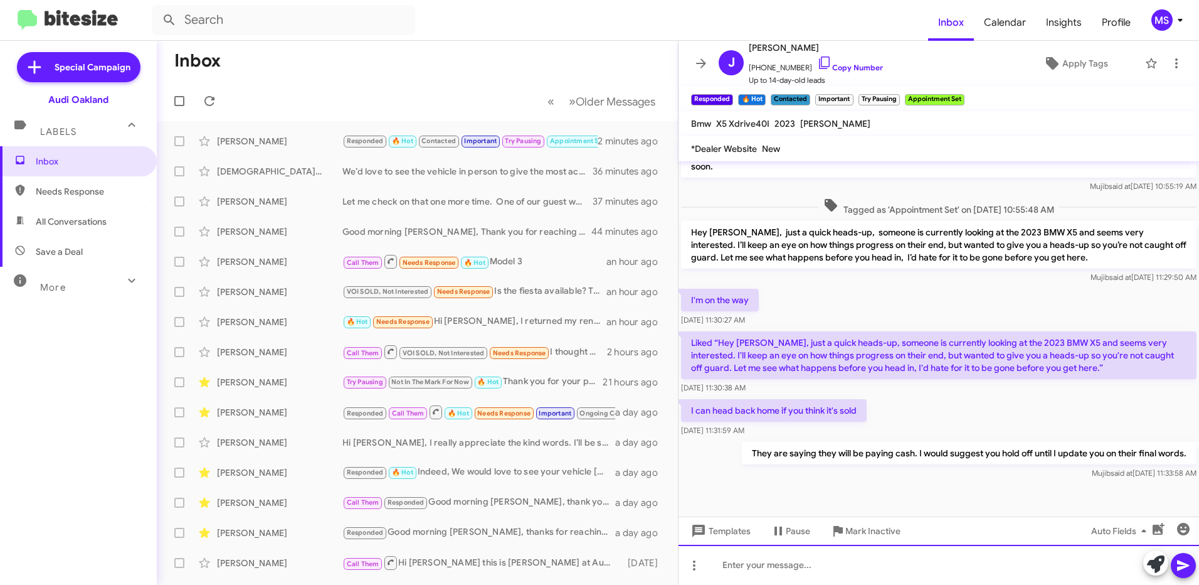
click at [833, 561] on div at bounding box center [939, 565] width 521 height 40
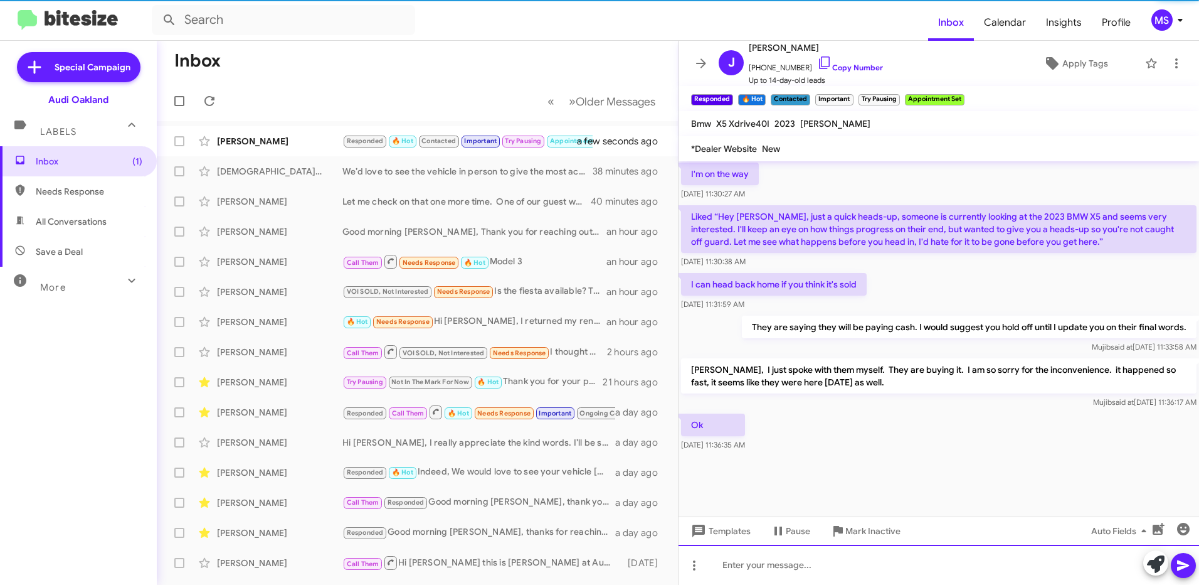
scroll to position [583, 0]
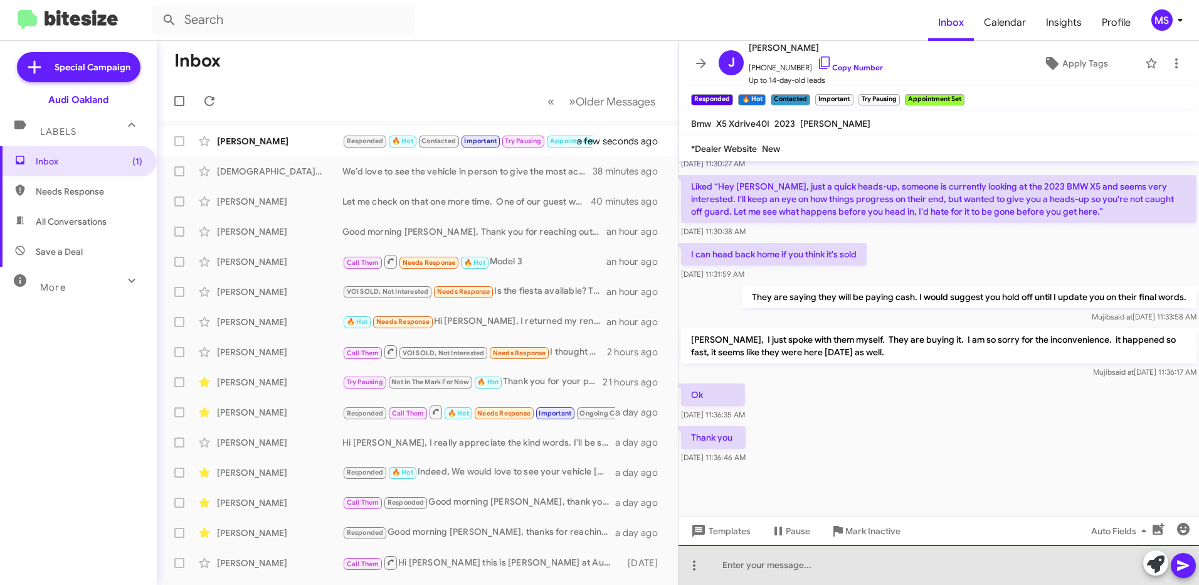
click at [802, 571] on div at bounding box center [939, 565] width 521 height 40
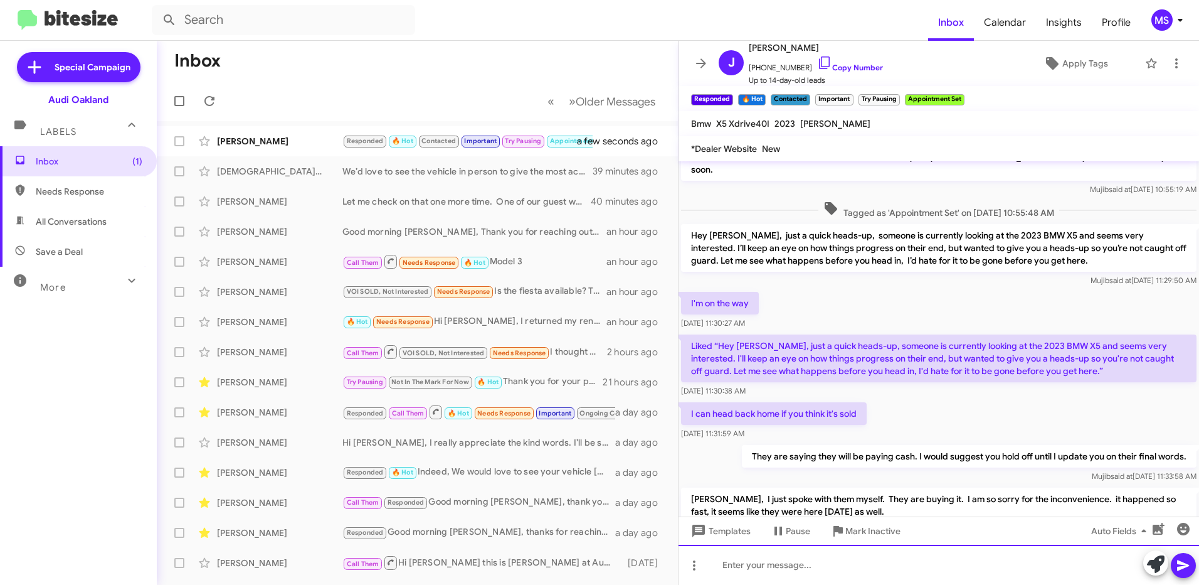
scroll to position [779, 0]
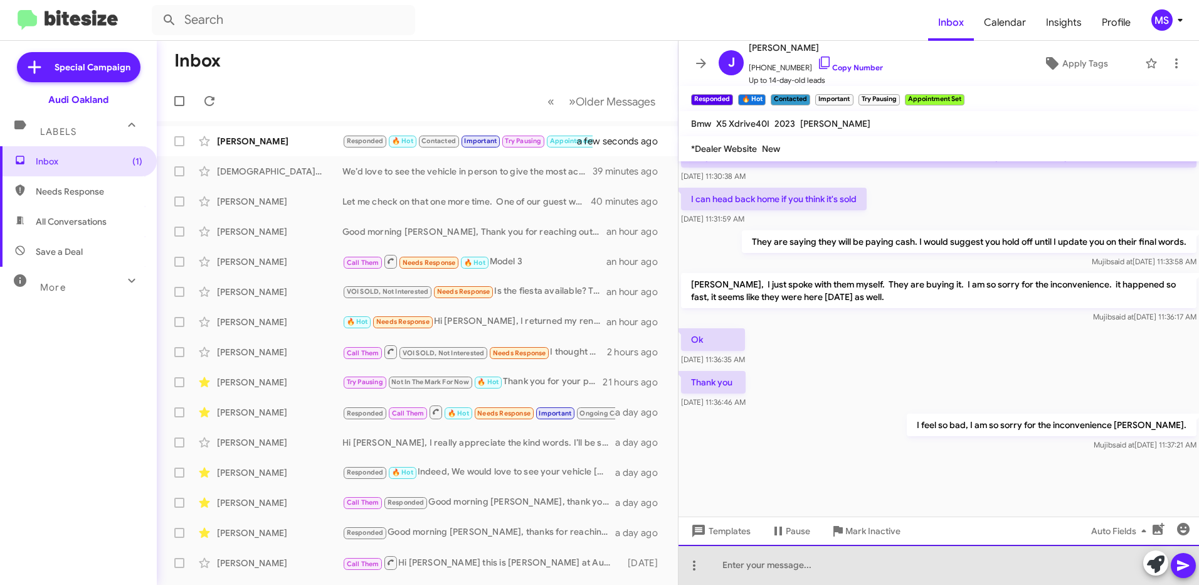
click at [938, 569] on div at bounding box center [939, 565] width 521 height 40
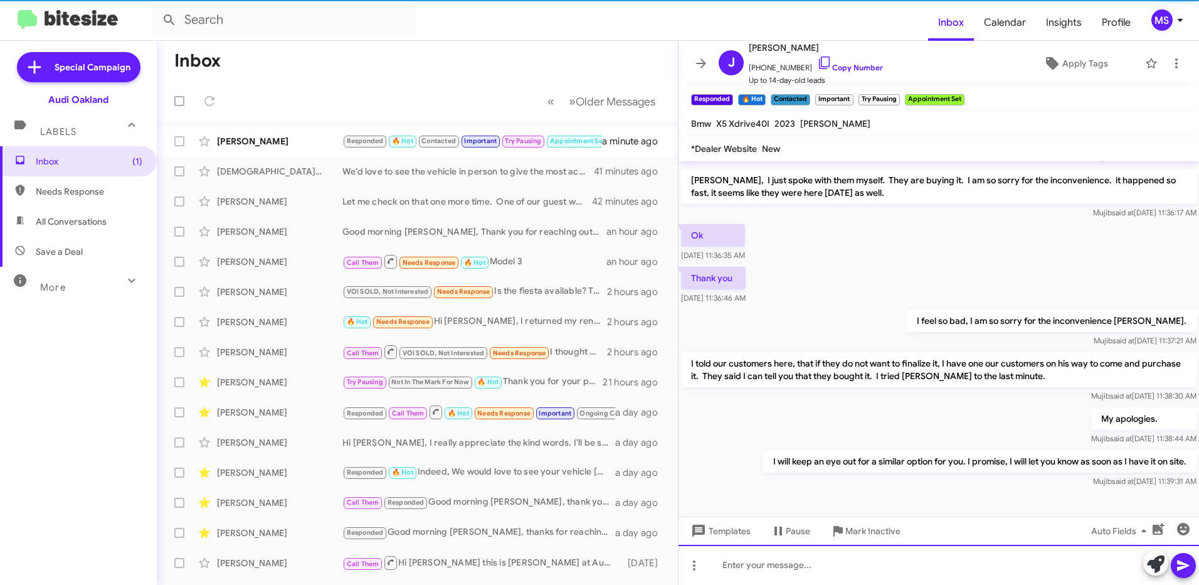
scroll to position [0, 0]
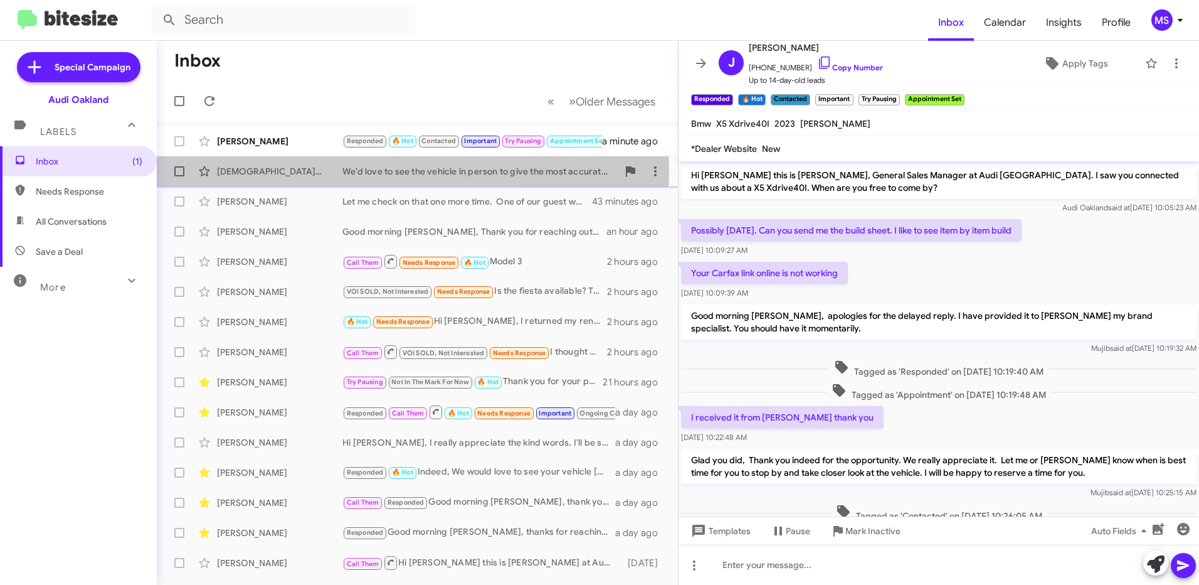
click at [277, 173] on div "[DEMOGRAPHIC_DATA][PERSON_NAME]" at bounding box center [279, 171] width 125 height 13
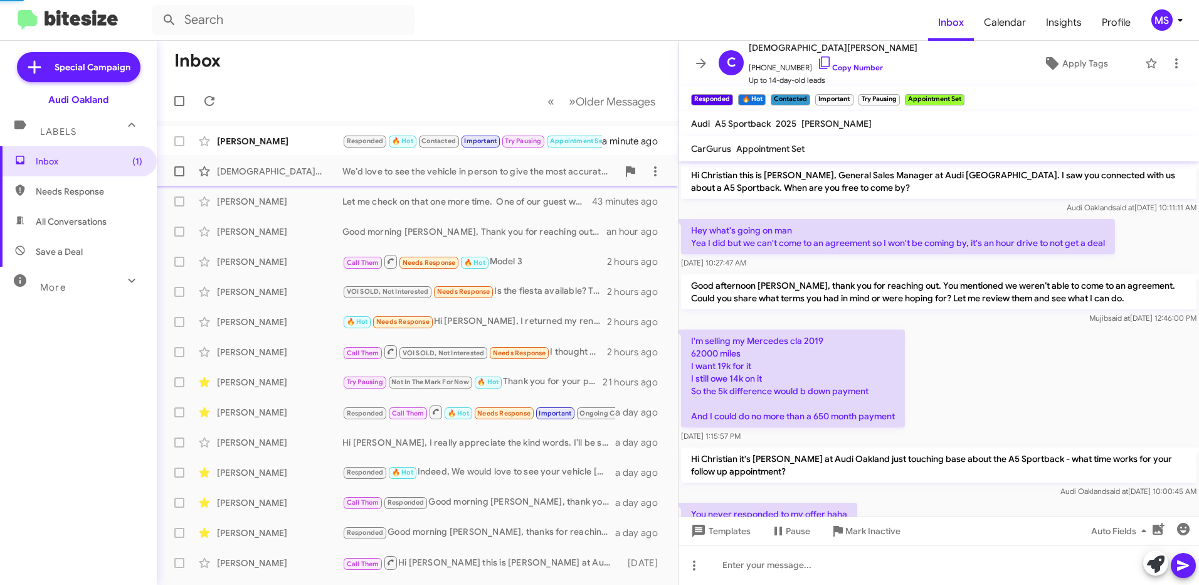
scroll to position [78, 0]
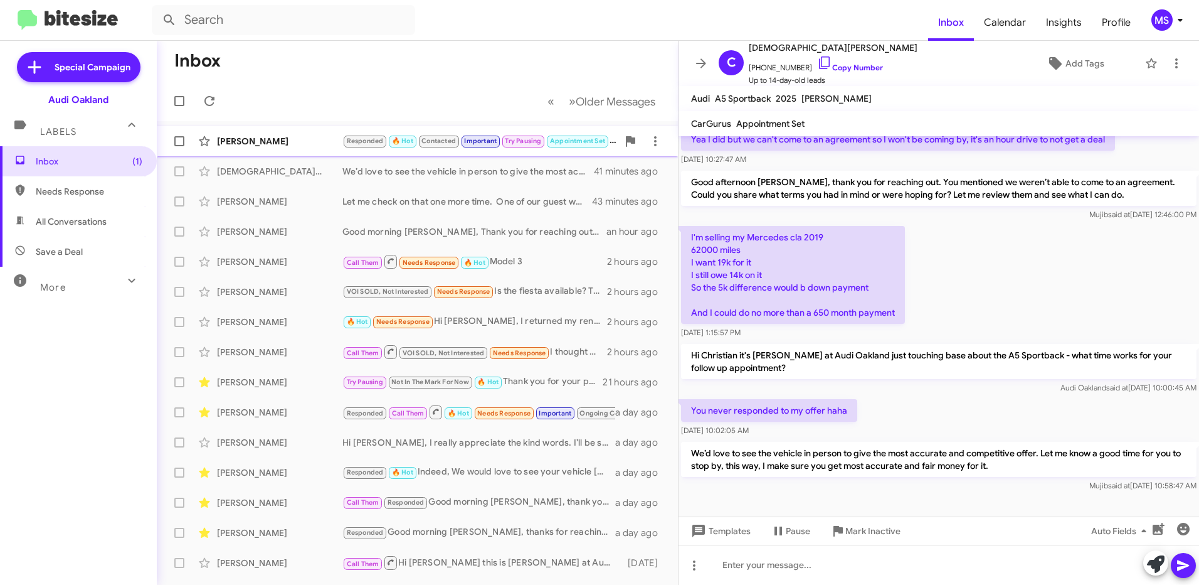
click at [279, 137] on div "[PERSON_NAME]" at bounding box center [279, 141] width 125 height 13
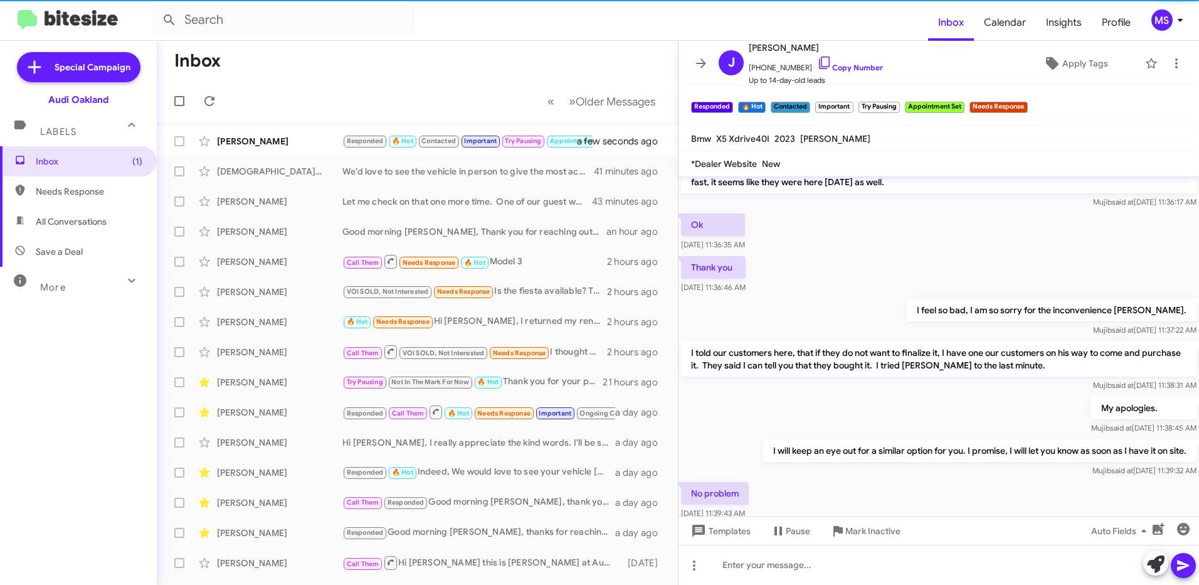
scroll to position [418, 0]
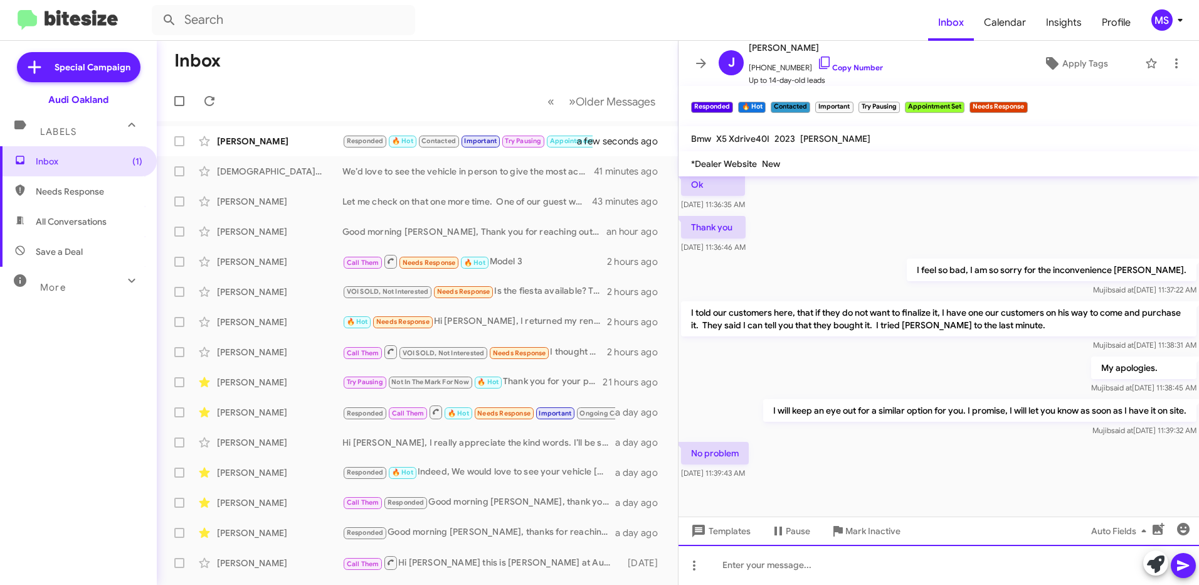
click at [846, 563] on div at bounding box center [939, 565] width 521 height 40
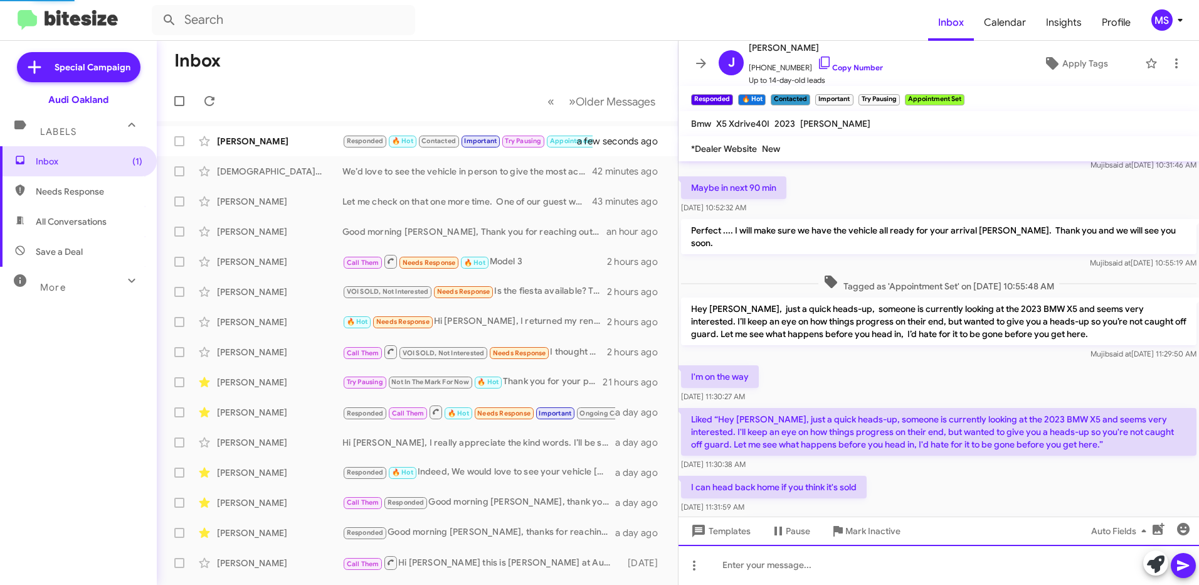
scroll to position [629, 0]
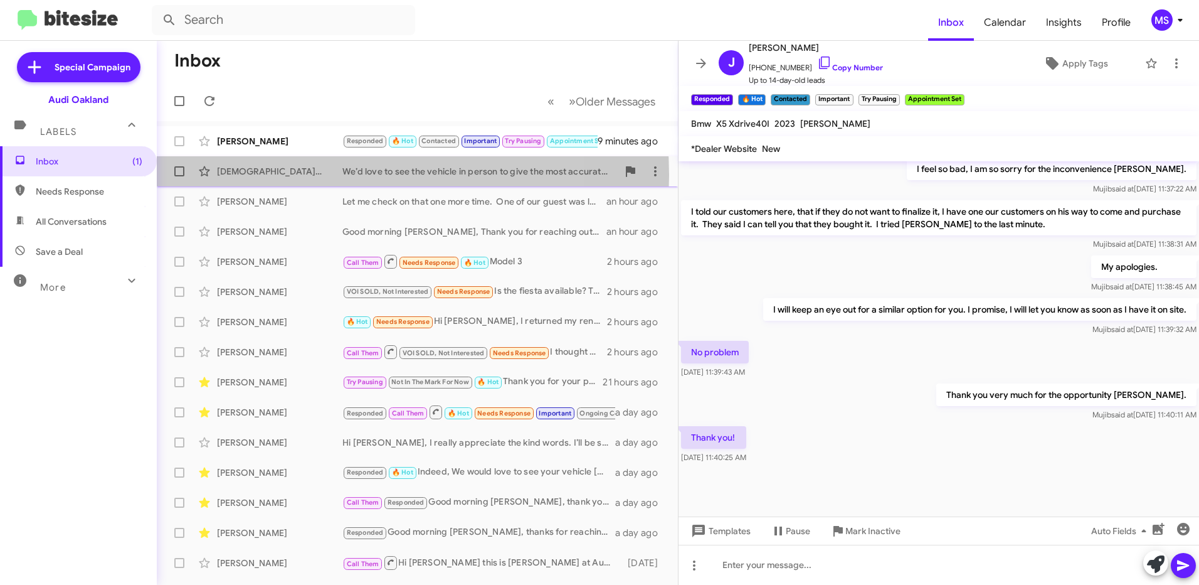
click at [308, 175] on div "[DEMOGRAPHIC_DATA][PERSON_NAME]" at bounding box center [279, 171] width 125 height 13
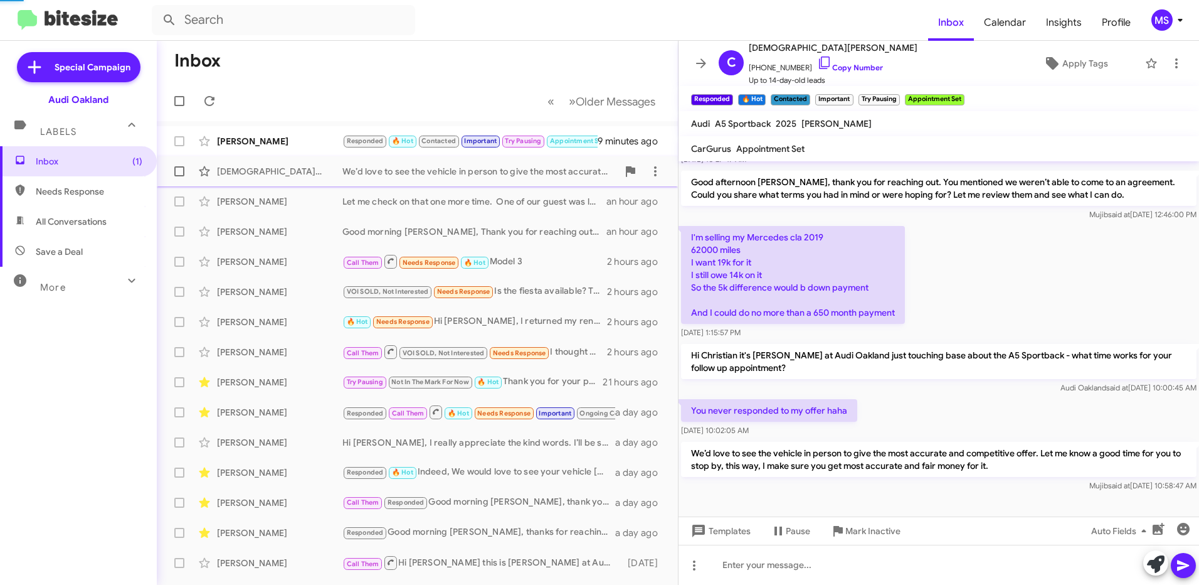
scroll to position [78, 0]
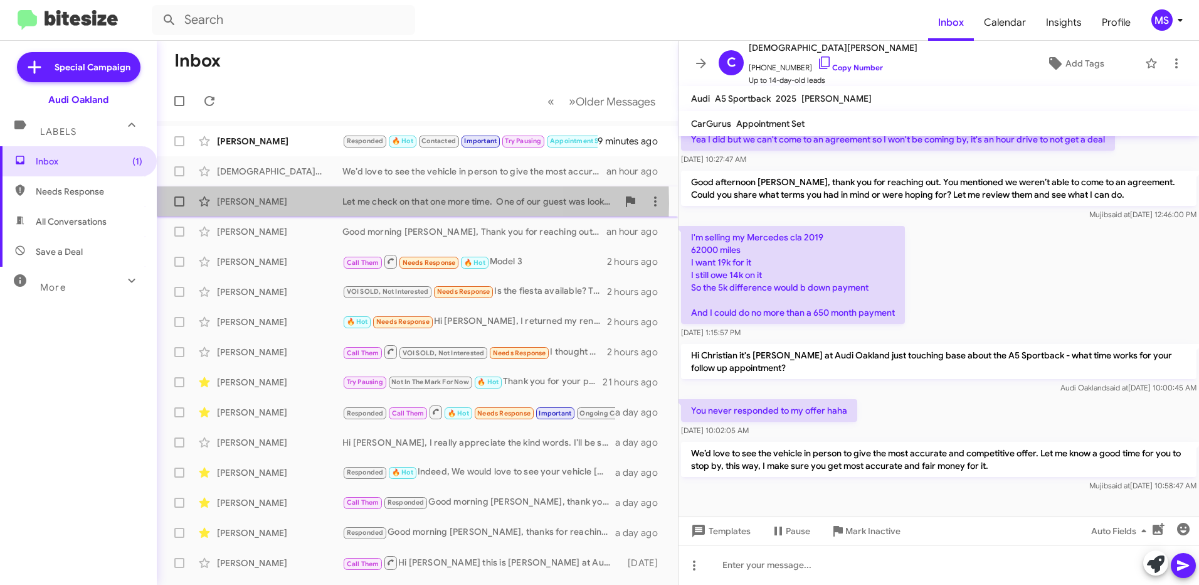
click at [297, 203] on div "[PERSON_NAME]" at bounding box center [279, 201] width 125 height 13
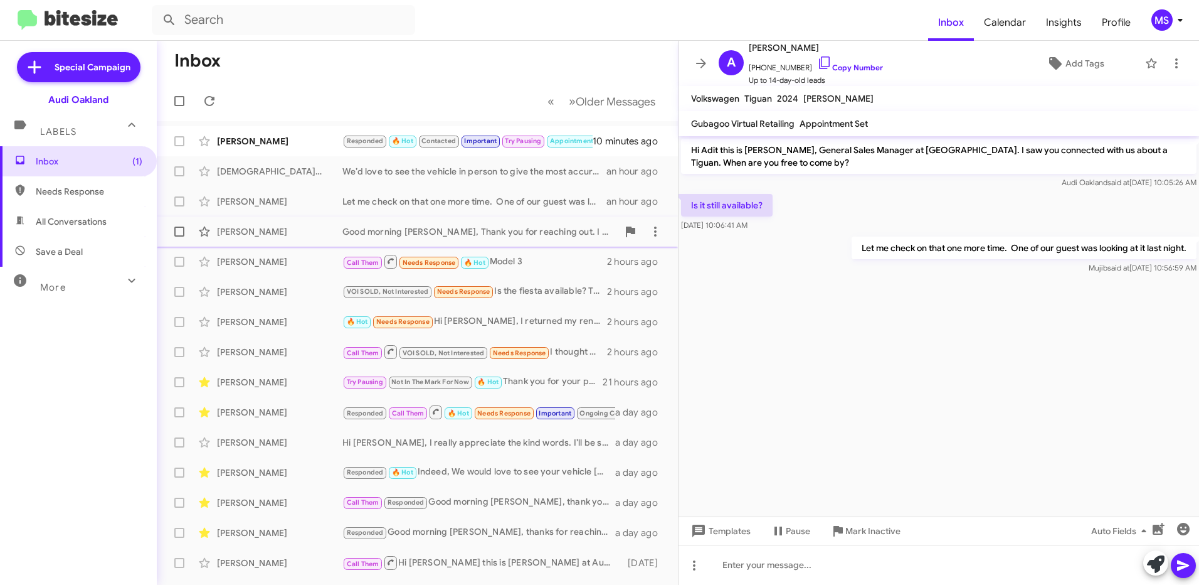
click at [284, 227] on div "[PERSON_NAME]" at bounding box center [279, 231] width 125 height 13
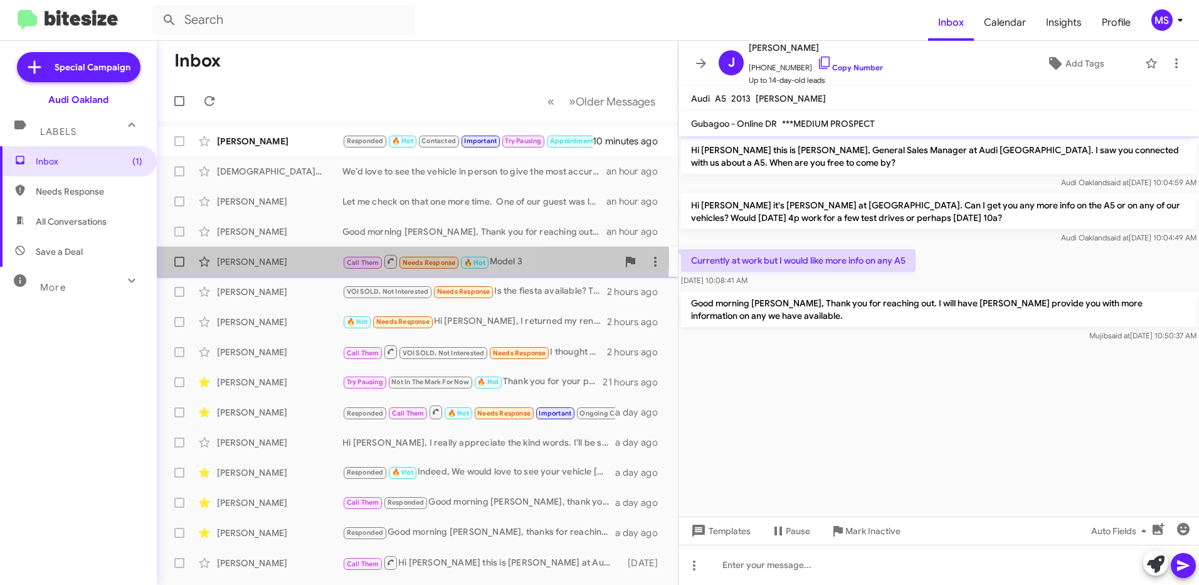
click at [286, 259] on div "[PERSON_NAME]" at bounding box center [279, 261] width 125 height 13
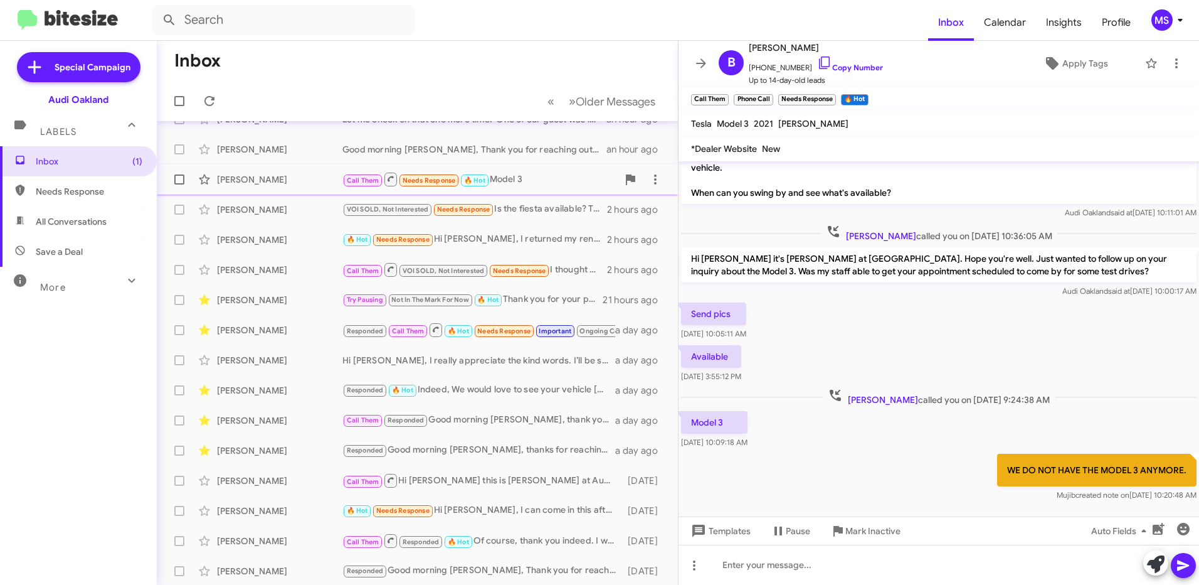
scroll to position [63, 0]
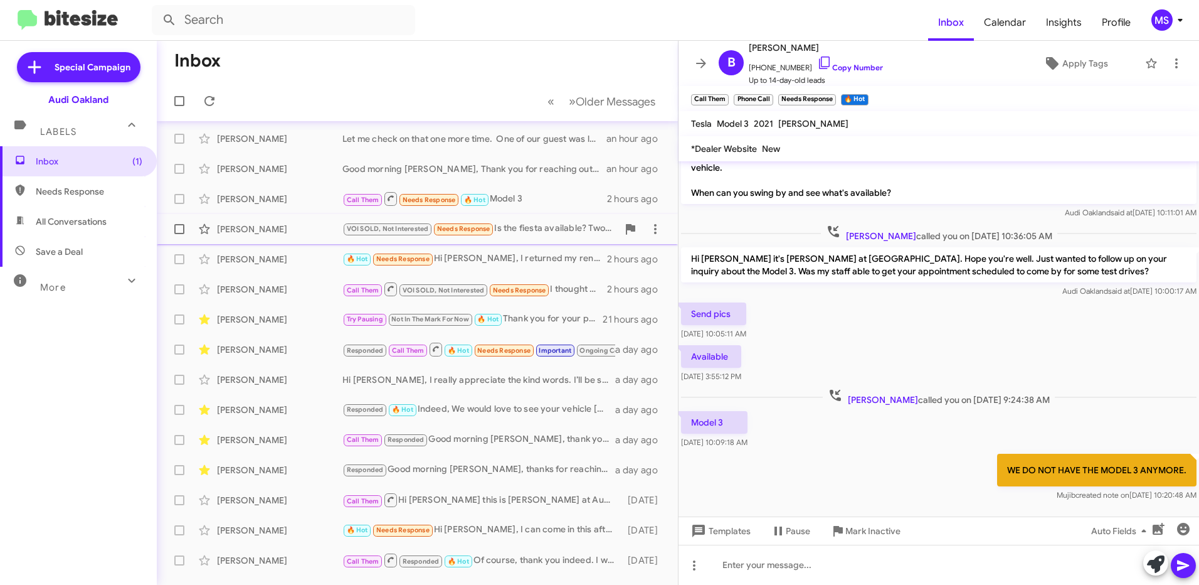
click at [284, 226] on div "[PERSON_NAME]" at bounding box center [279, 229] width 125 height 13
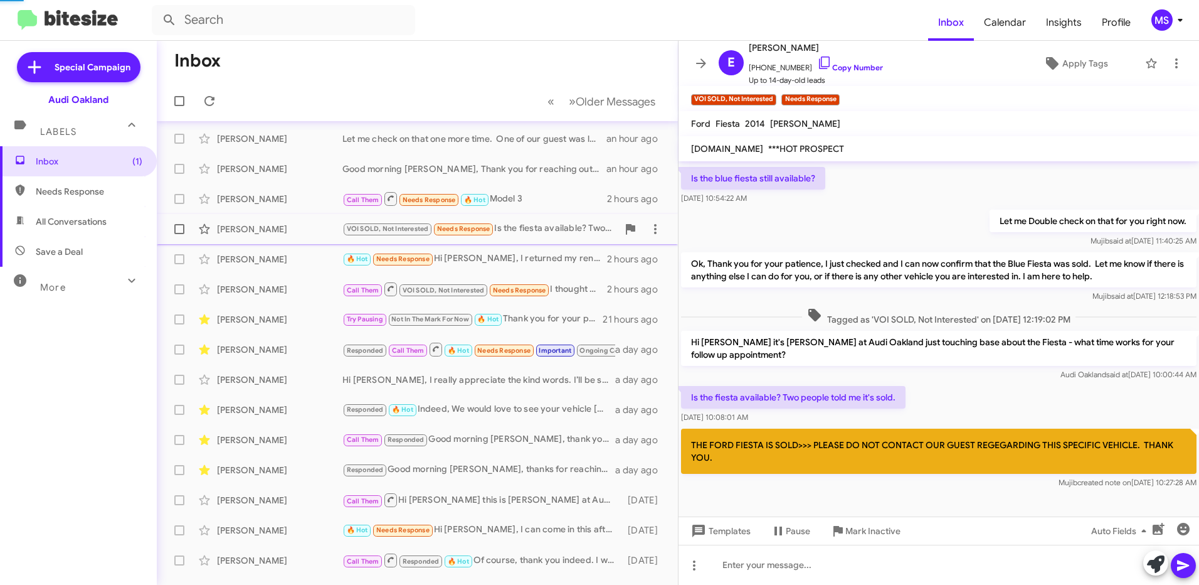
scroll to position [52, 0]
click at [276, 237] on div "[PERSON_NAME] VOI SOLD, Not Interested Needs Response Is the fiesta available? …" at bounding box center [417, 228] width 501 height 25
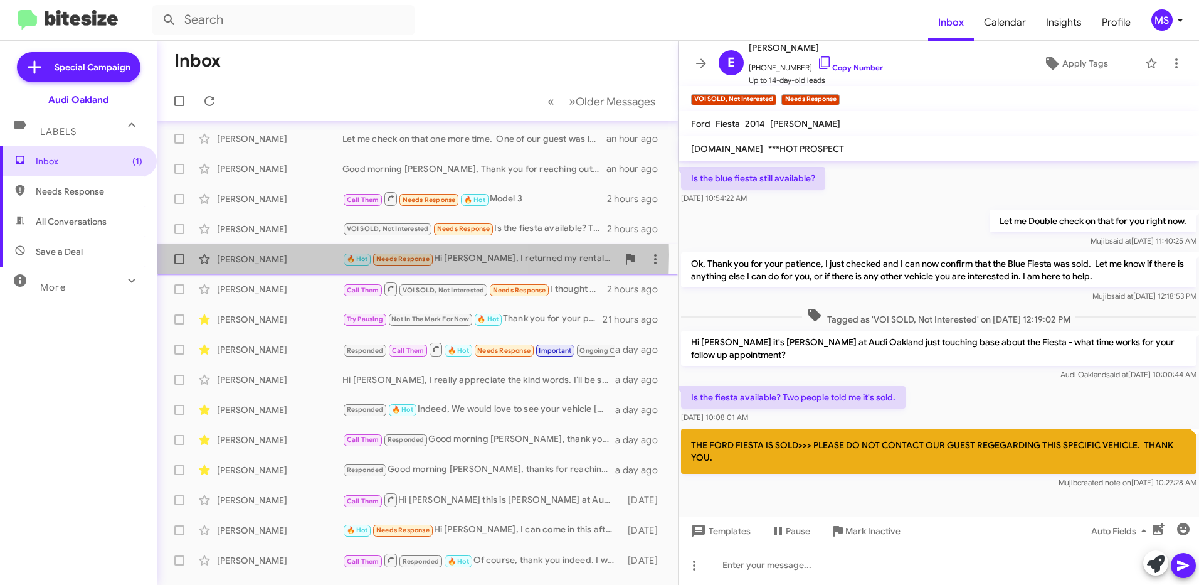
click at [280, 255] on div "[PERSON_NAME]" at bounding box center [279, 259] width 125 height 13
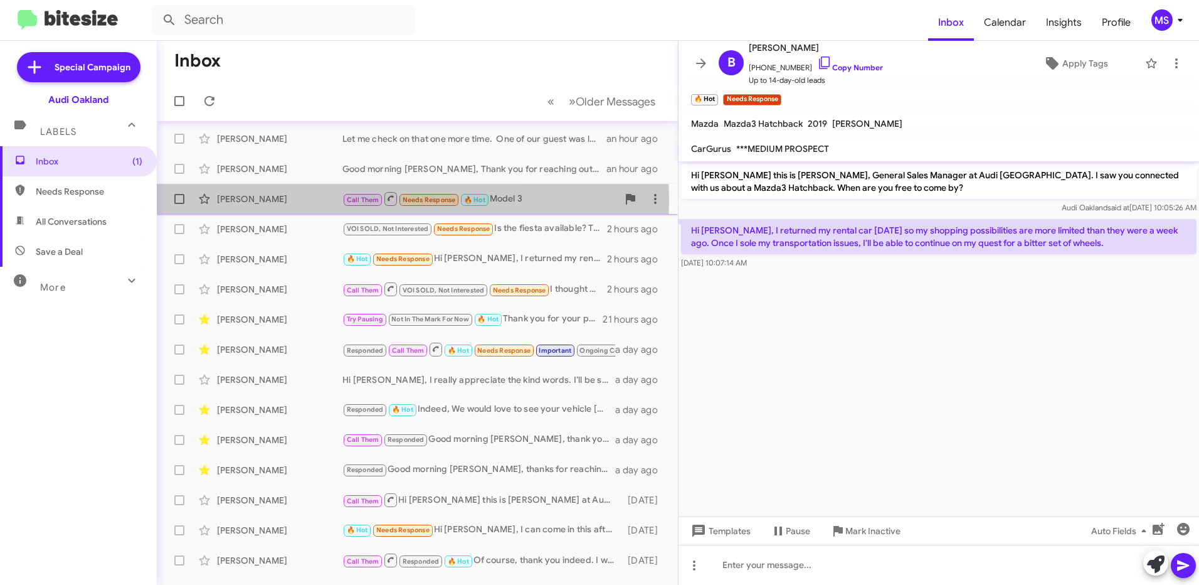
click at [277, 199] on div "[PERSON_NAME]" at bounding box center [279, 199] width 125 height 13
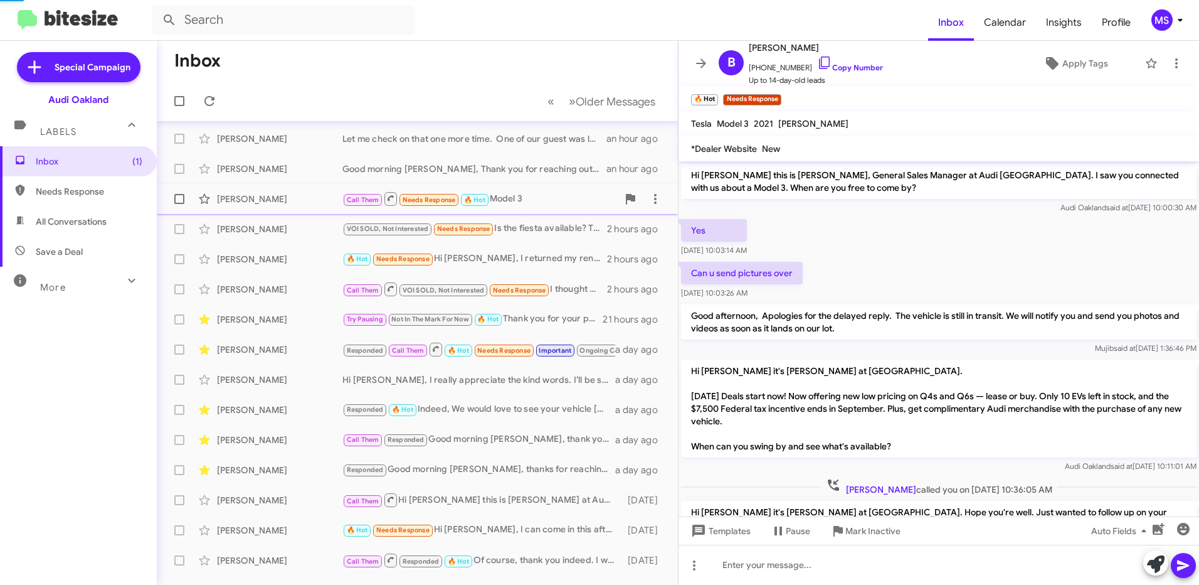
scroll to position [279, 0]
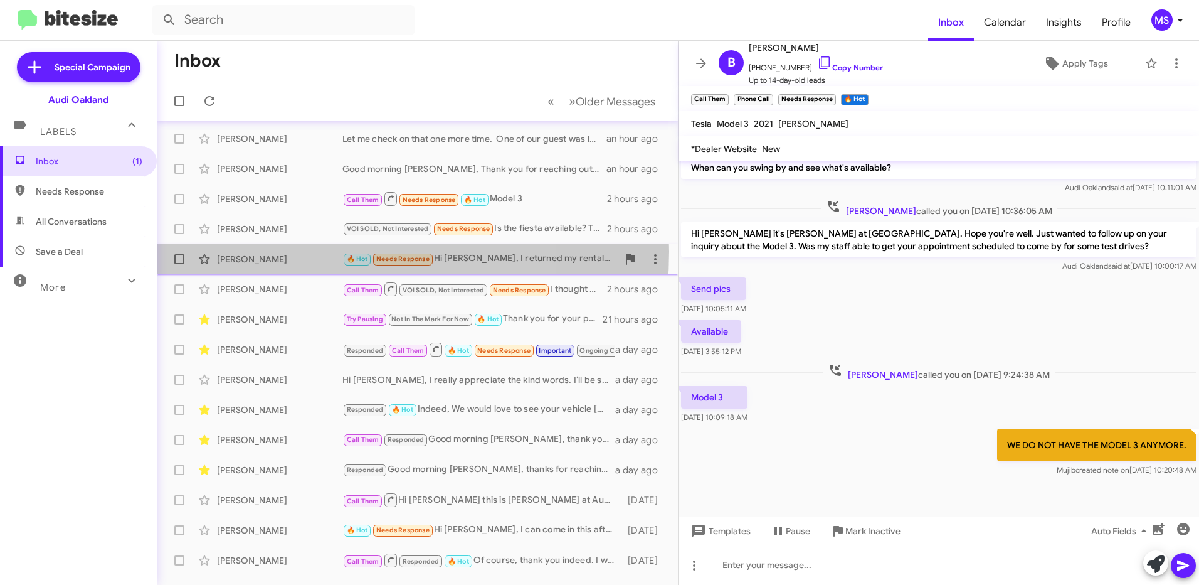
click at [294, 252] on div "[PERSON_NAME] 🔥 Hot Needs Response Hi [PERSON_NAME], I returned my rental car […" at bounding box center [417, 259] width 501 height 25
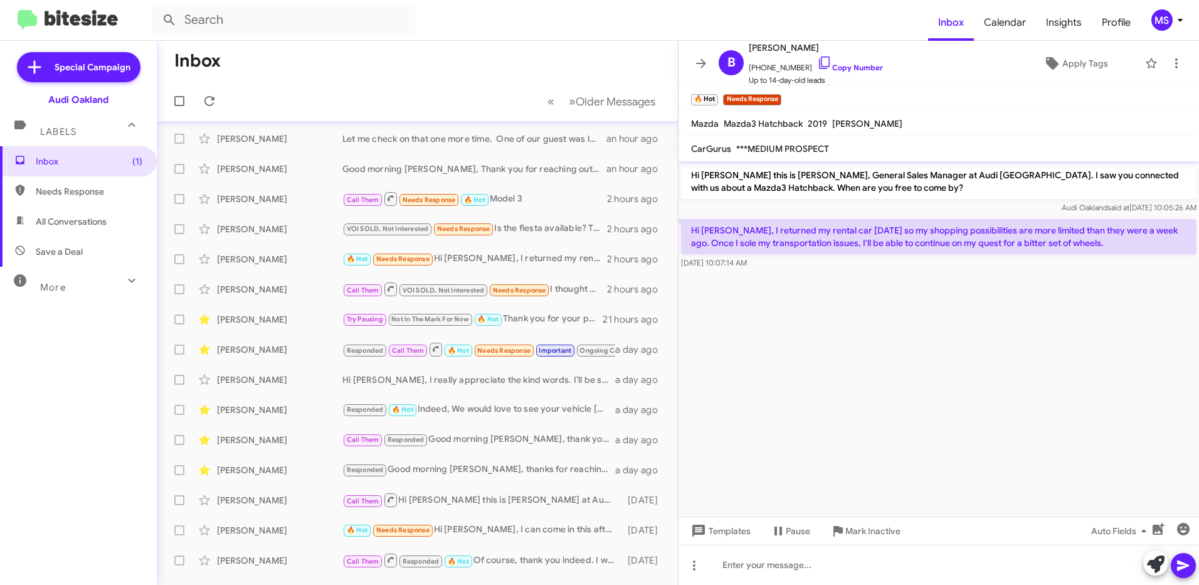
drag, startPoint x: 869, startPoint y: 188, endPoint x: 689, endPoint y: 166, distance: 181.4
click at [689, 166] on p "Hi [PERSON_NAME] this is [PERSON_NAME], General Sales Manager at Audi [GEOGRAPH…" at bounding box center [939, 181] width 516 height 35
copy p "Hi [PERSON_NAME] this is [PERSON_NAME], General Sales Manager at Audi [GEOGRAPH…"
drag, startPoint x: 1066, startPoint y: 245, endPoint x: 688, endPoint y: 231, distance: 378.6
click at [688, 231] on p "Hi [PERSON_NAME], I returned my rental car [DATE] so my shopping possibilities …" at bounding box center [939, 236] width 516 height 35
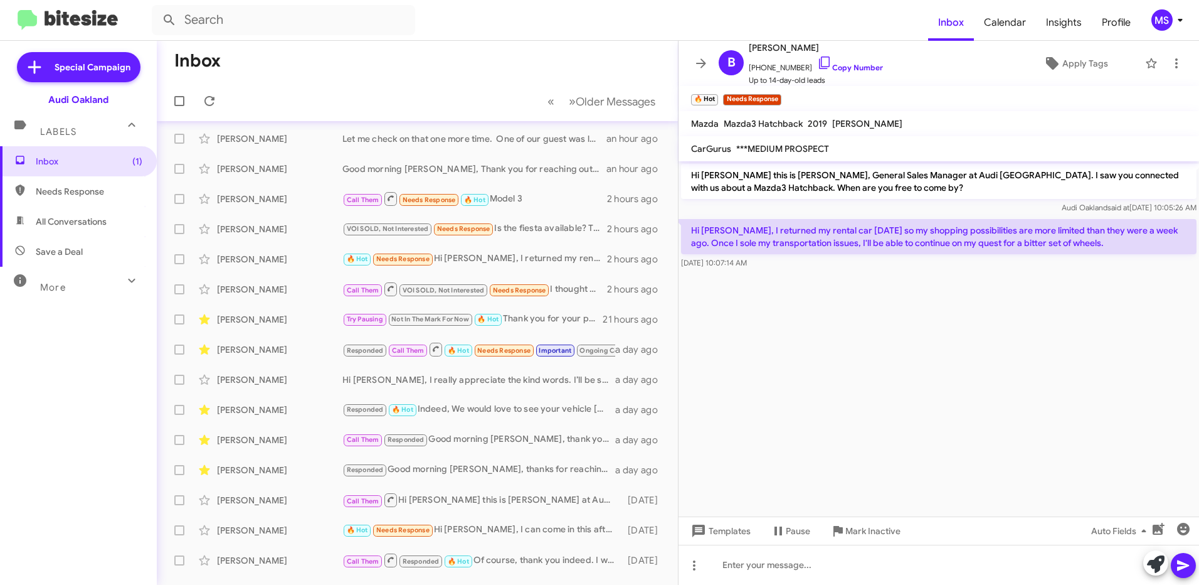
copy p "Hi [PERSON_NAME], I returned my rental car [DATE] so my shopping possibilities …"
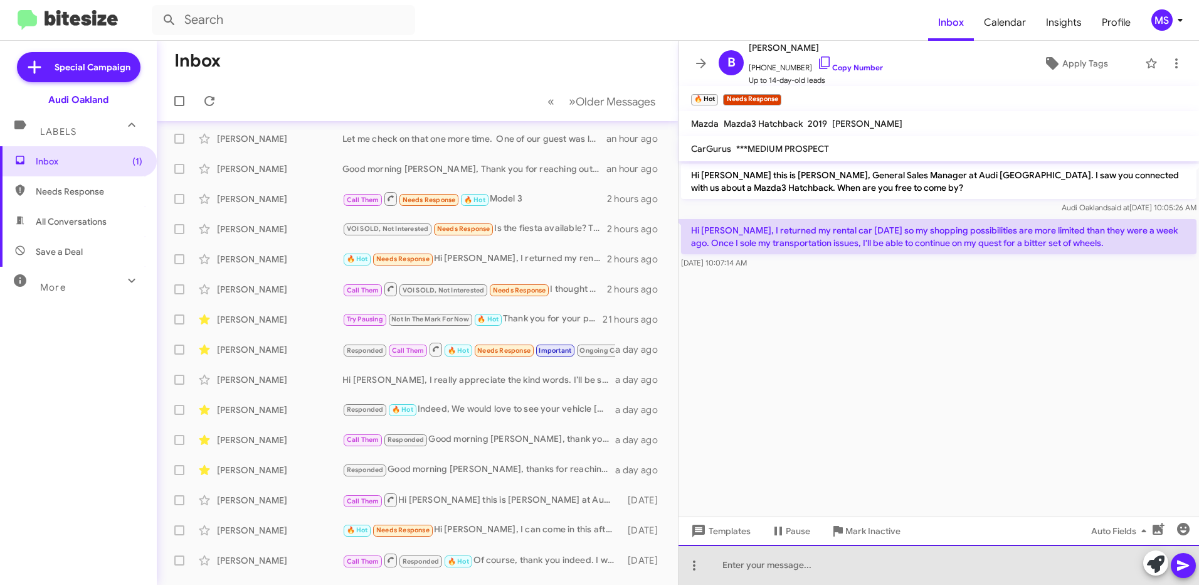
click at [902, 560] on div at bounding box center [939, 565] width 521 height 40
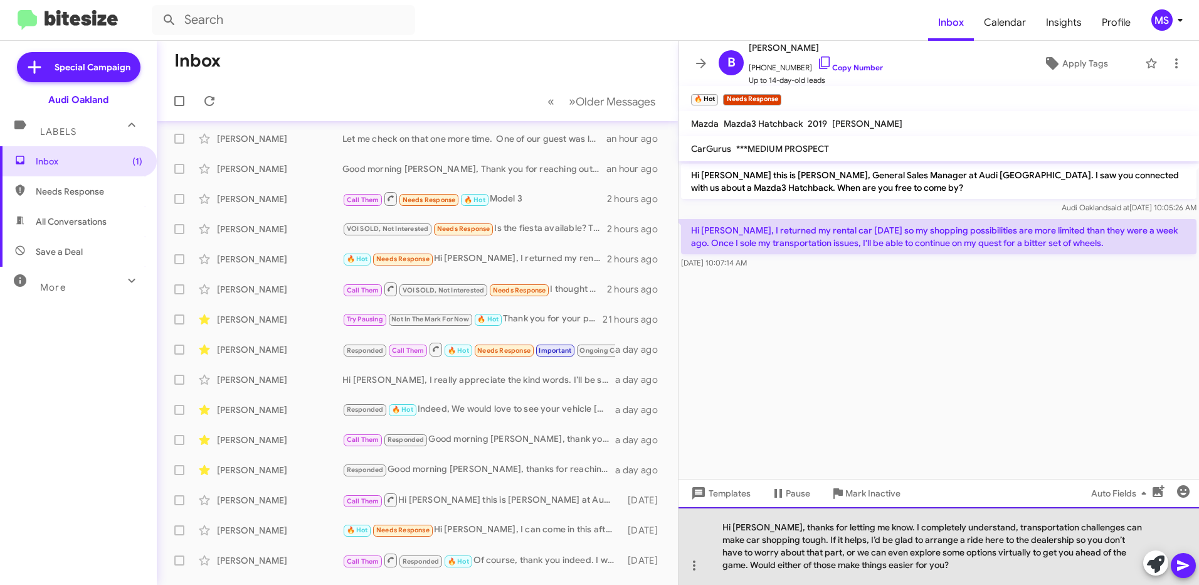
click at [718, 526] on div "Hi [PERSON_NAME], thanks for letting me know. I completely understand, transpor…" at bounding box center [939, 546] width 521 height 78
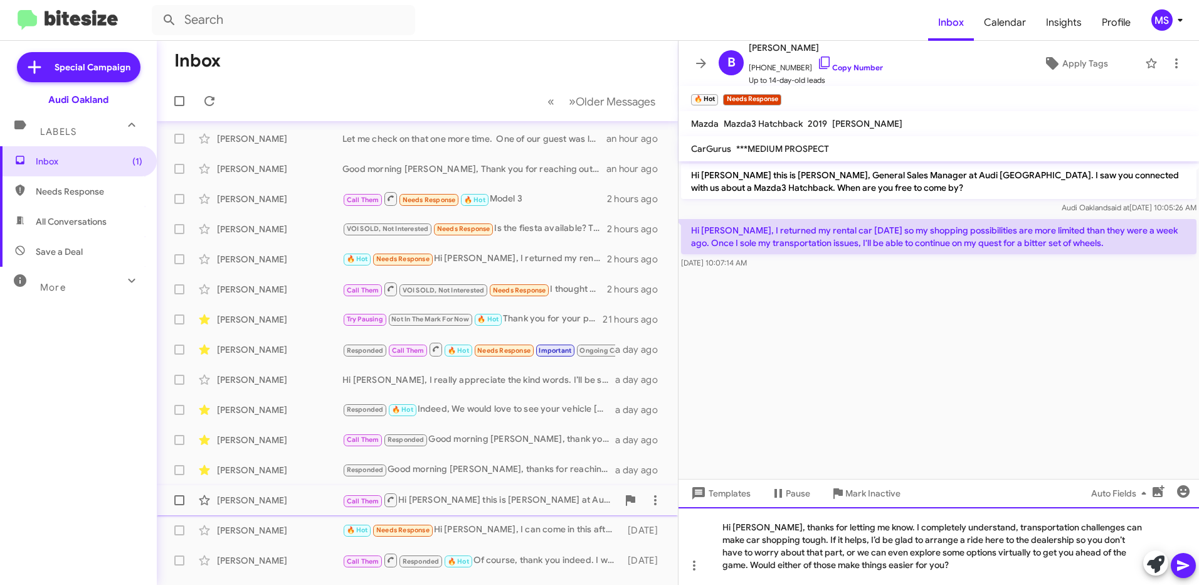
drag, startPoint x: 933, startPoint y: 569, endPoint x: 663, endPoint y: 514, distance: 276.0
click at [663, 514] on div "Inbox « Previous » Next Older Messages [PERSON_NAME] Responded 🔥 Hot Contacted …" at bounding box center [678, 313] width 1043 height 544
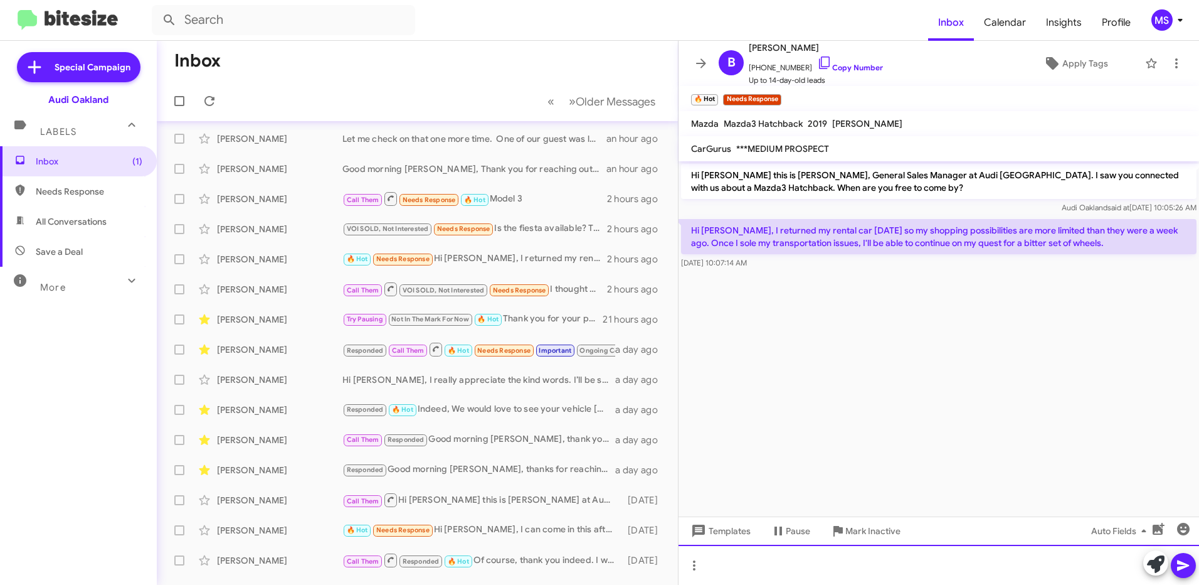
click at [847, 560] on div at bounding box center [939, 565] width 521 height 40
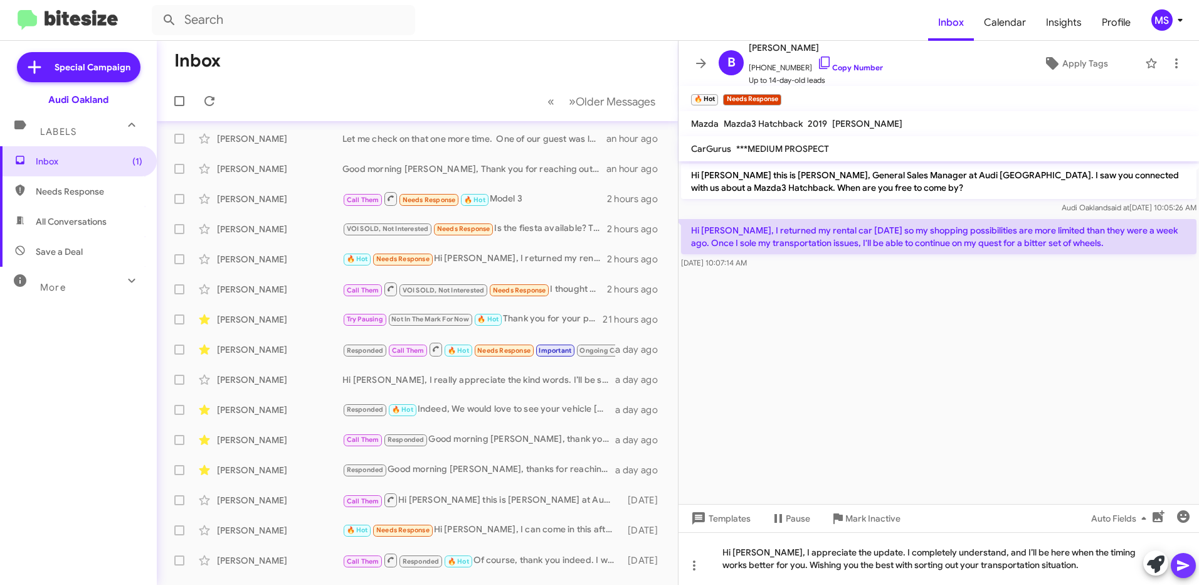
click at [1182, 568] on icon at bounding box center [1183, 565] width 12 height 11
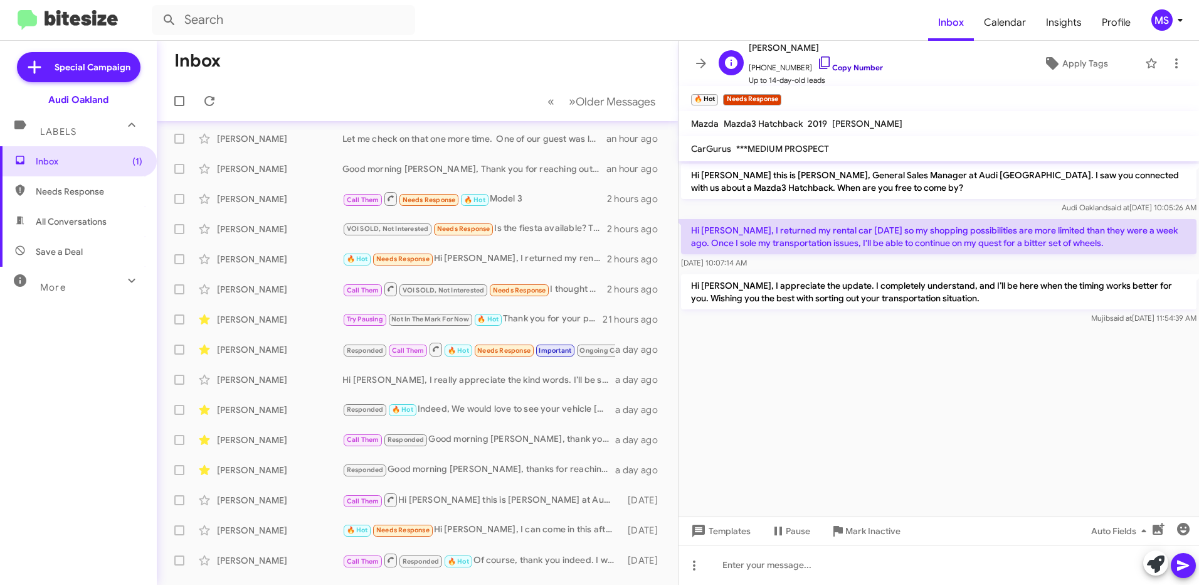
click at [855, 67] on link "Copy Number" at bounding box center [850, 67] width 66 height 9
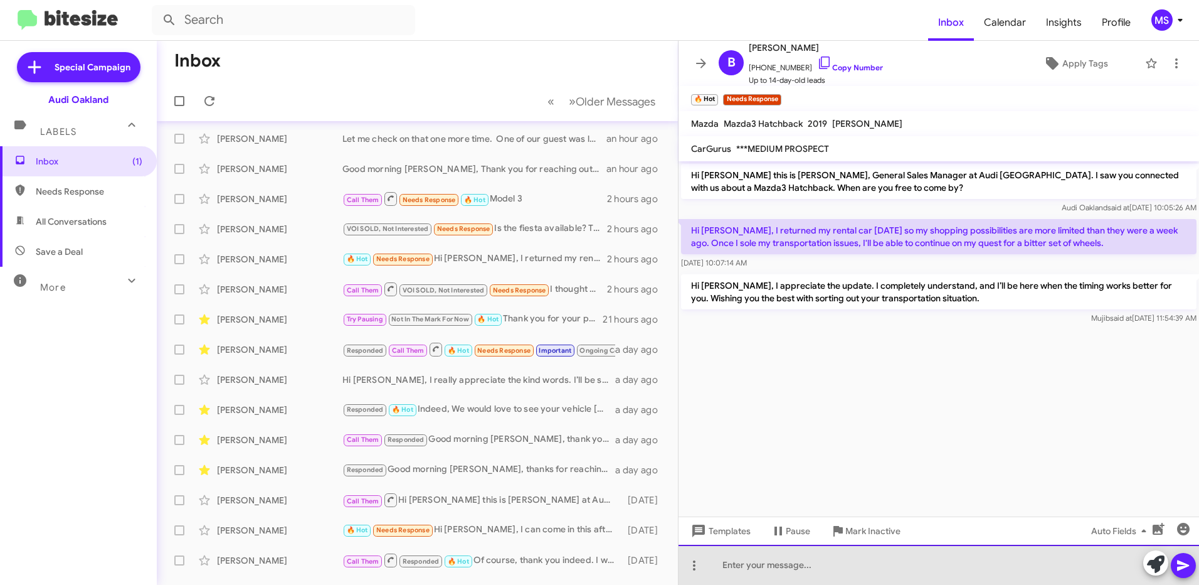
click at [780, 568] on div at bounding box center [939, 565] width 521 height 40
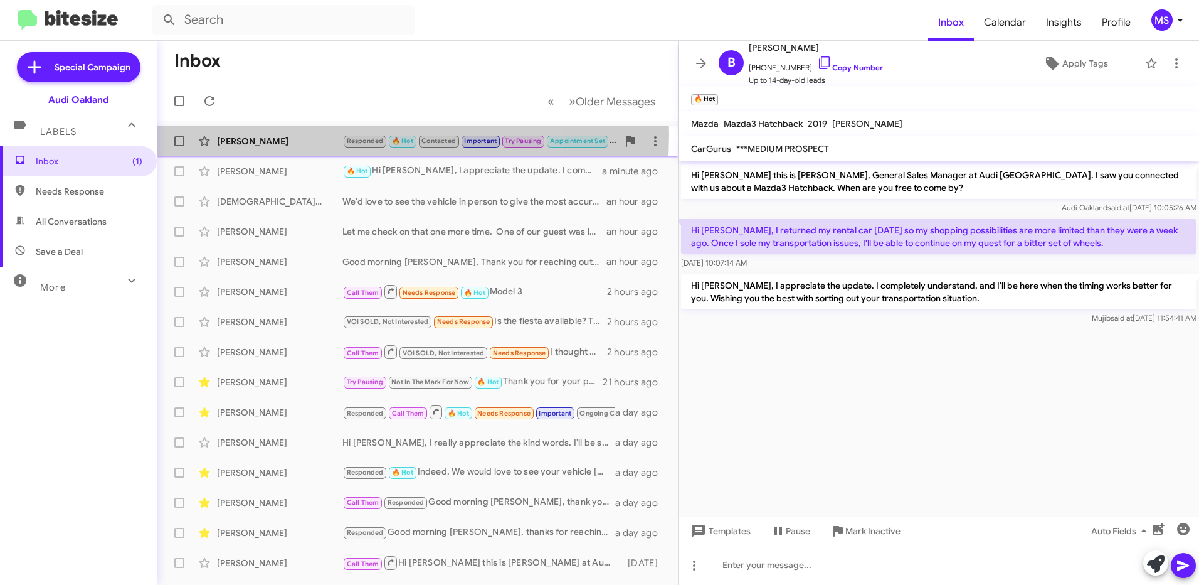
click at [297, 134] on div "[PERSON_NAME] Responded 🔥 Hot Contacted Important Try Pausing Appointment Set T…" at bounding box center [417, 141] width 501 height 25
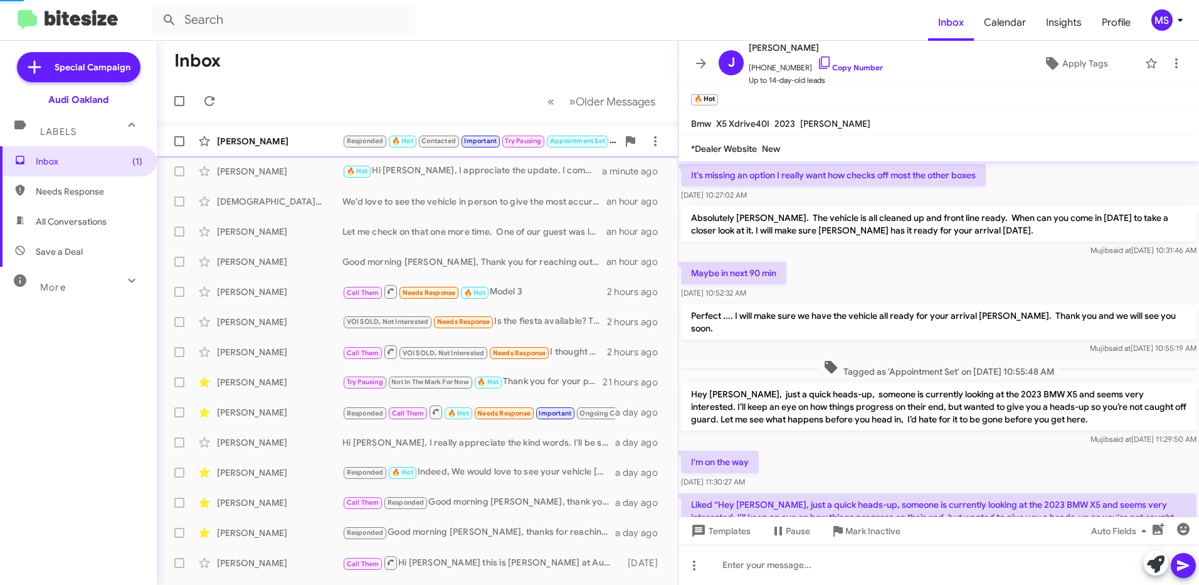
scroll to position [629, 0]
